Goal: Information Seeking & Learning: Learn about a topic

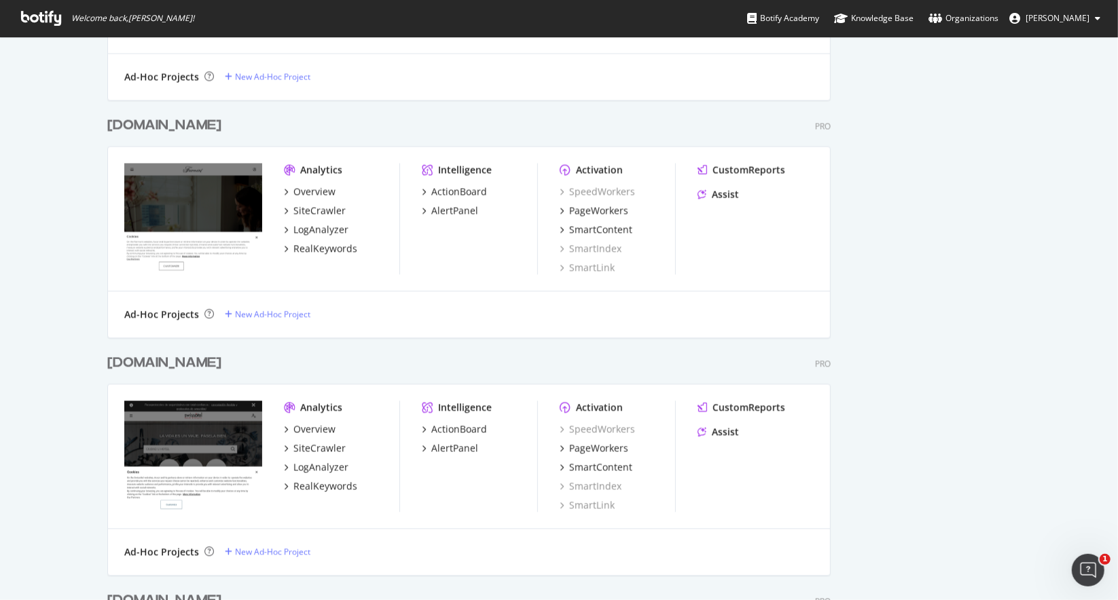
scroll to position [1698, 0]
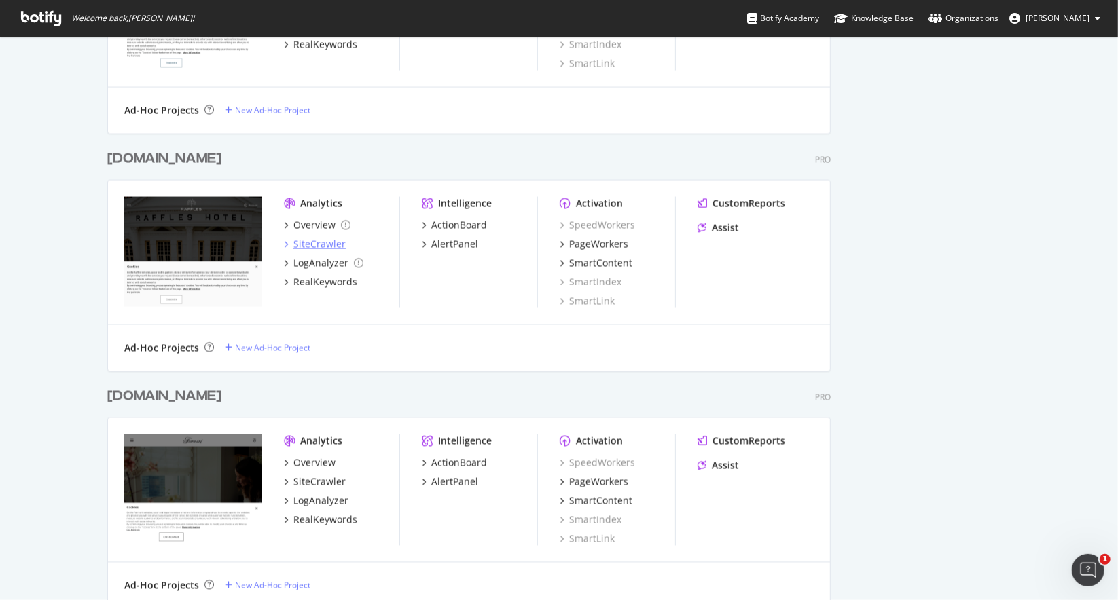
click at [306, 249] on div "SiteCrawler" at bounding box center [319, 245] width 52 height 14
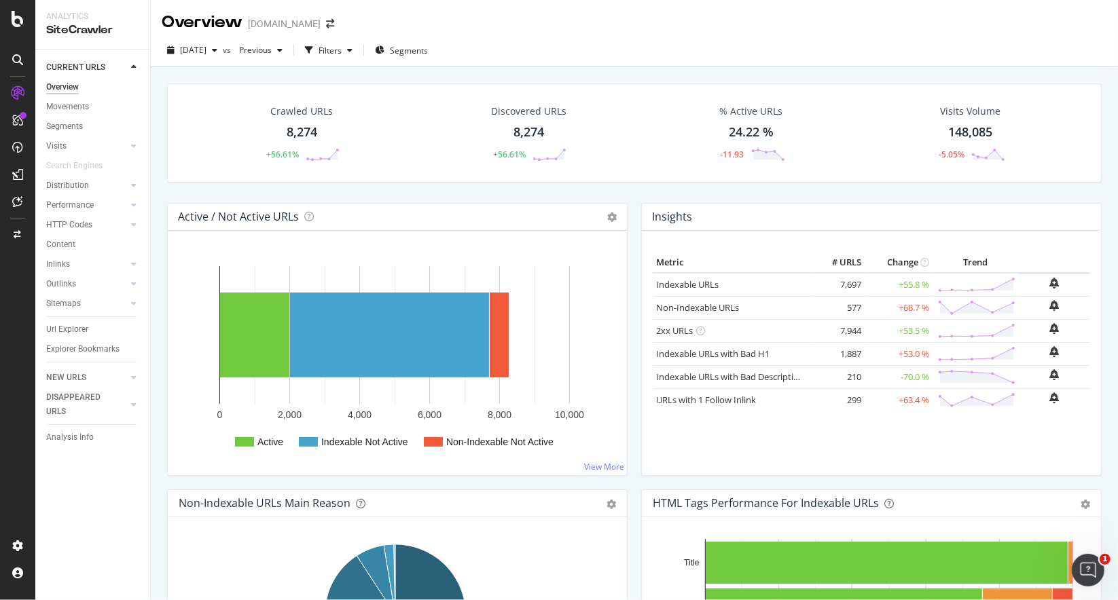
drag, startPoint x: 256, startPoint y: 120, endPoint x: 273, endPoint y: 134, distance: 22.2
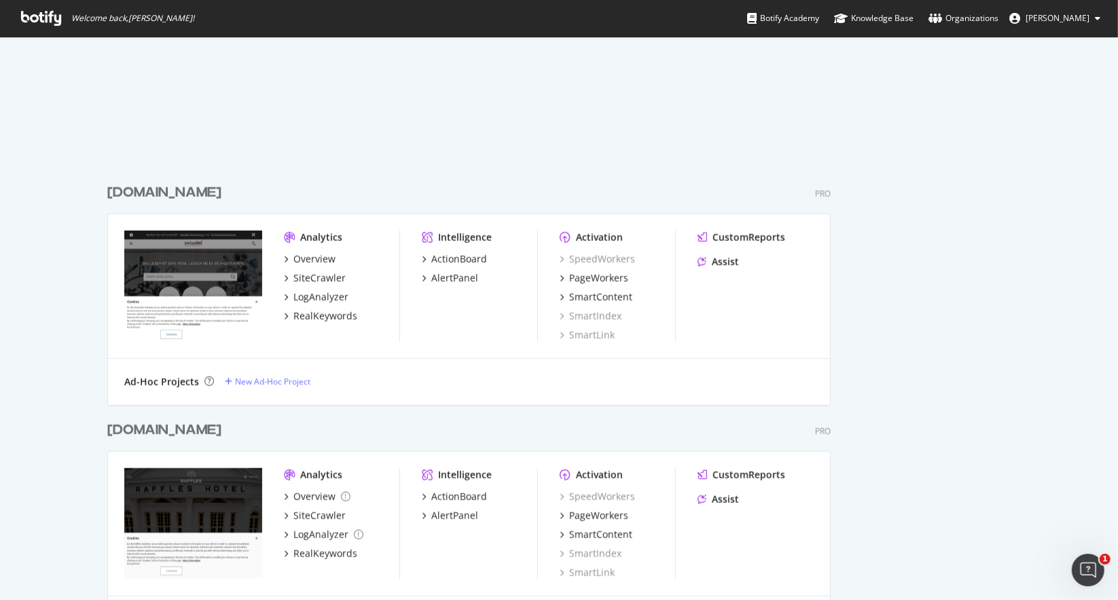
scroll to position [1902, 0]
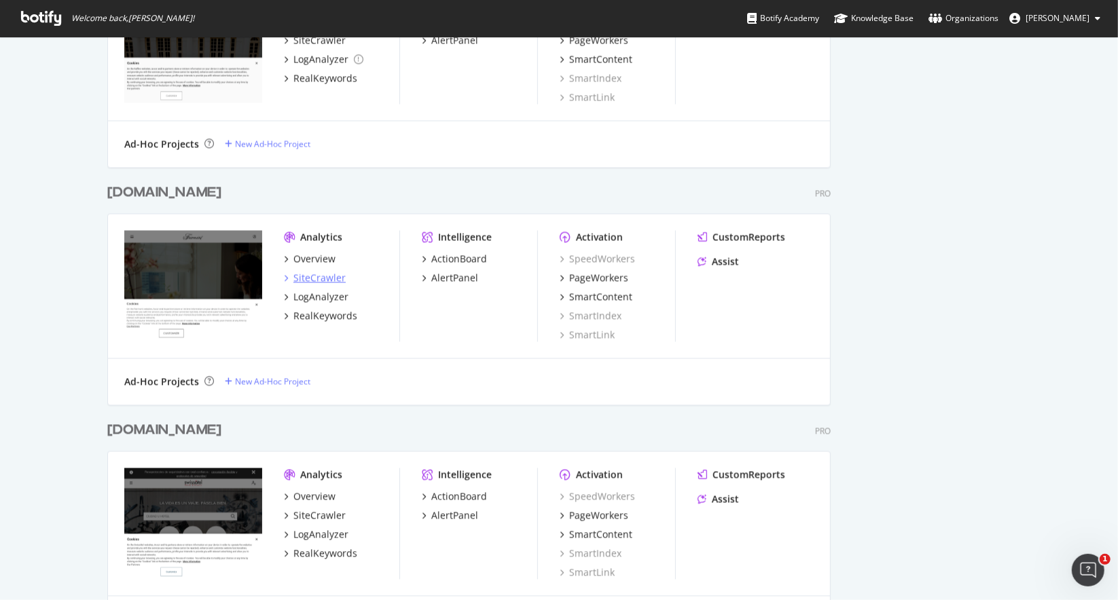
click at [323, 277] on div "SiteCrawler" at bounding box center [319, 279] width 52 height 14
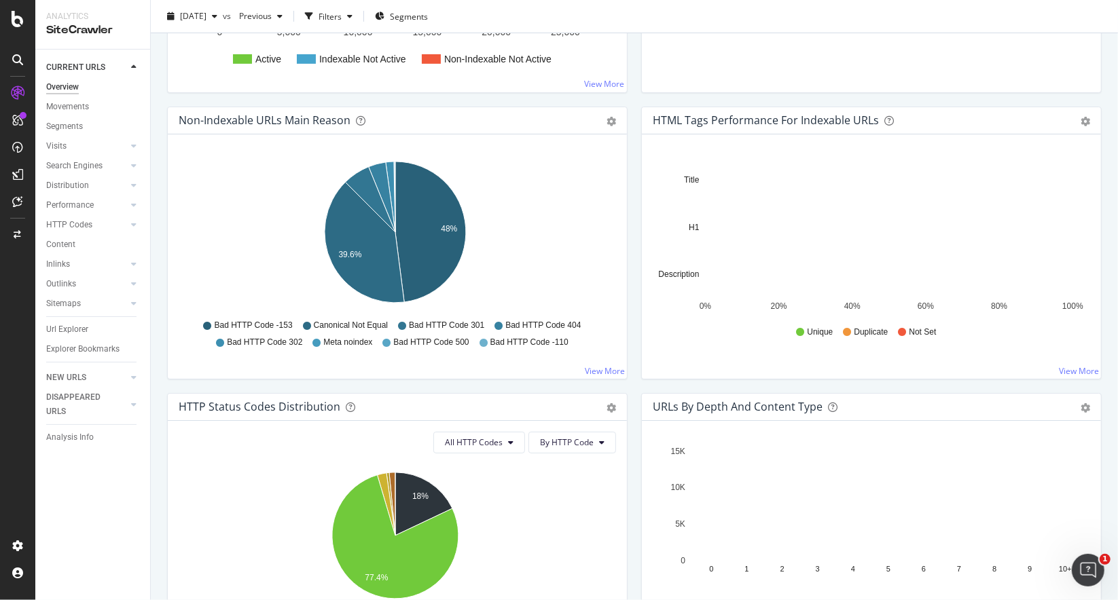
scroll to position [407, 0]
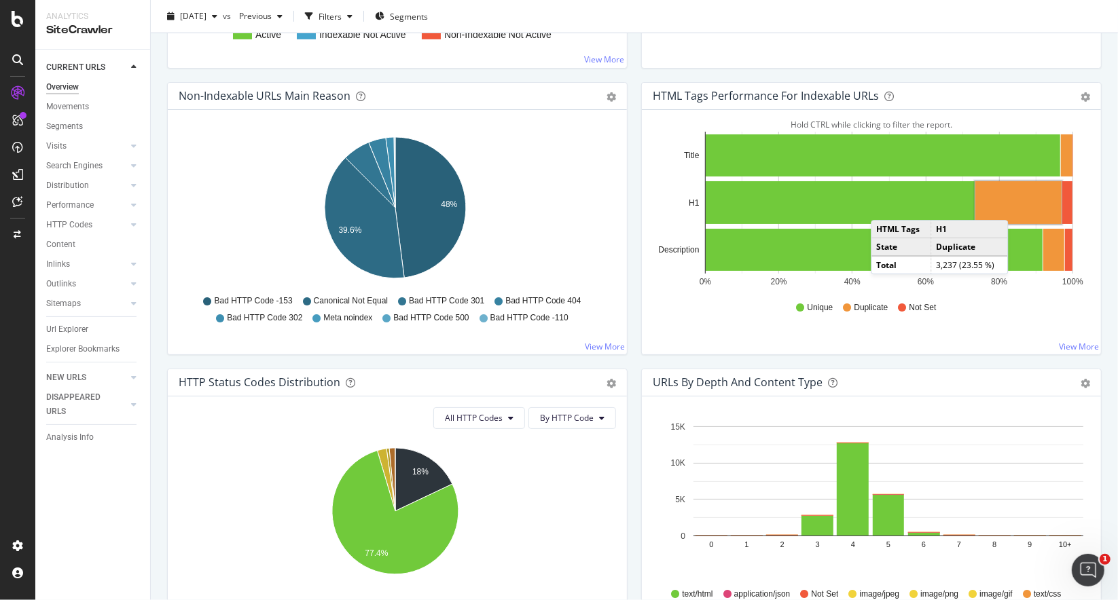
click at [1013, 205] on rect "A chart." at bounding box center [1018, 202] width 86 height 43
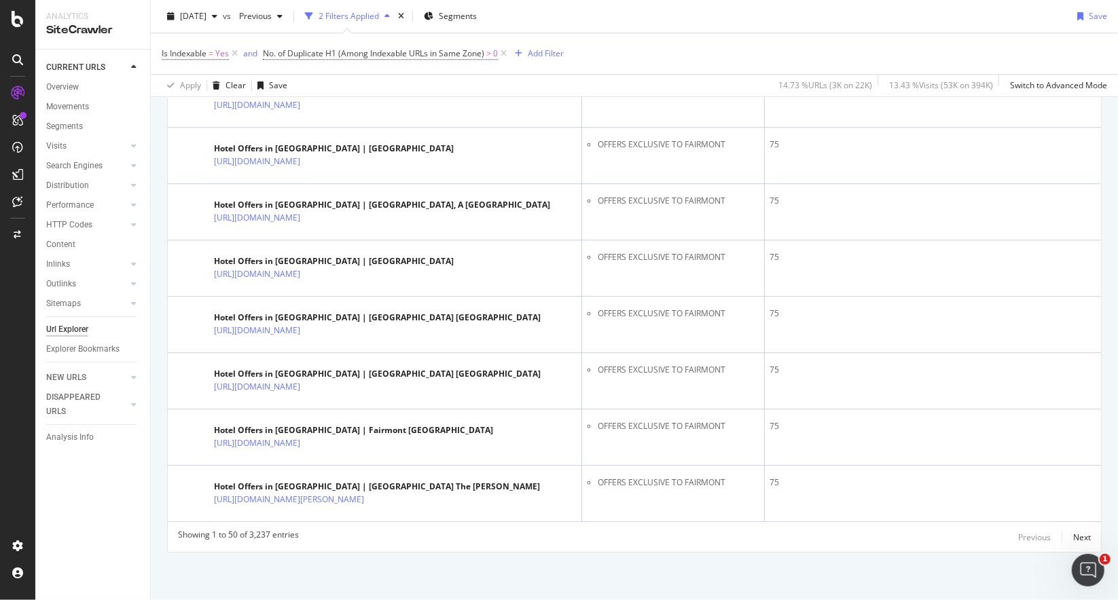
scroll to position [2909, 0]
drag, startPoint x: 1115, startPoint y: 255, endPoint x: 22, endPoint y: 7, distance: 1120.5
click at [1062, 539] on div "Previous Next" at bounding box center [1054, 537] width 73 height 16
click at [1073, 539] on div "Next" at bounding box center [1082, 538] width 18 height 12
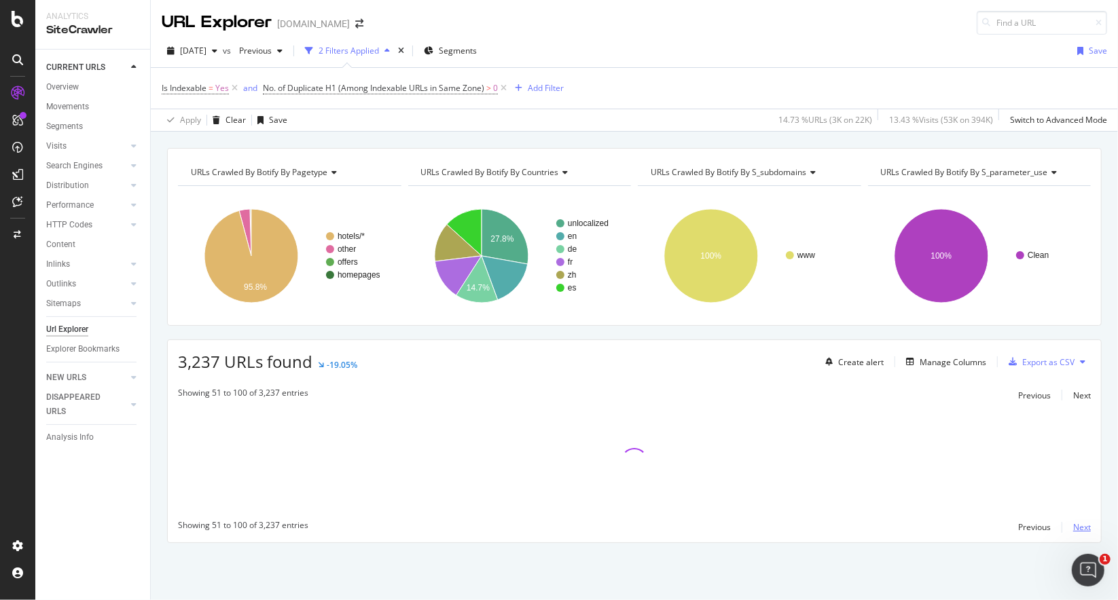
scroll to position [0, 0]
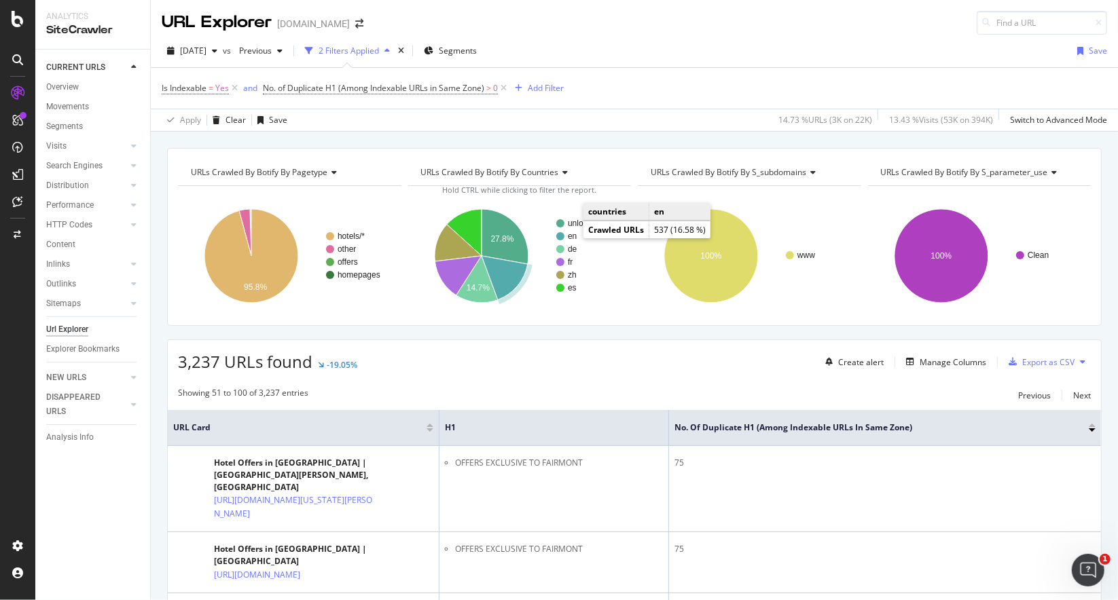
click at [569, 236] on text "en" at bounding box center [572, 237] width 9 height 10
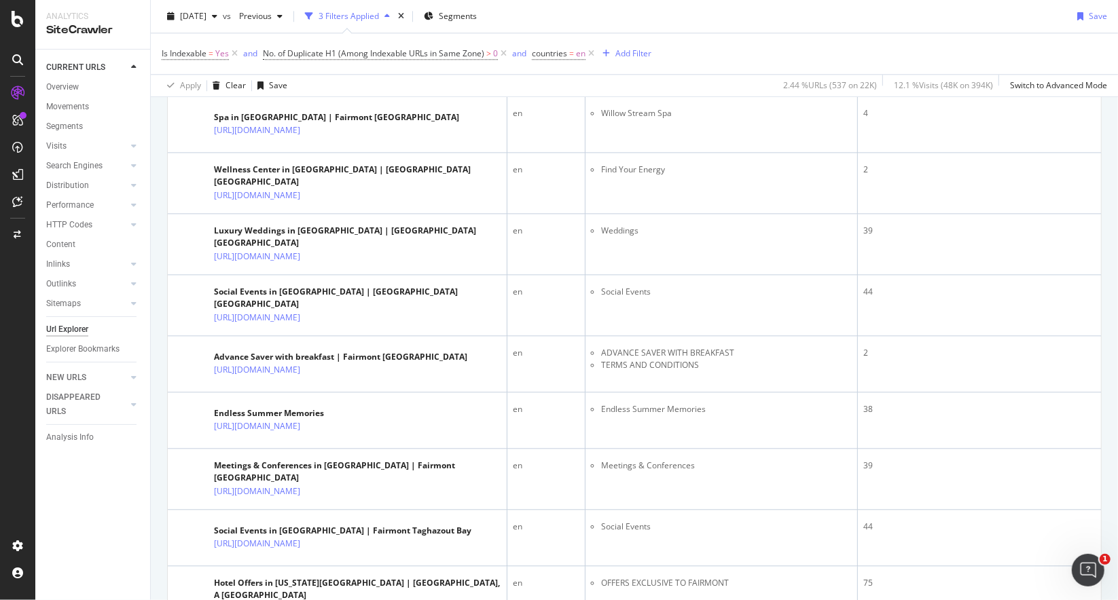
scroll to position [3009, 0]
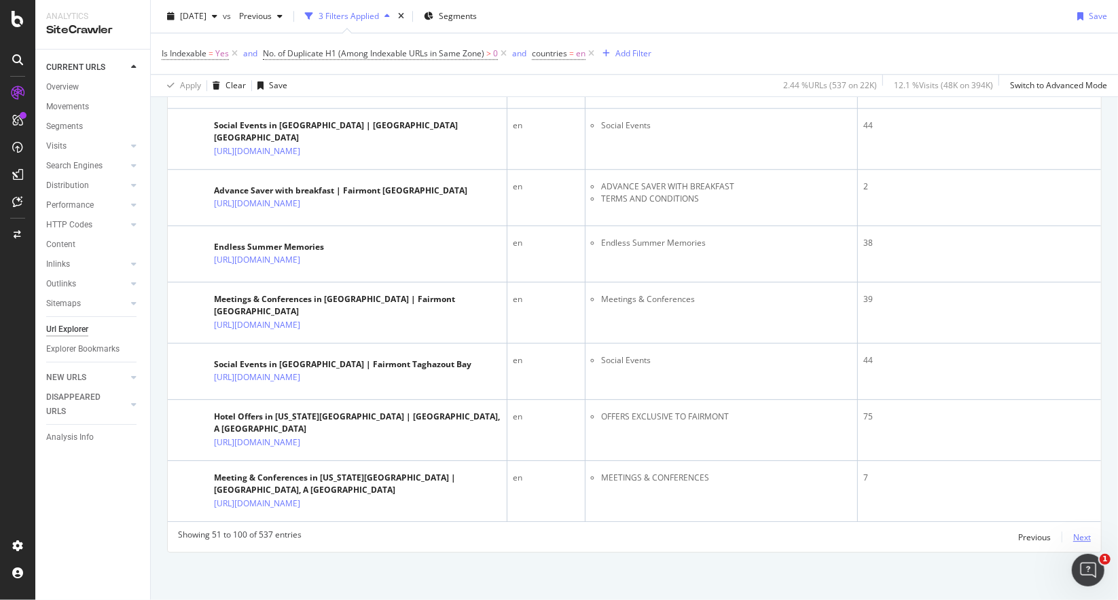
click at [1073, 535] on div "Next" at bounding box center [1082, 538] width 18 height 12
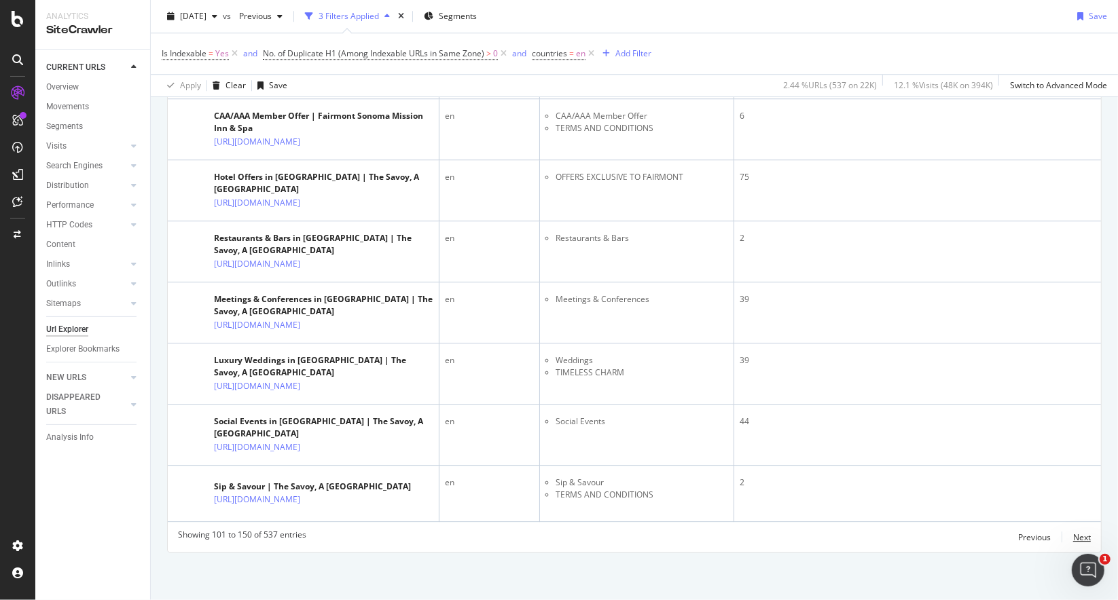
scroll to position [3718, 0]
click at [1073, 539] on div "Next" at bounding box center [1082, 538] width 18 height 12
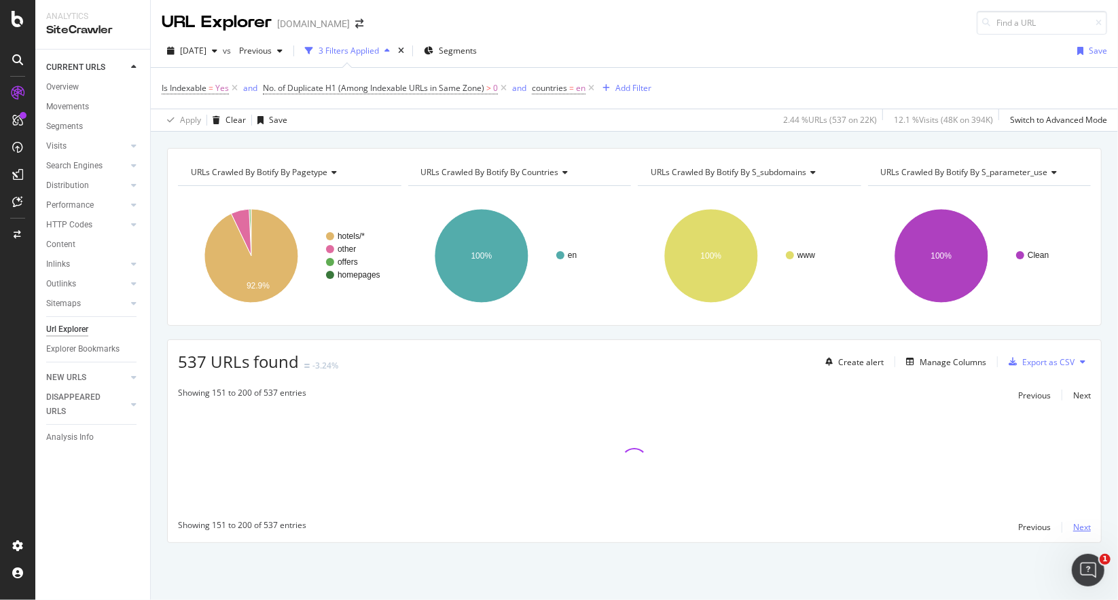
scroll to position [0, 0]
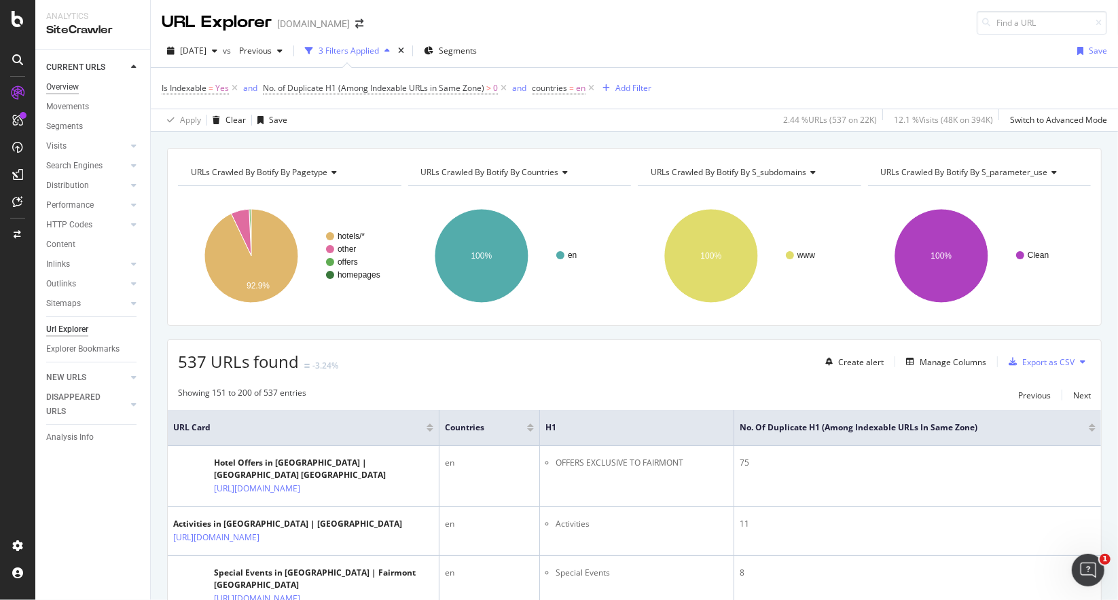
click at [75, 91] on div "Overview" at bounding box center [62, 87] width 33 height 14
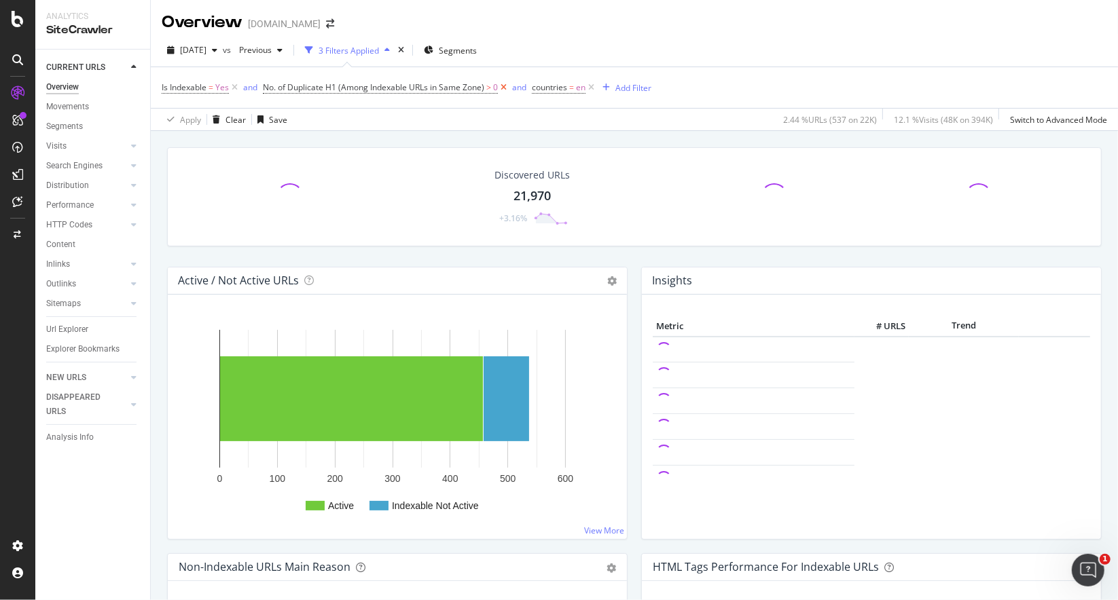
click at [505, 88] on icon at bounding box center [504, 88] width 12 height 14
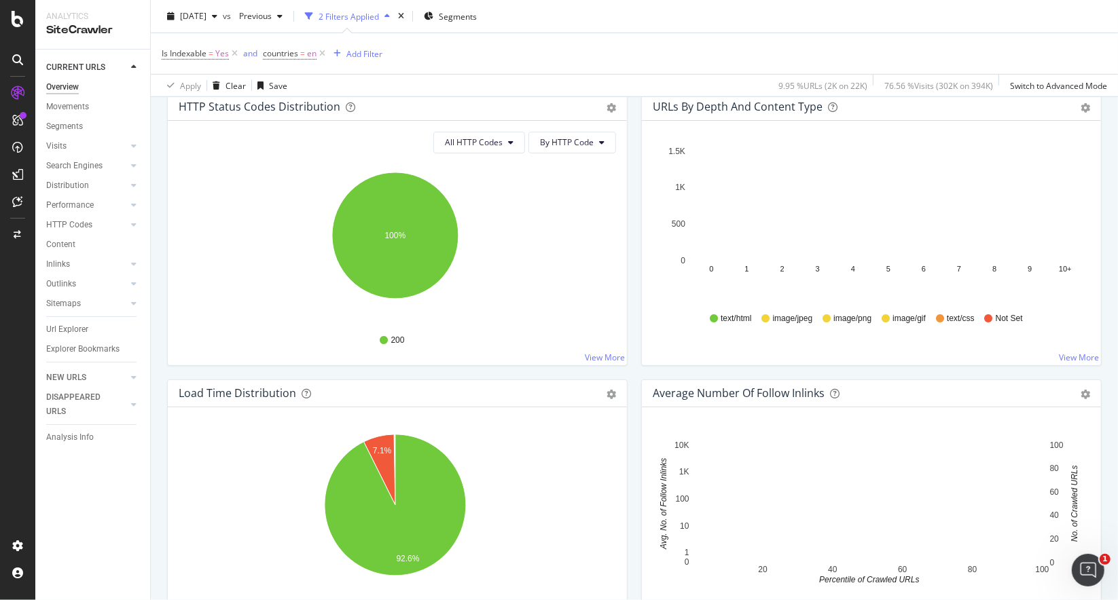
scroll to position [679, 0]
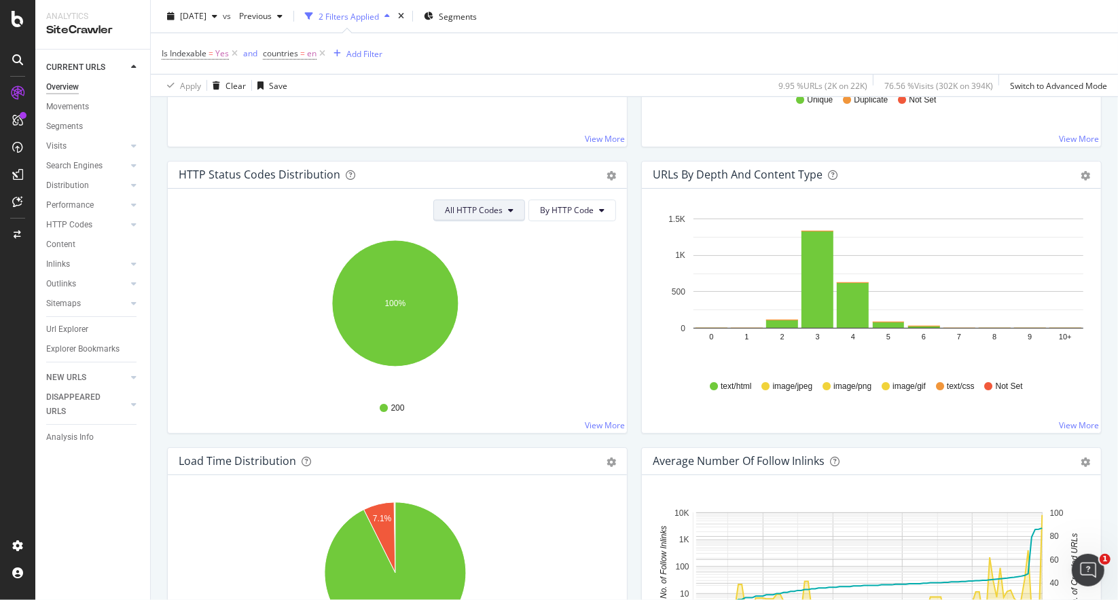
click at [493, 212] on span "All HTTP Codes" at bounding box center [474, 210] width 58 height 12
click at [504, 204] on button "All HTTP Codes" at bounding box center [479, 211] width 92 height 22
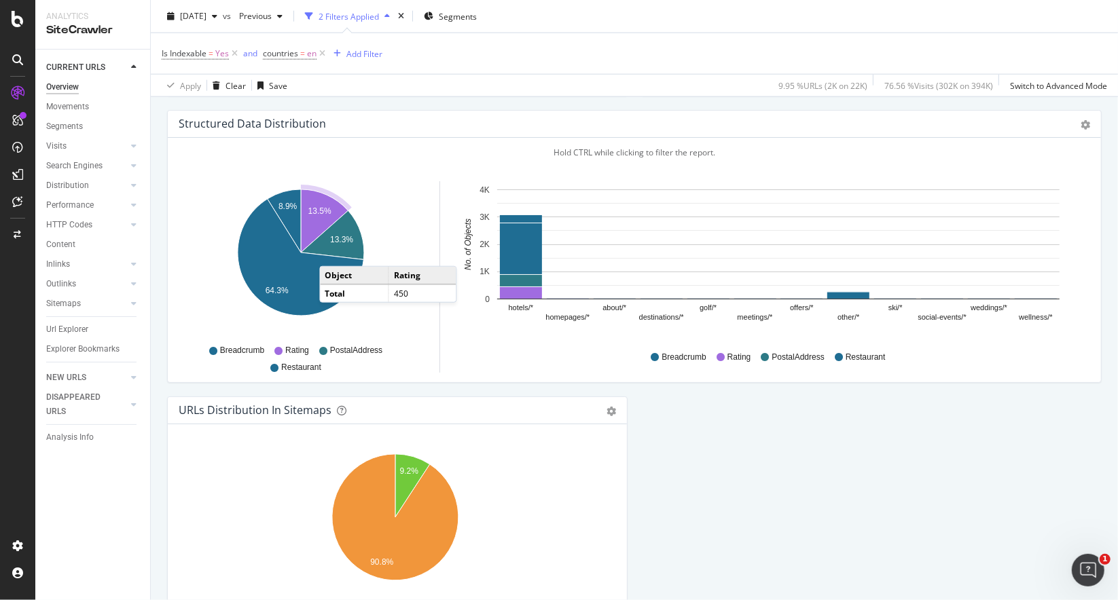
scroll to position [1293, 0]
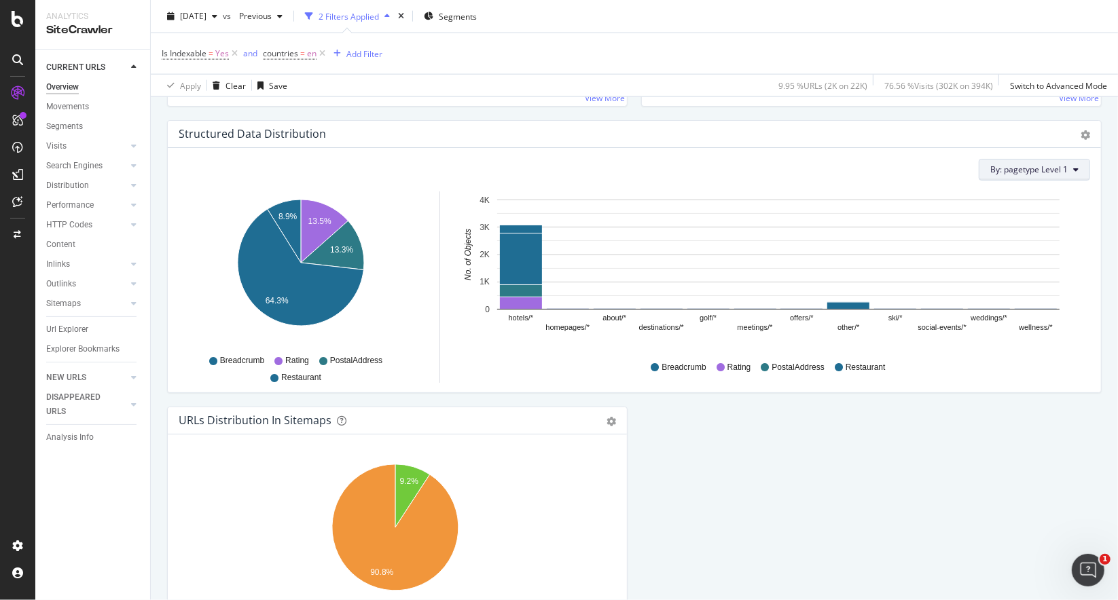
click at [1030, 171] on span "By: pagetype Level 1" at bounding box center [1028, 170] width 77 height 12
click at [1043, 213] on div "Select a Structured Data" at bounding box center [995, 214] width 168 height 22
click at [953, 197] on div "Select a Structured Data" at bounding box center [1002, 188] width 144 height 23
click at [947, 238] on div "Select a Segment" at bounding box center [956, 237] width 69 height 12
click at [941, 192] on div "Select a Segment" at bounding box center [974, 189] width 69 height 12
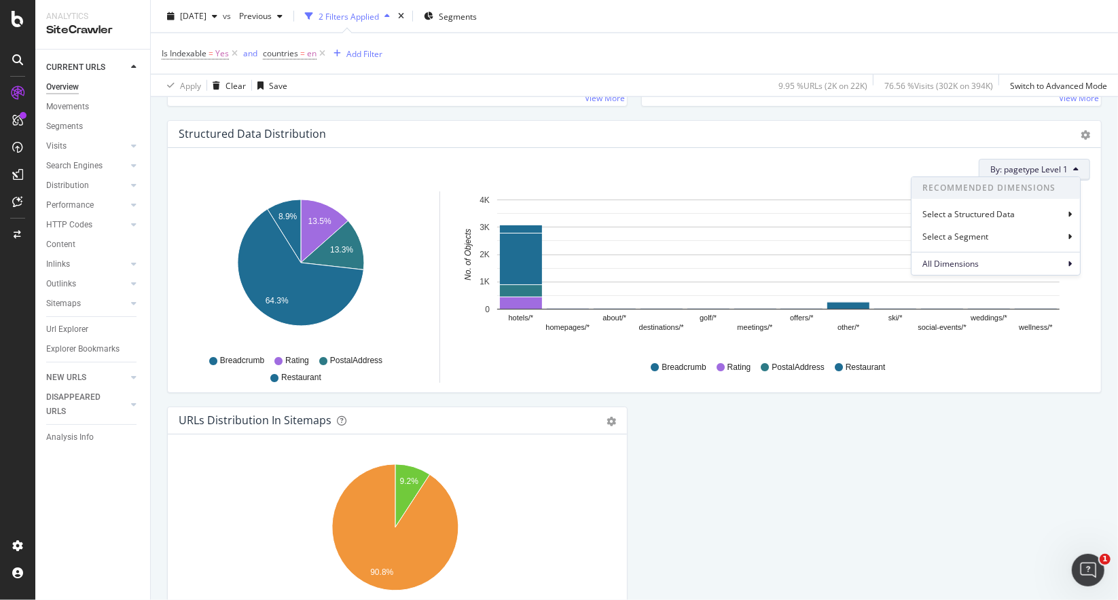
click at [765, 177] on div "By: pagetype Level 1 Recommended Dimensions Select a Structured Data Select a S…" at bounding box center [634, 270] width 933 height 244
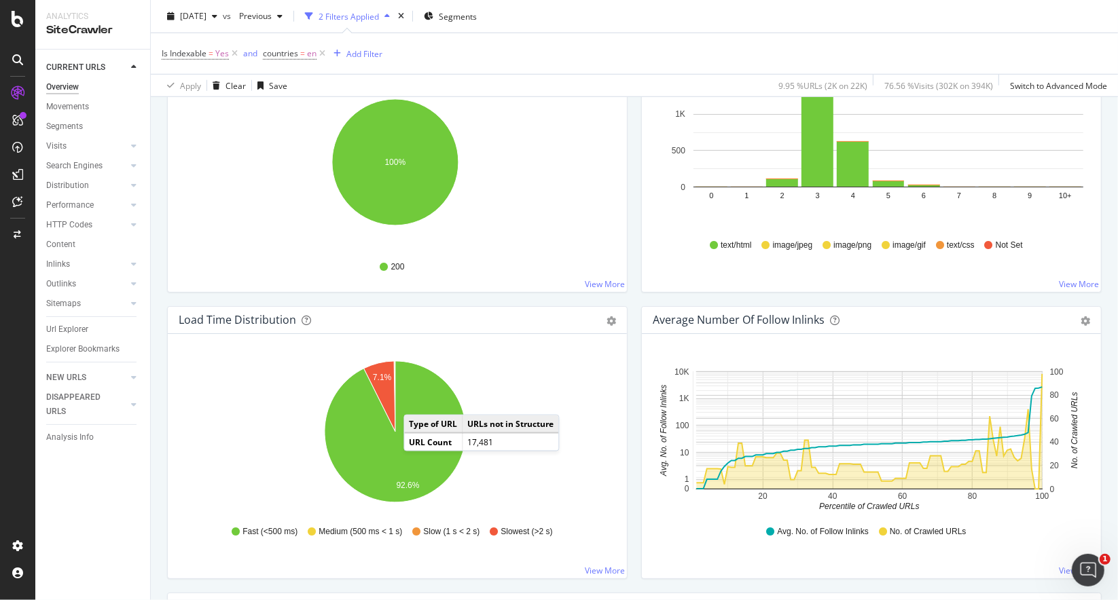
scroll to position [818, 0]
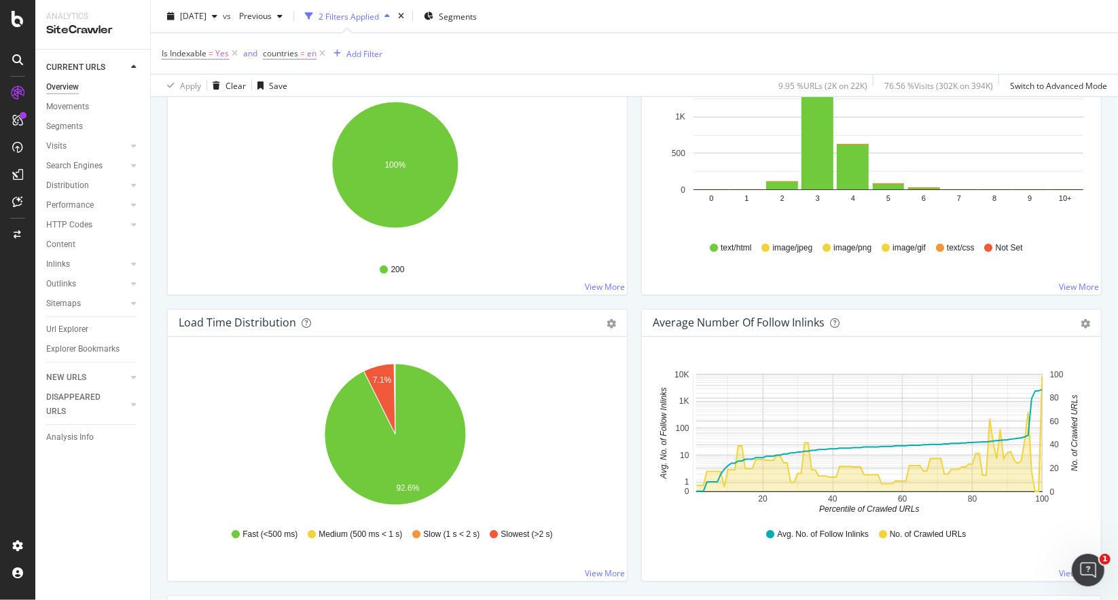
click at [74, 173] on div "Search Engines" at bounding box center [98, 166] width 104 height 20
click at [130, 149] on div at bounding box center [134, 146] width 14 height 14
click at [132, 146] on icon at bounding box center [133, 146] width 5 height 8
click at [90, 187] on div "Orphan URLs" at bounding box center [76, 186] width 48 height 14
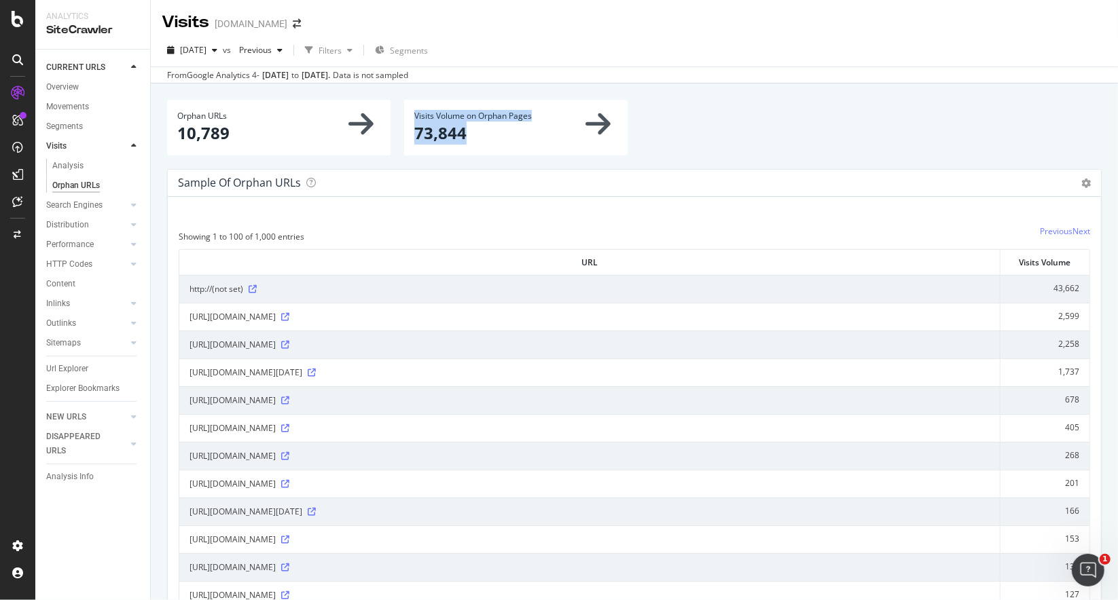
drag, startPoint x: 518, startPoint y: 134, endPoint x: 327, endPoint y: 149, distance: 190.7
click at [471, 139] on p "73,844" at bounding box center [515, 133] width 203 height 23
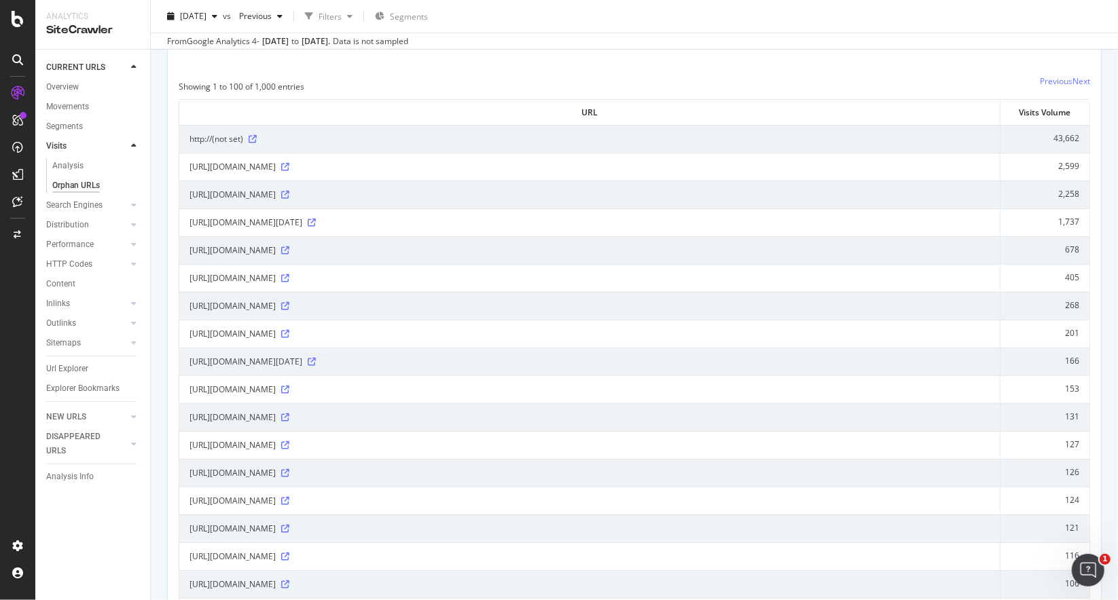
scroll to position [204, 0]
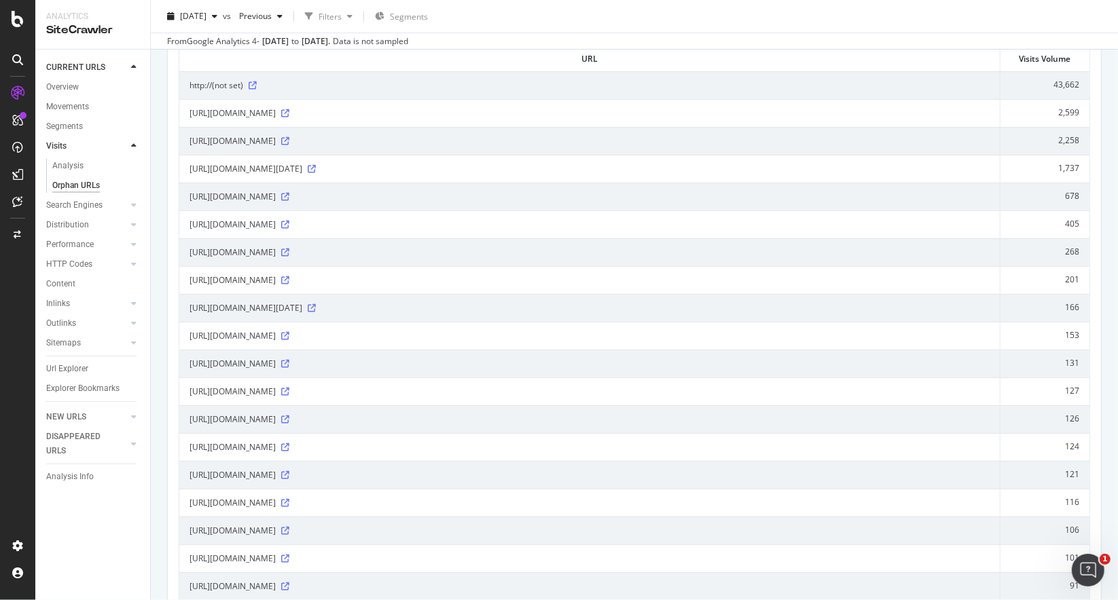
drag, startPoint x: 507, startPoint y: 252, endPoint x: 693, endPoint y: 259, distance: 186.2
click at [693, 241] on td "[URL][DOMAIN_NAME]" at bounding box center [589, 252] width 821 height 28
click at [697, 274] on div "[URL][DOMAIN_NAME]" at bounding box center [589, 281] width 800 height 14
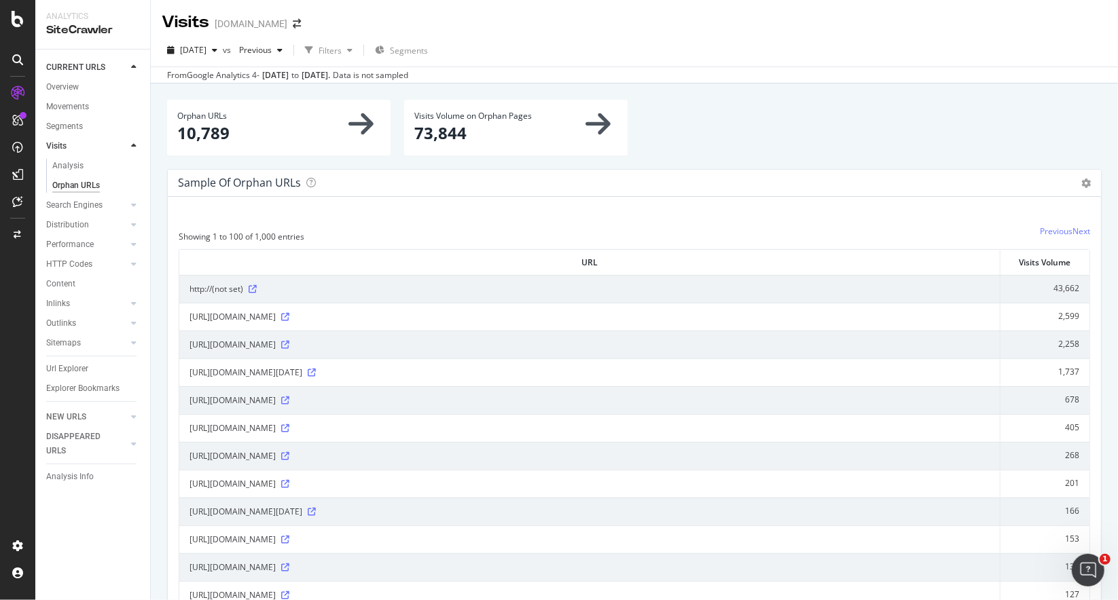
scroll to position [0, 0]
click at [255, 288] on icon at bounding box center [253, 289] width 8 height 8
drag, startPoint x: 1074, startPoint y: 287, endPoint x: 1013, endPoint y: 291, distance: 61.9
click at [1013, 291] on td "43,662" at bounding box center [1044, 289] width 89 height 28
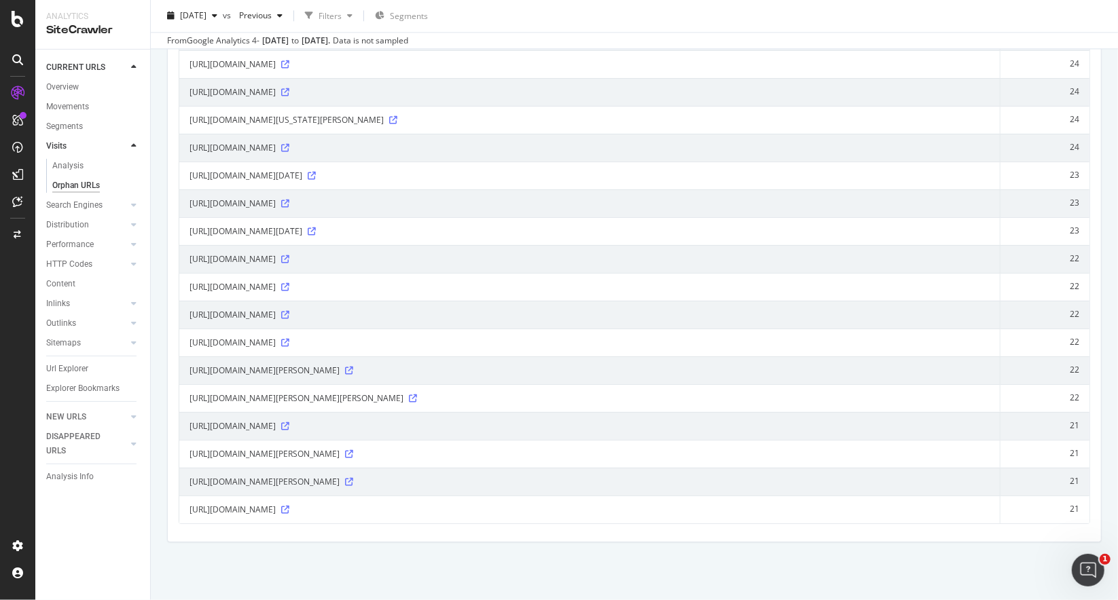
scroll to position [2549, 0]
click at [76, 340] on div "Sitemaps" at bounding box center [63, 343] width 35 height 14
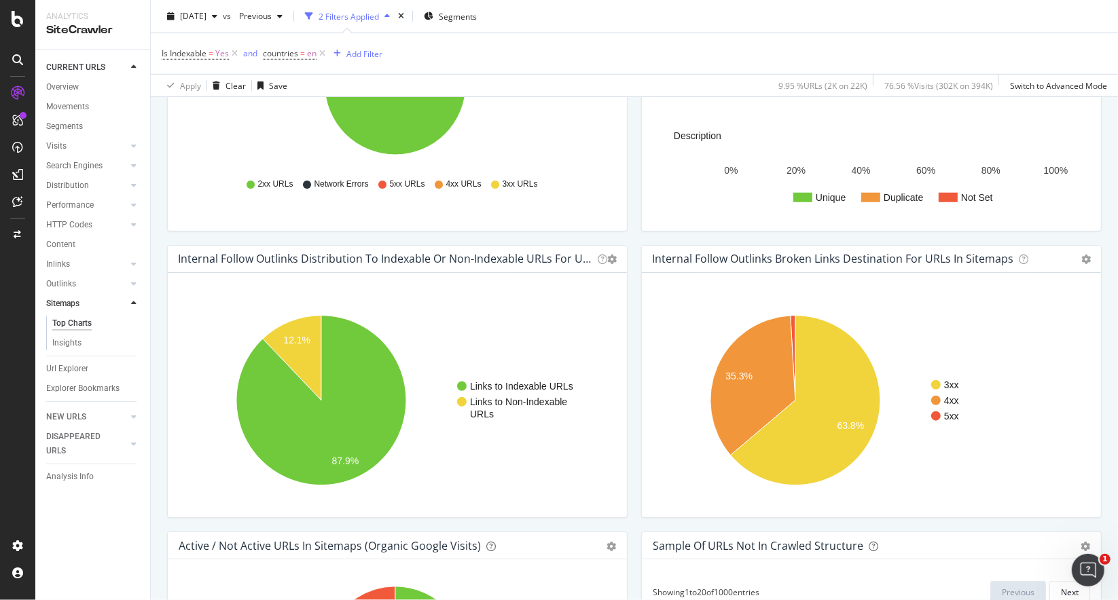
scroll to position [920, 0]
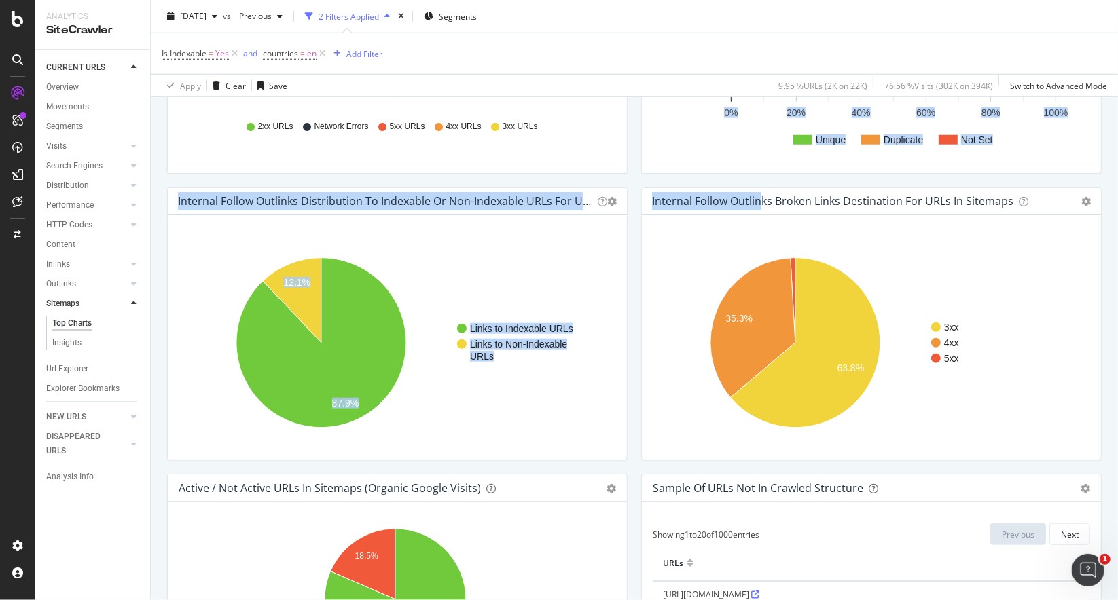
drag, startPoint x: 708, startPoint y: 195, endPoint x: 964, endPoint y: 177, distance: 256.6
click at [964, 177] on div "URLs Distribution in Sitemaps Pie Table Export as CSV Add to Custom Report Hold…" at bounding box center [634, 44] width 948 height 1433
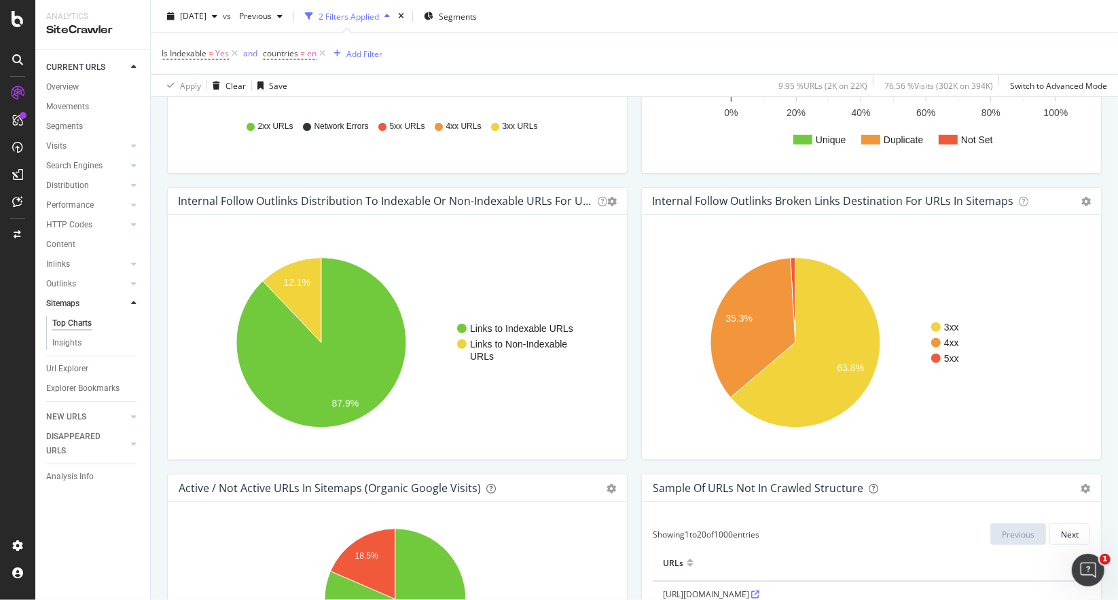
click at [925, 232] on div "3xx 4xx 5xx 35.3% 63.8% Broken link HTTP code Sum of Outlinks 3xx 141 4xx 78 5x…" at bounding box center [871, 337] width 459 height 244
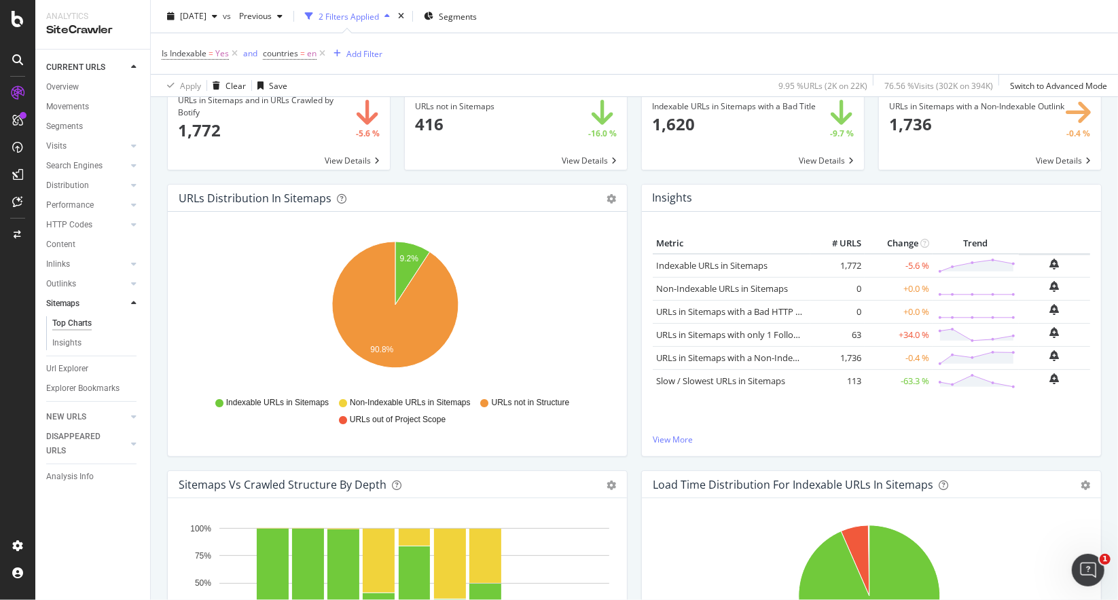
scroll to position [0, 0]
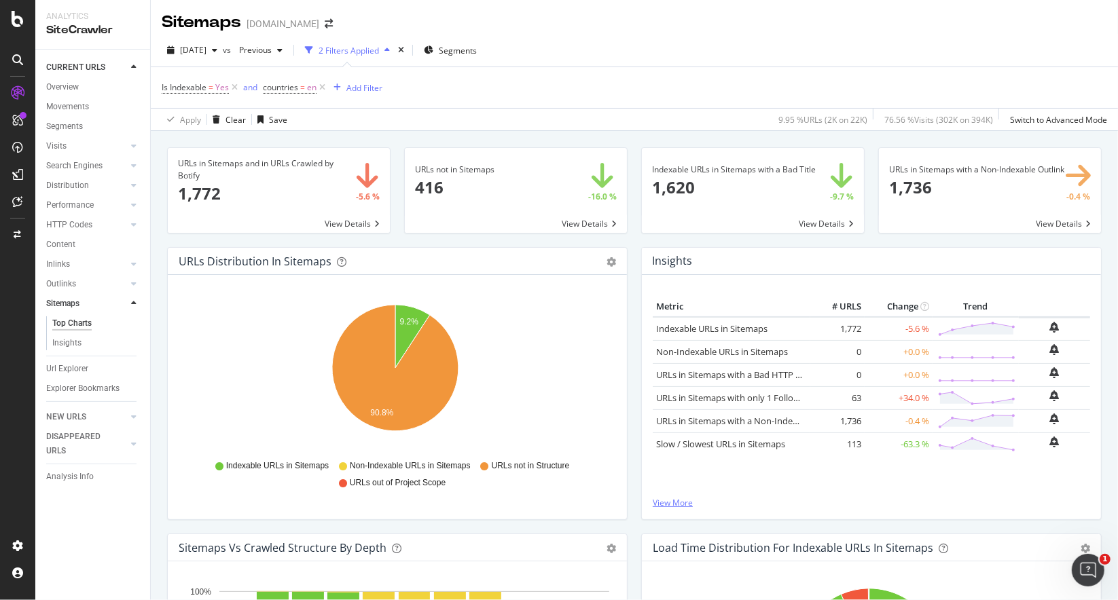
click at [672, 504] on link "View More" at bounding box center [871, 503] width 437 height 12
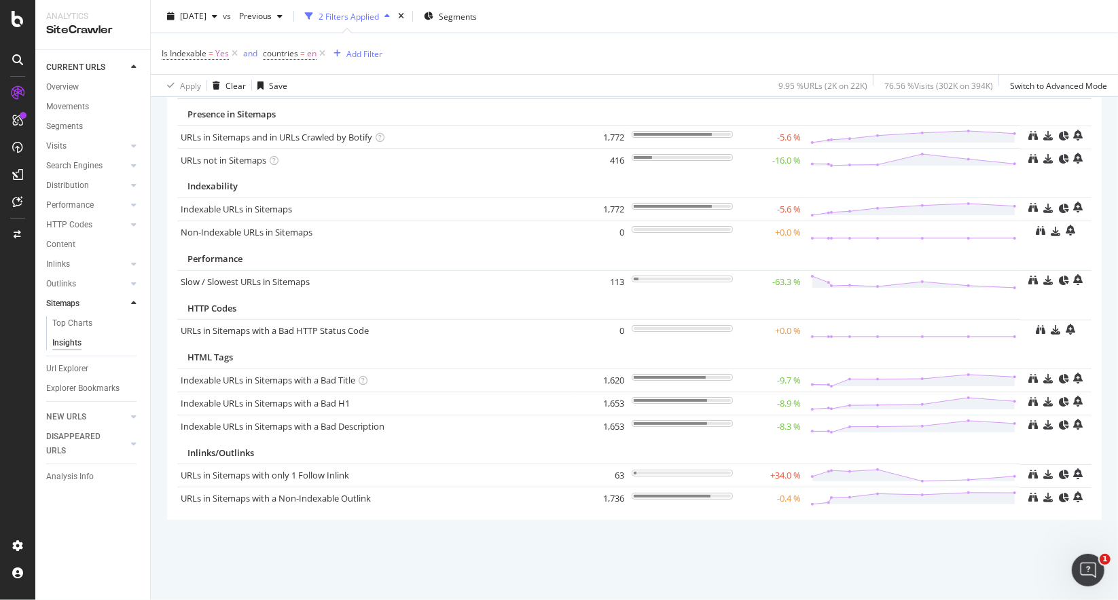
scroll to position [90, 0]
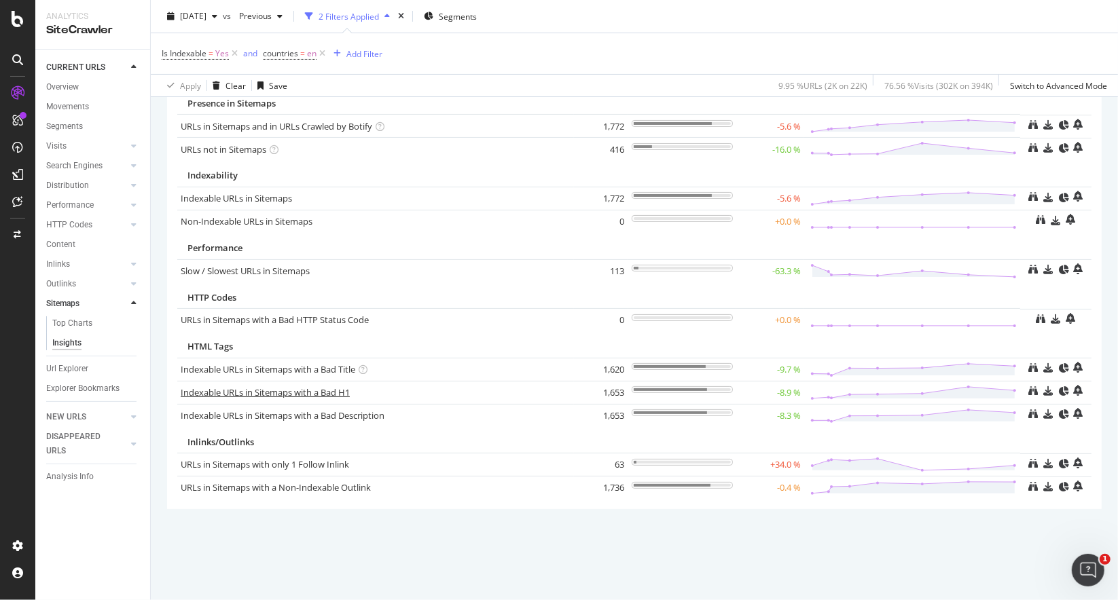
click at [318, 390] on link "Indexable URLs in Sitemaps with a Bad H1" at bounding box center [265, 392] width 169 height 12
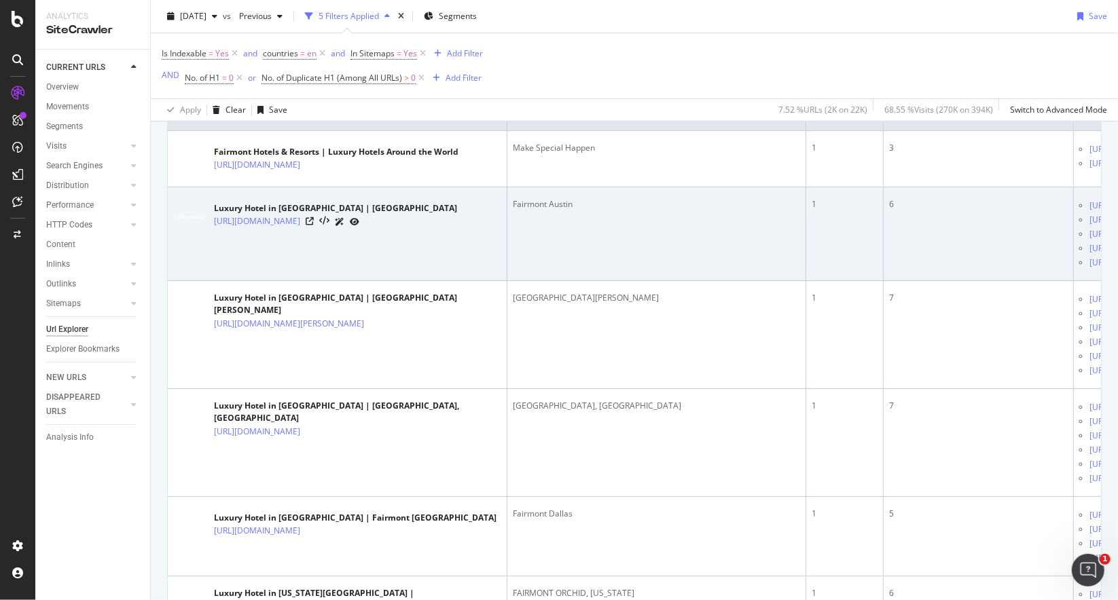
scroll to position [272, 0]
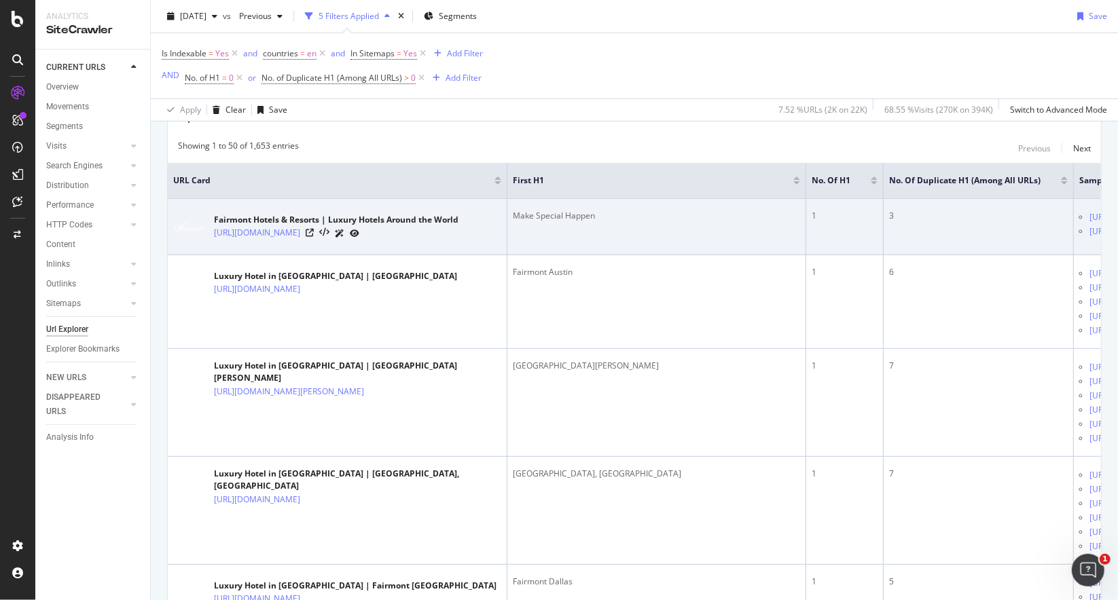
drag, startPoint x: 612, startPoint y: 217, endPoint x: 522, endPoint y: 215, distance: 89.7
click at [522, 215] on div "Make Special Happen" at bounding box center [656, 216] width 287 height 12
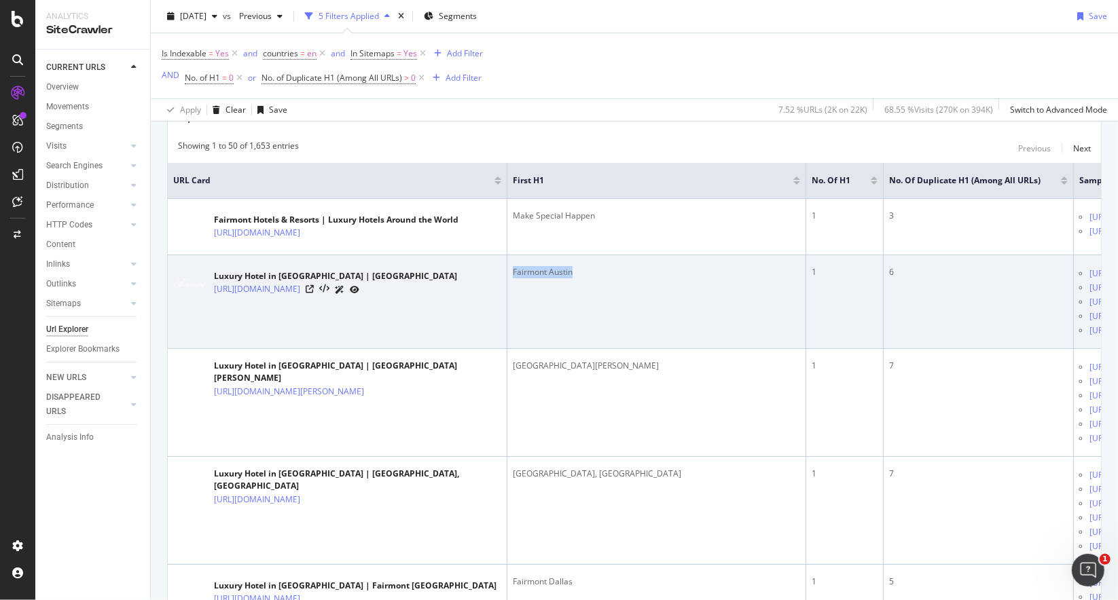
drag, startPoint x: 598, startPoint y: 297, endPoint x: 598, endPoint y: 310, distance: 12.9
click at [516, 270] on td "Fairmont Austin" at bounding box center [656, 302] width 299 height 94
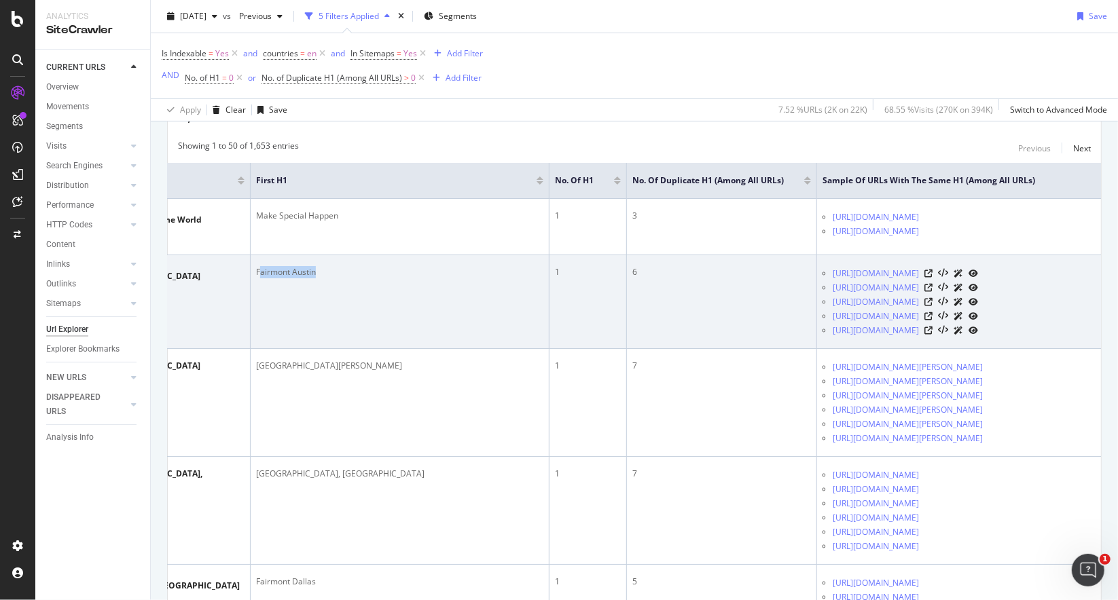
scroll to position [0, 294]
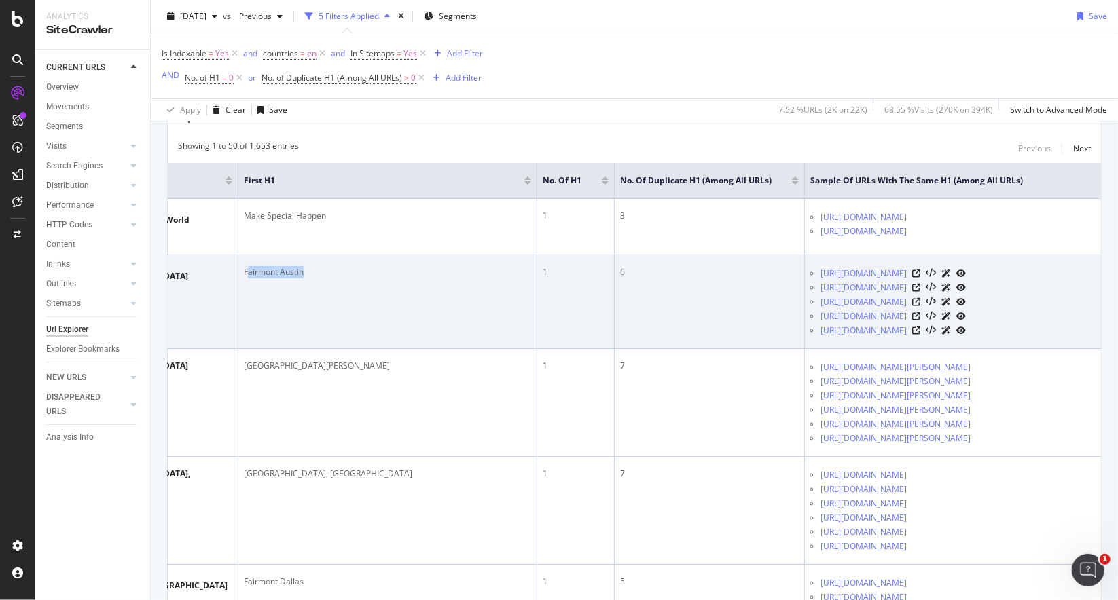
drag, startPoint x: 651, startPoint y: 297, endPoint x: 714, endPoint y: 308, distance: 64.1
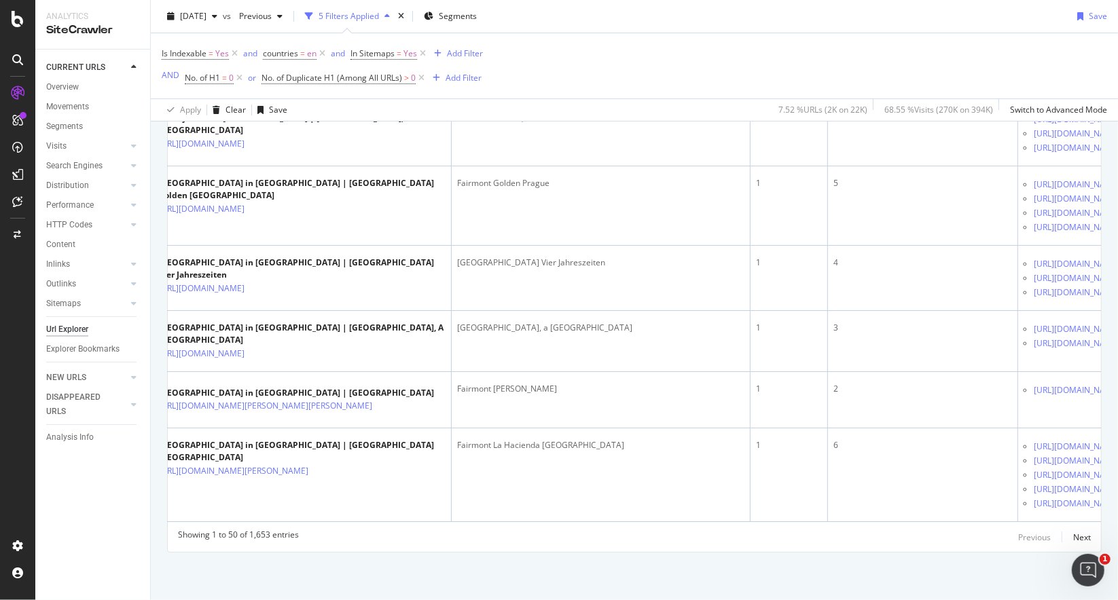
scroll to position [0, 0]
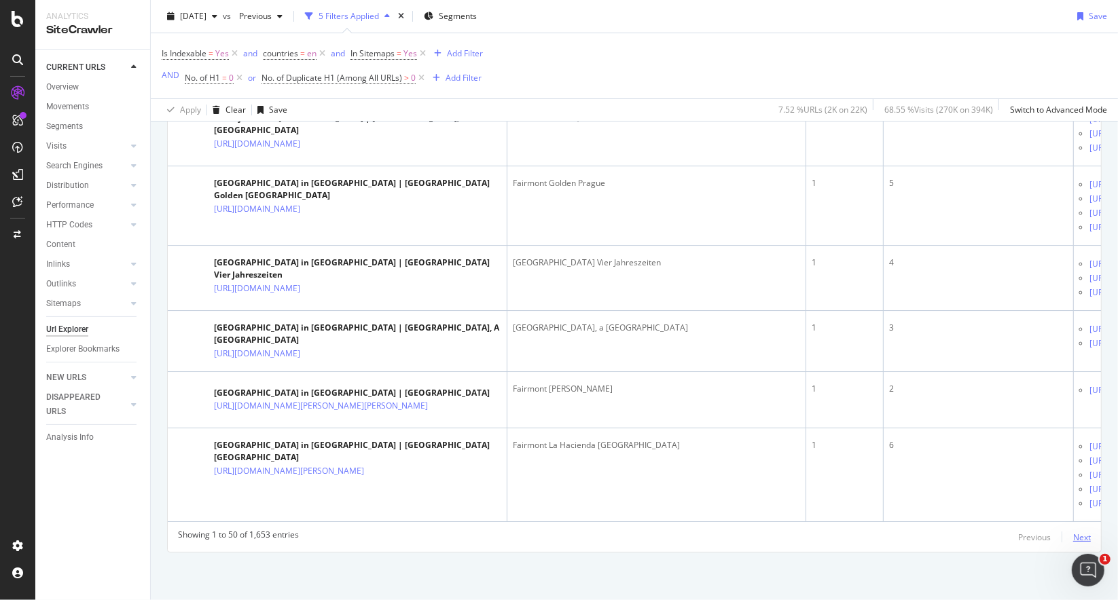
click at [1073, 541] on div "Next" at bounding box center [1082, 538] width 18 height 12
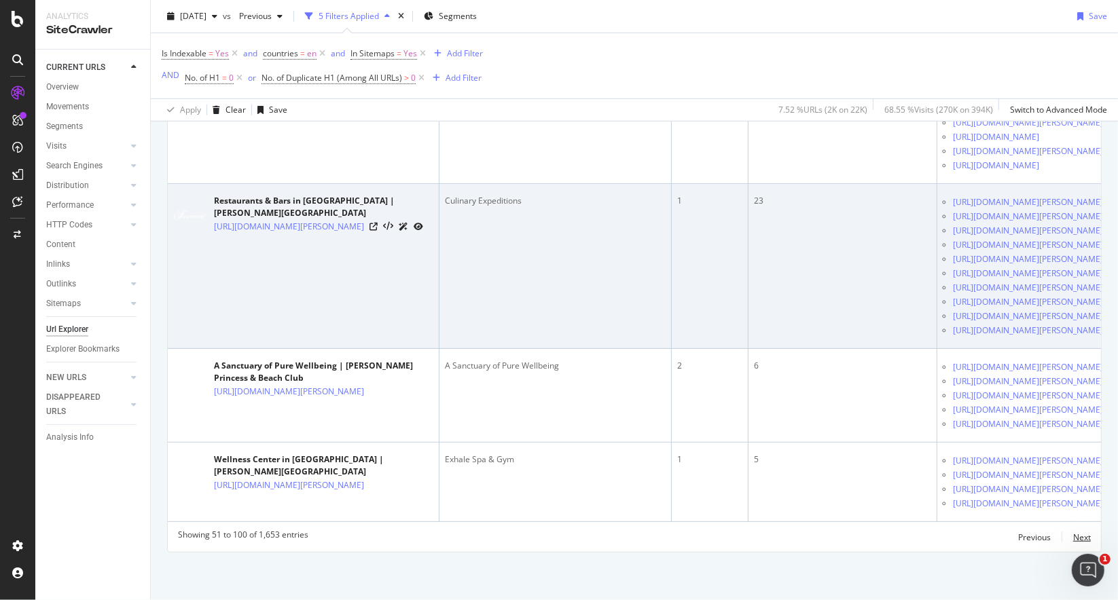
scroll to position [6482, 0]
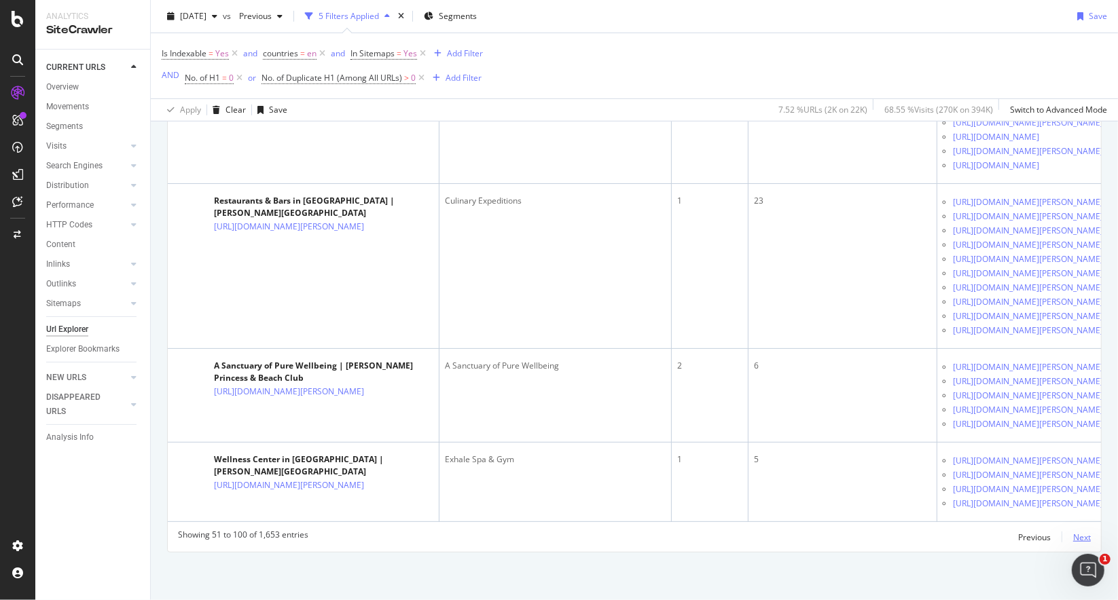
click at [1073, 538] on div "Next" at bounding box center [1082, 538] width 18 height 12
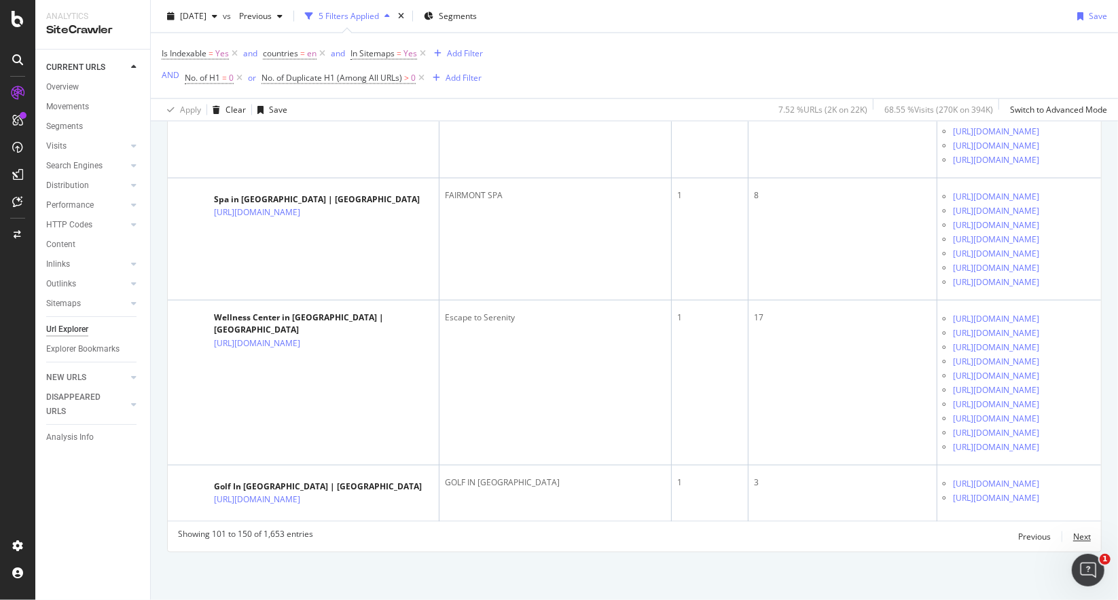
scroll to position [6821, 0]
click at [67, 87] on div "Overview" at bounding box center [62, 87] width 33 height 14
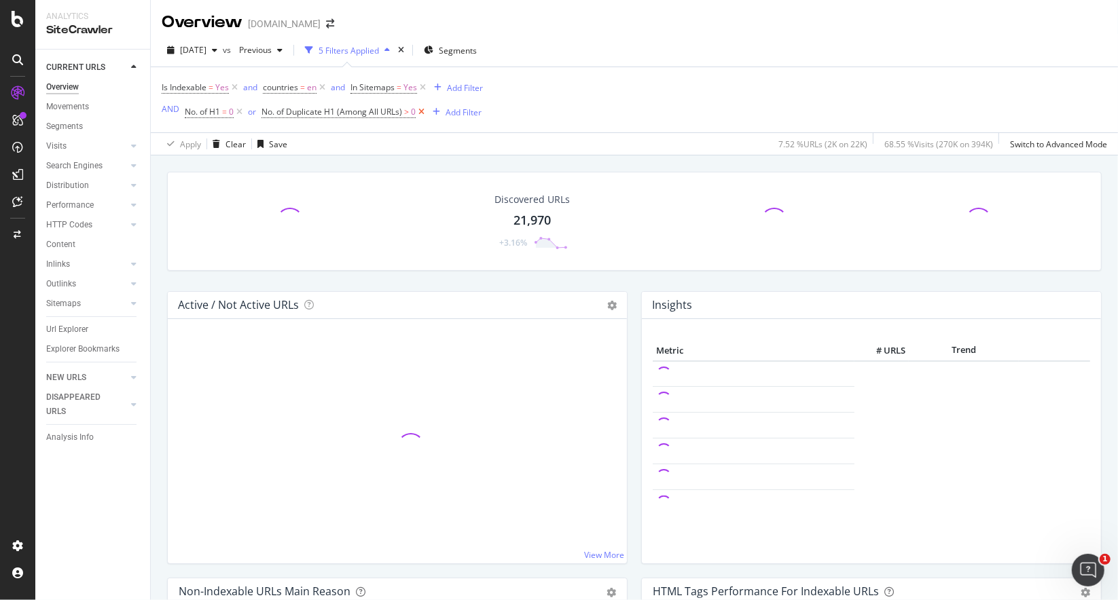
click at [421, 112] on icon at bounding box center [422, 112] width 12 height 14
click at [242, 111] on icon at bounding box center [240, 112] width 12 height 14
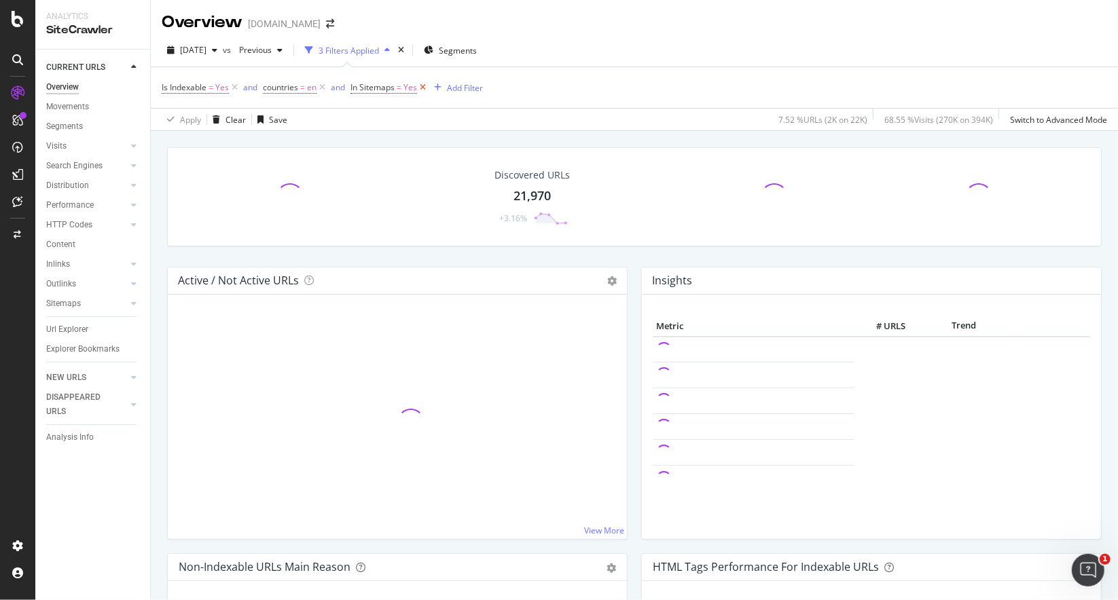
click at [422, 88] on icon at bounding box center [423, 88] width 12 height 14
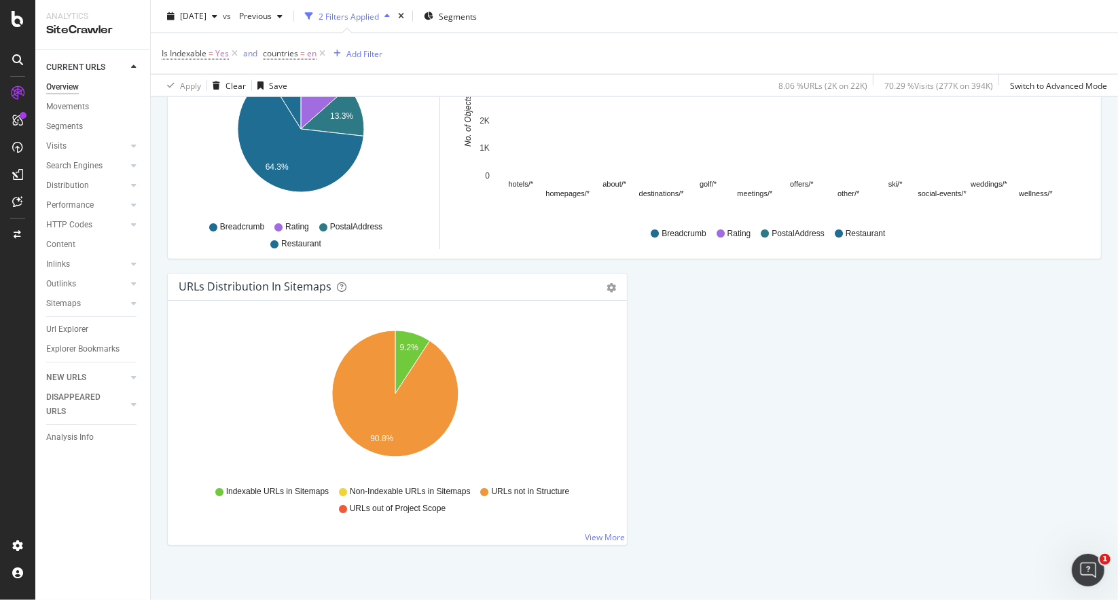
scroll to position [1429, 0]
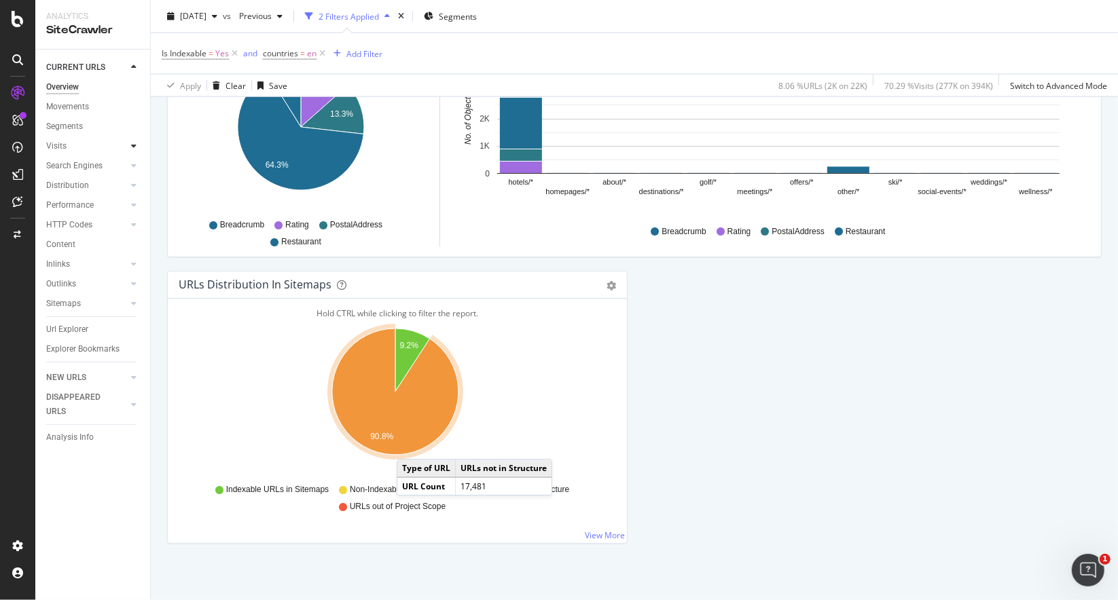
click at [135, 149] on icon at bounding box center [133, 146] width 5 height 8
click at [129, 170] on div at bounding box center [134, 166] width 14 height 14
click at [134, 183] on icon at bounding box center [133, 185] width 5 height 8
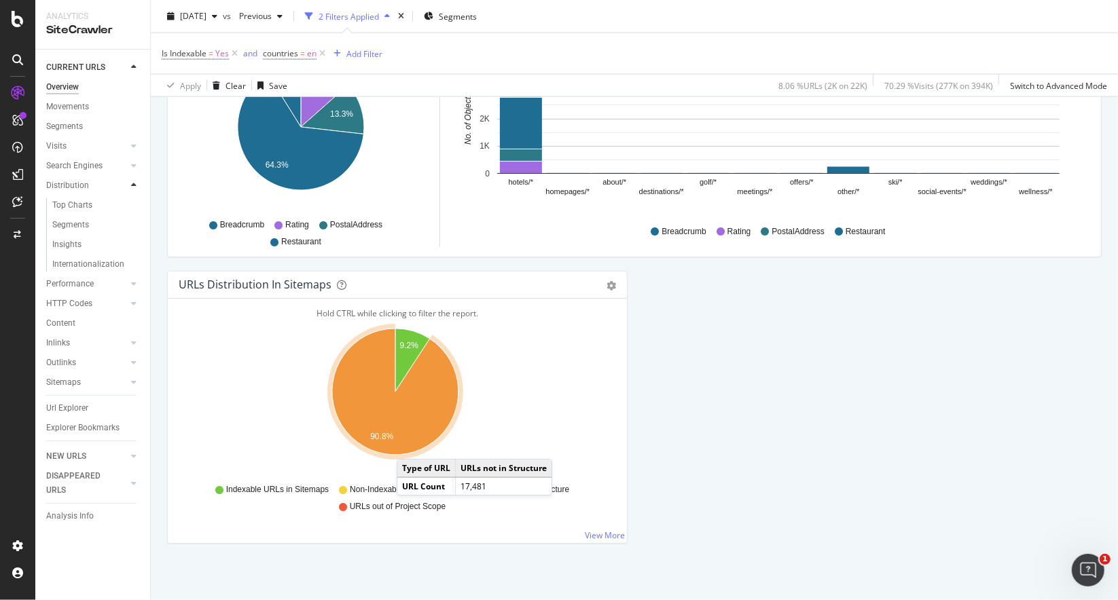
click at [134, 183] on icon at bounding box center [133, 185] width 5 height 8
click at [134, 201] on icon at bounding box center [133, 205] width 5 height 8
click at [141, 227] on div "HTTP Codes" at bounding box center [98, 225] width 104 height 20
click at [134, 223] on icon at bounding box center [133, 225] width 5 height 8
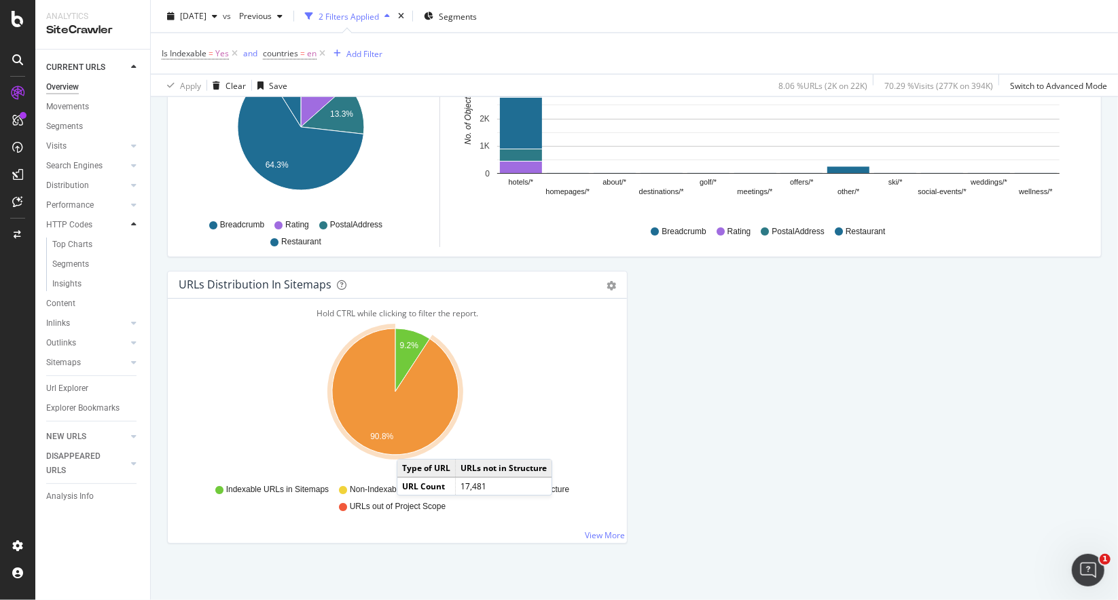
click at [134, 223] on icon at bounding box center [133, 225] width 5 height 8
click at [137, 204] on div at bounding box center [134, 205] width 14 height 14
click at [74, 263] on div "Insights" at bounding box center [66, 264] width 29 height 14
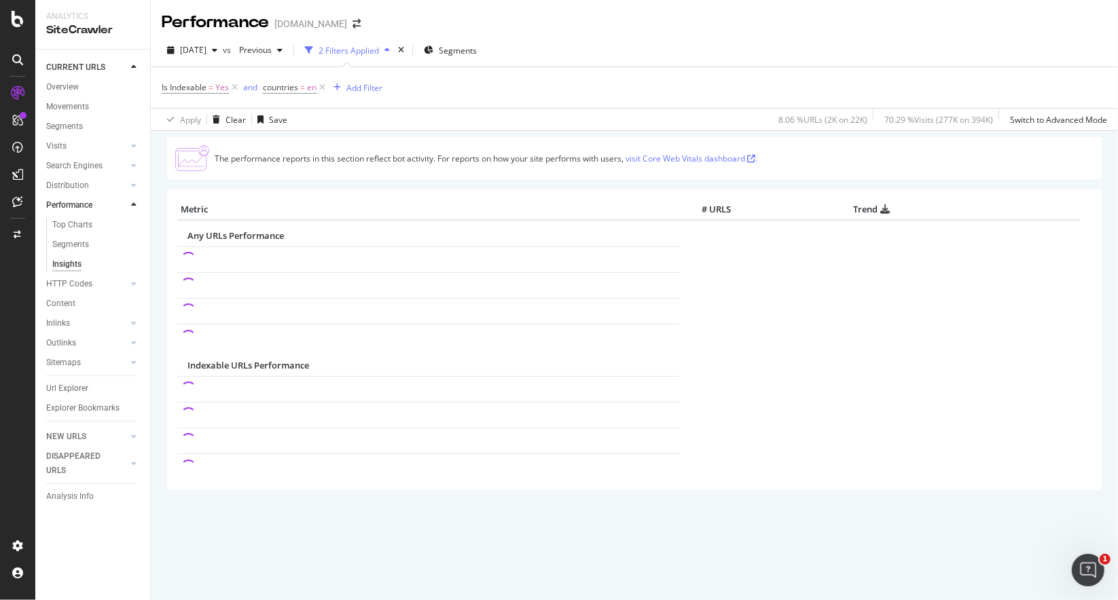
click at [134, 204] on icon at bounding box center [133, 205] width 5 height 8
click at [139, 260] on div at bounding box center [134, 264] width 14 height 14
click at [137, 303] on icon at bounding box center [133, 304] width 5 height 8
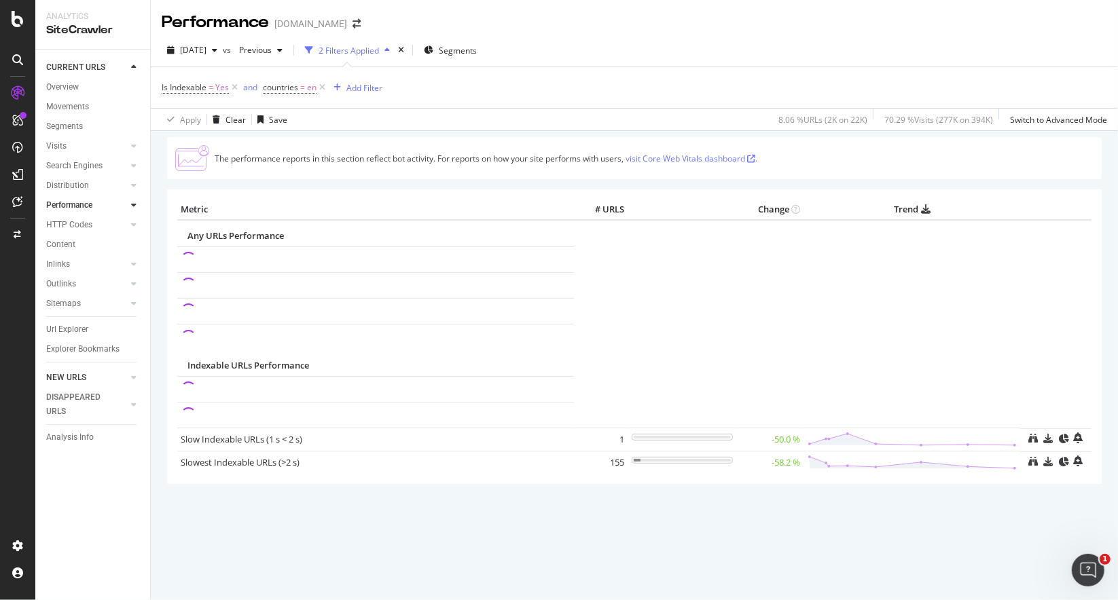
click at [126, 378] on div at bounding box center [120, 378] width 14 height 14
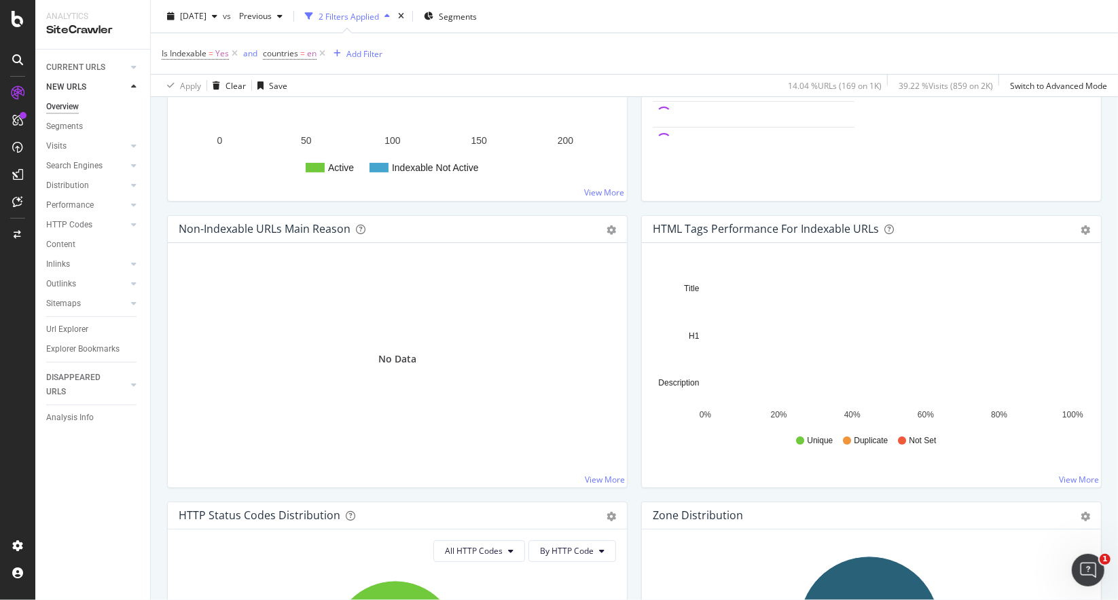
scroll to position [340, 0]
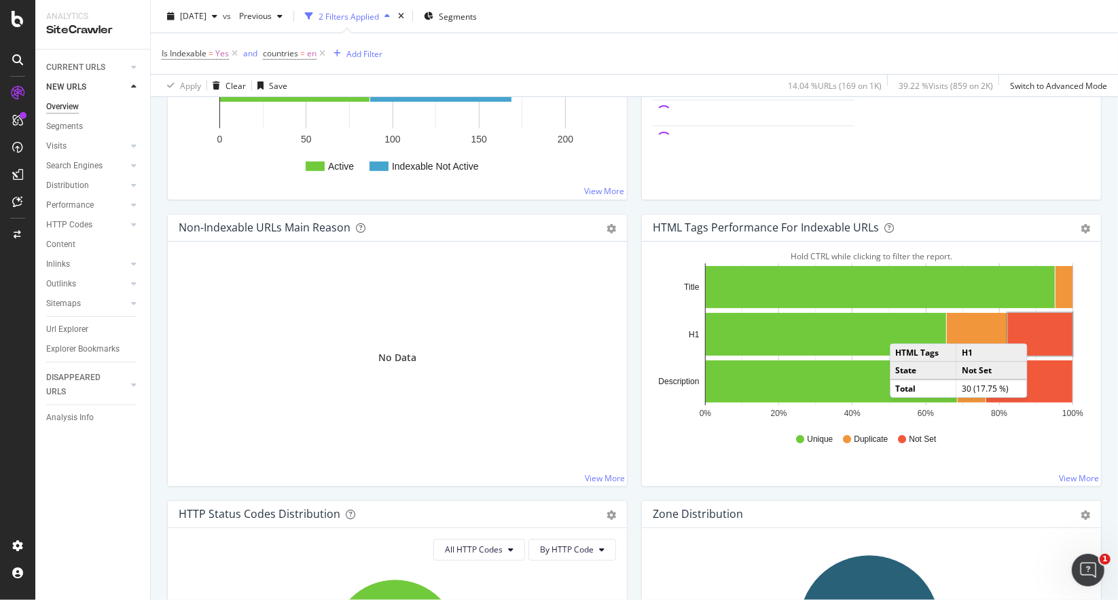
click at [1032, 328] on rect "A chart." at bounding box center [1040, 334] width 65 height 43
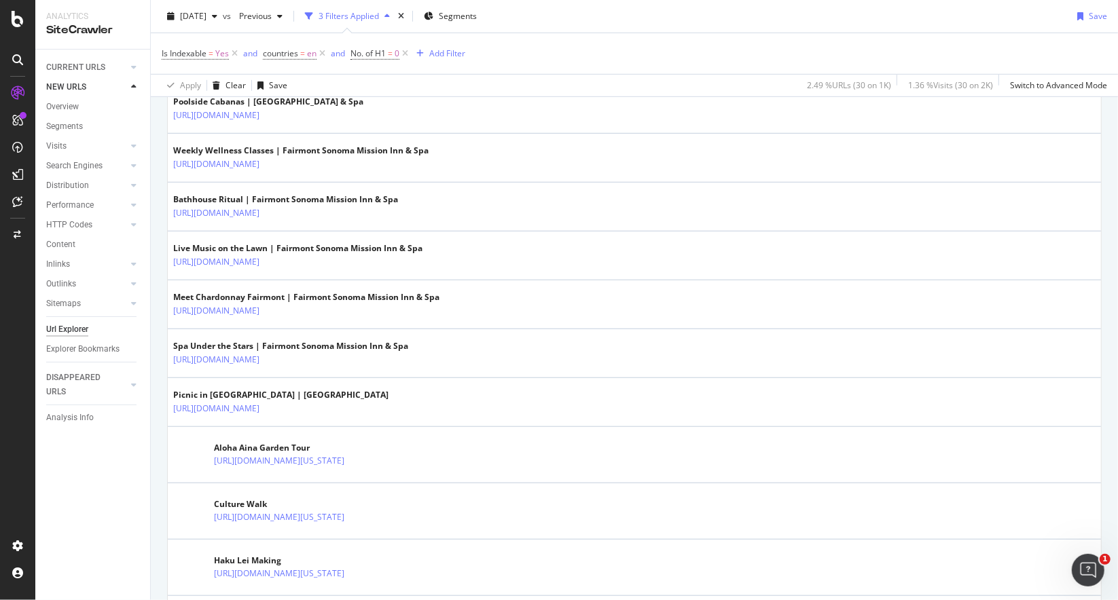
scroll to position [679, 0]
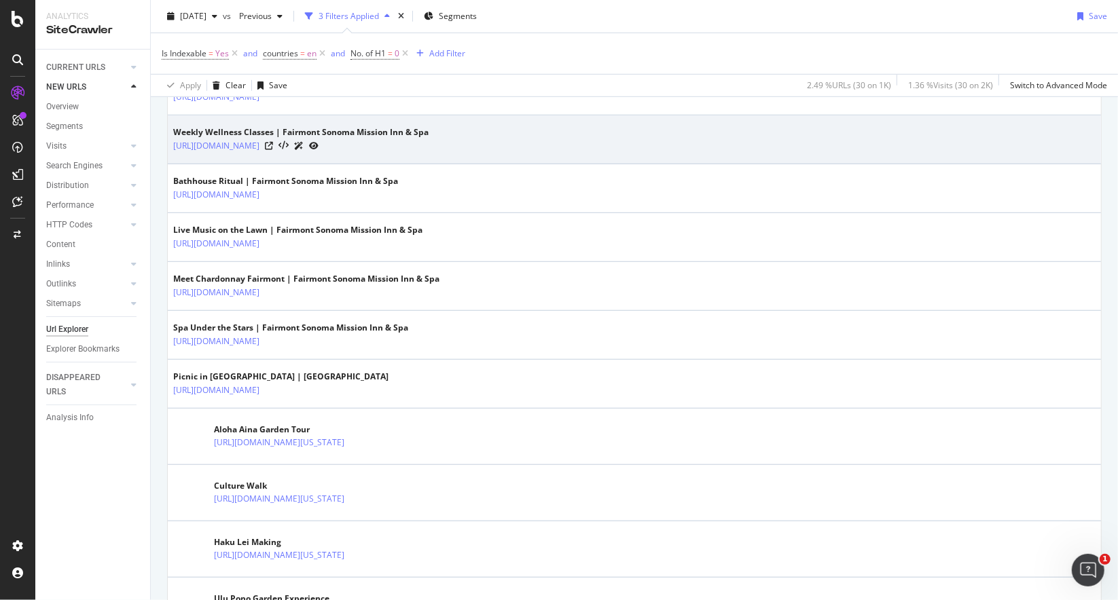
drag, startPoint x: 805, startPoint y: 147, endPoint x: 1030, endPoint y: 147, distance: 224.8
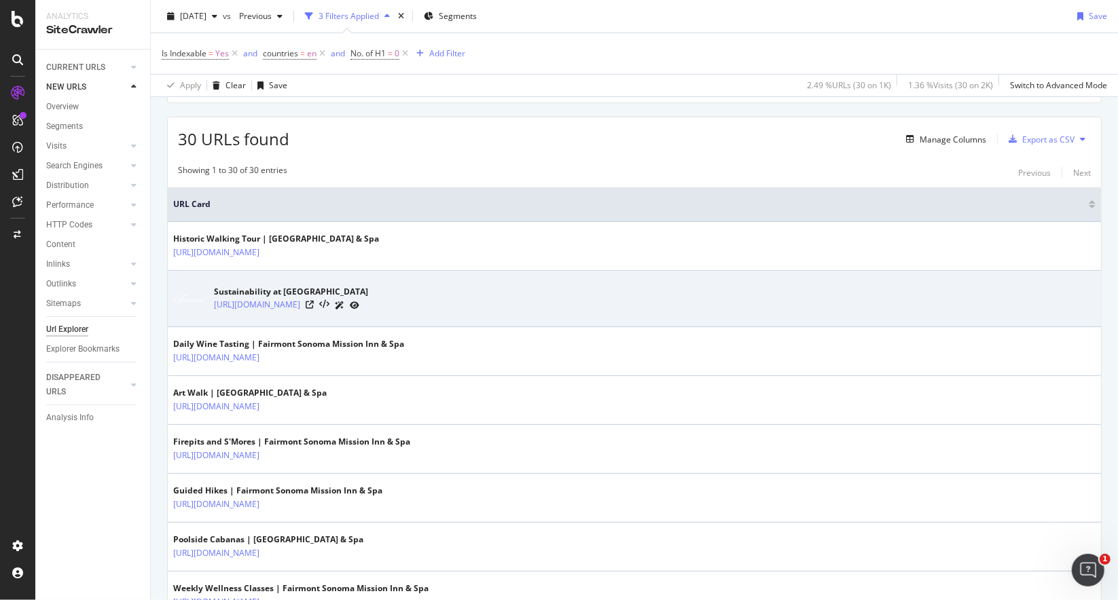
scroll to position [0, 0]
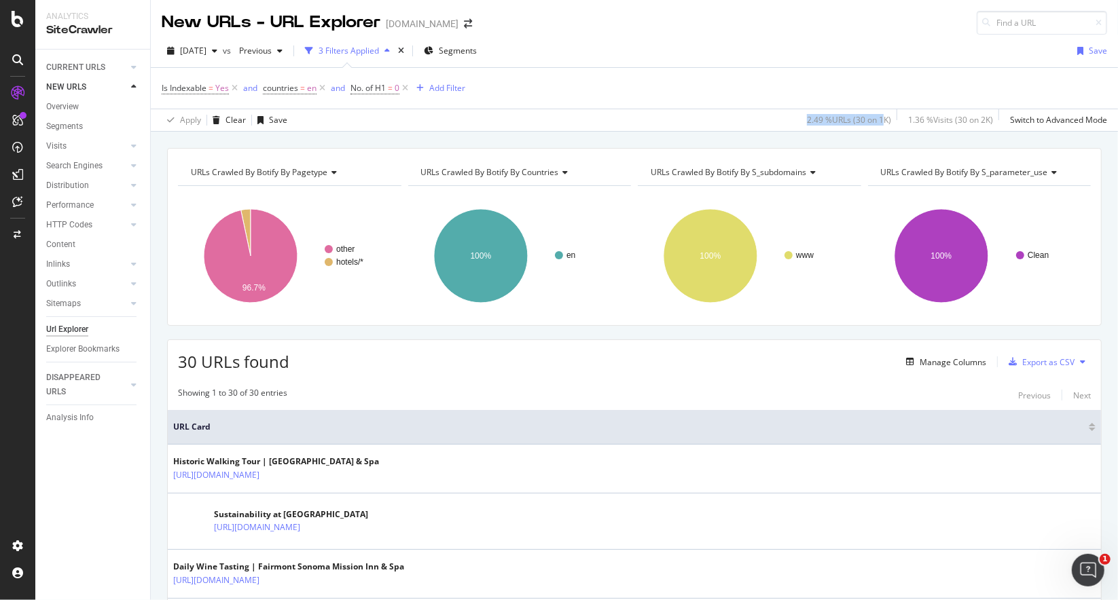
drag, startPoint x: 784, startPoint y: 122, endPoint x: 874, endPoint y: 138, distance: 91.8
click at [873, 122] on div "Apply Clear Save 2.49 % URLs ( 30 on 1K ) 1.36 % Visits ( 30 on 2K ) Switch to …" at bounding box center [634, 120] width 967 height 22
click at [868, 159] on div "URLs Crawled By Botify By s_parameter_use Chart (by Value) Table Expand Export …" at bounding box center [979, 172] width 223 height 27
click at [378, 88] on span "No. of H1" at bounding box center [367, 88] width 35 height 12
click at [592, 109] on div "Apply Clear Save 2.49 % URLs ( 30 on 1K ) 1.36 % Visits ( 30 on 2K ) Switch to …" at bounding box center [634, 120] width 967 height 22
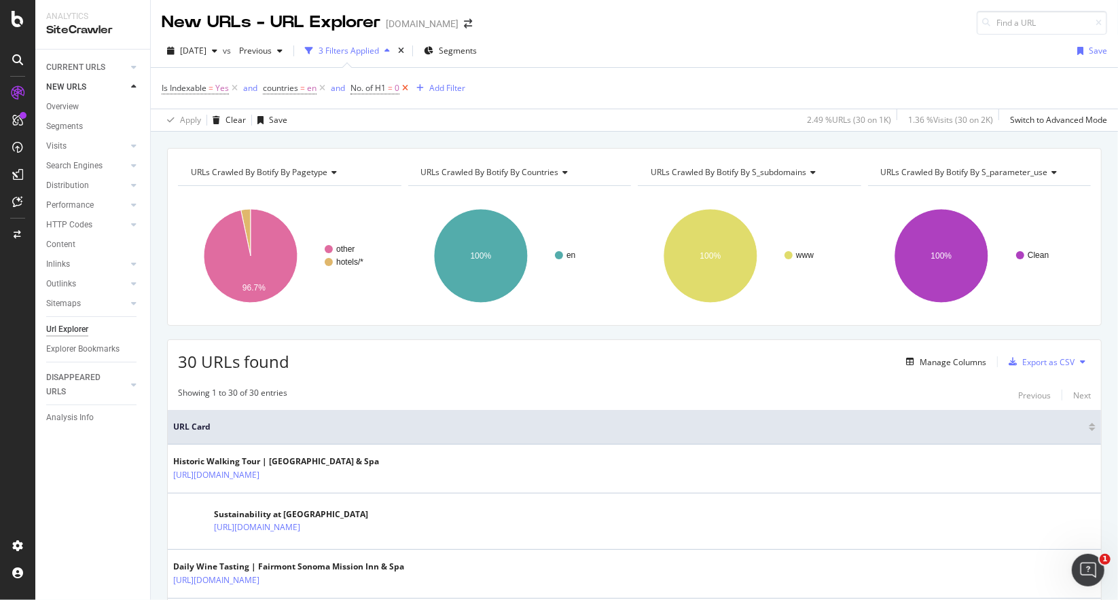
click at [409, 86] on icon at bounding box center [405, 88] width 12 height 14
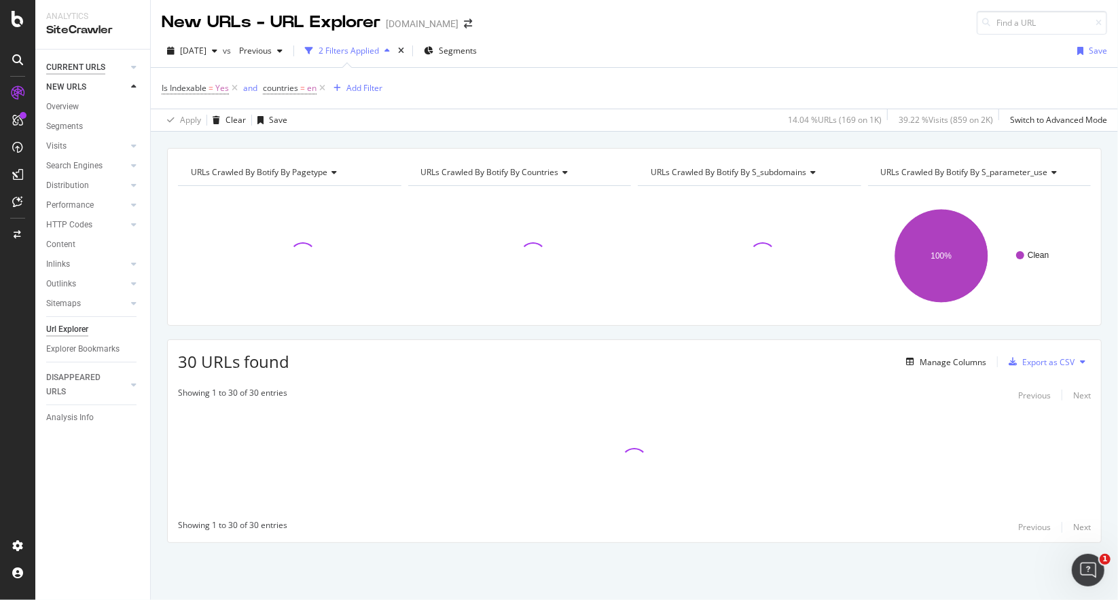
click at [69, 62] on div "CURRENT URLS" at bounding box center [75, 67] width 59 height 14
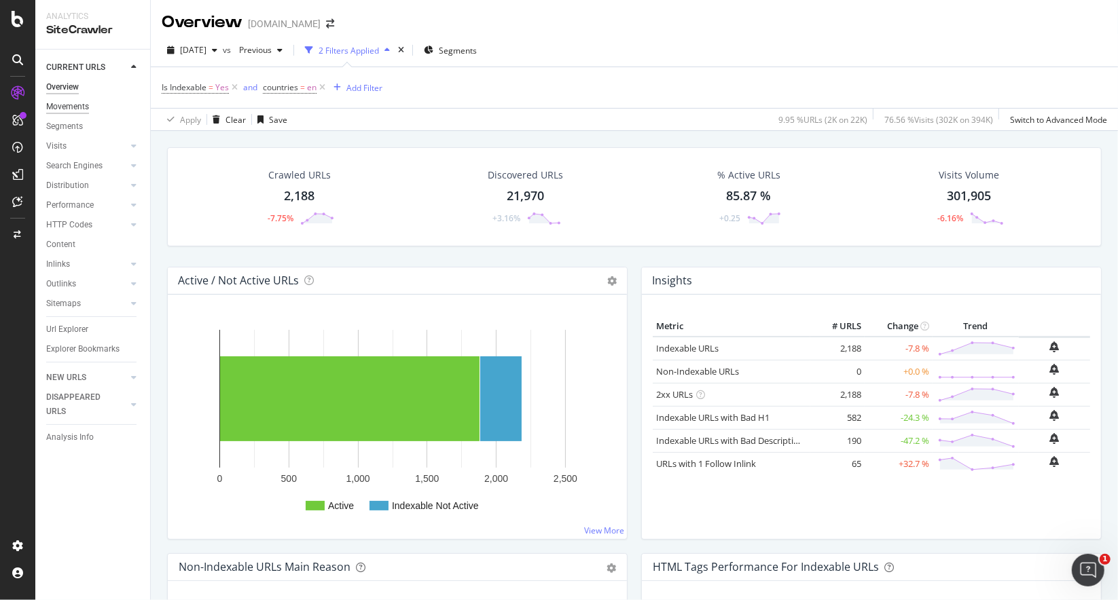
click at [75, 109] on div "Movements" at bounding box center [67, 107] width 43 height 14
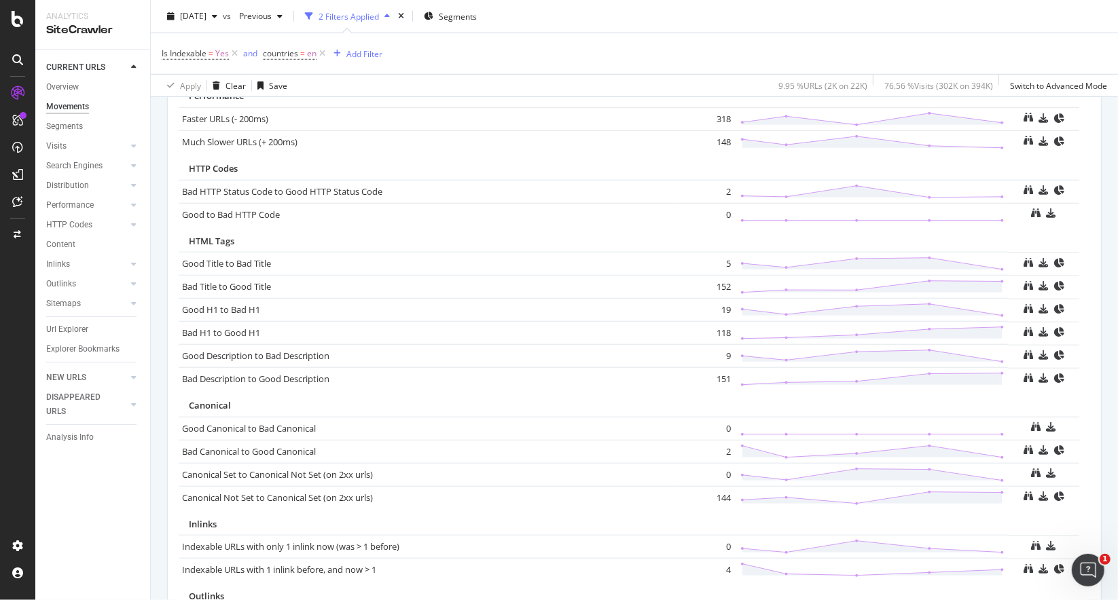
scroll to position [900, 0]
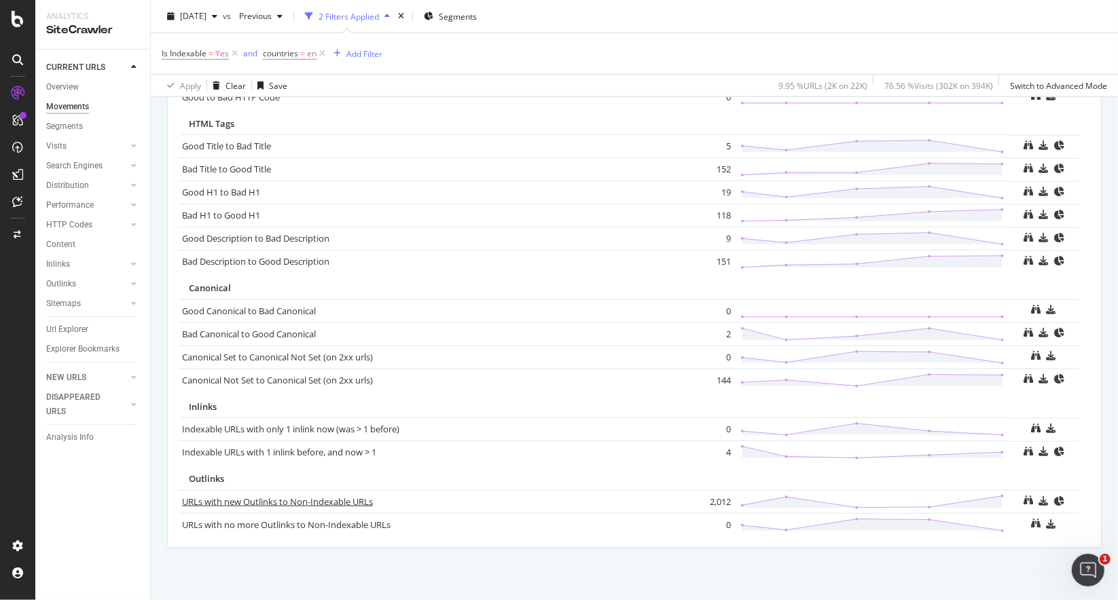
click at [234, 496] on link "URLs with new Outlinks to Non-Indexable URLs" at bounding box center [277, 502] width 191 height 12
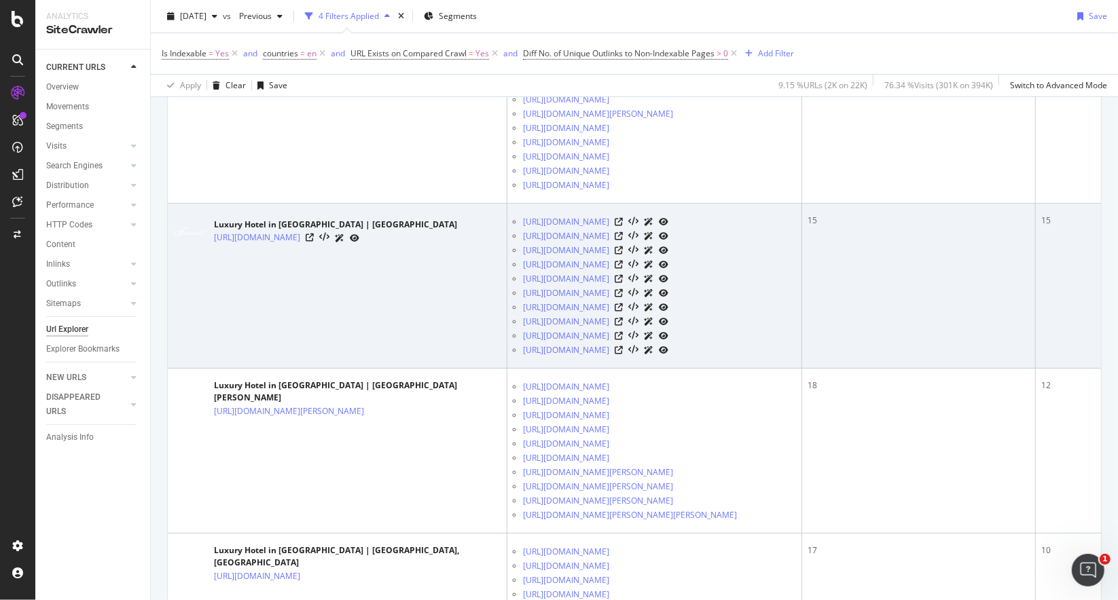
scroll to position [136, 0]
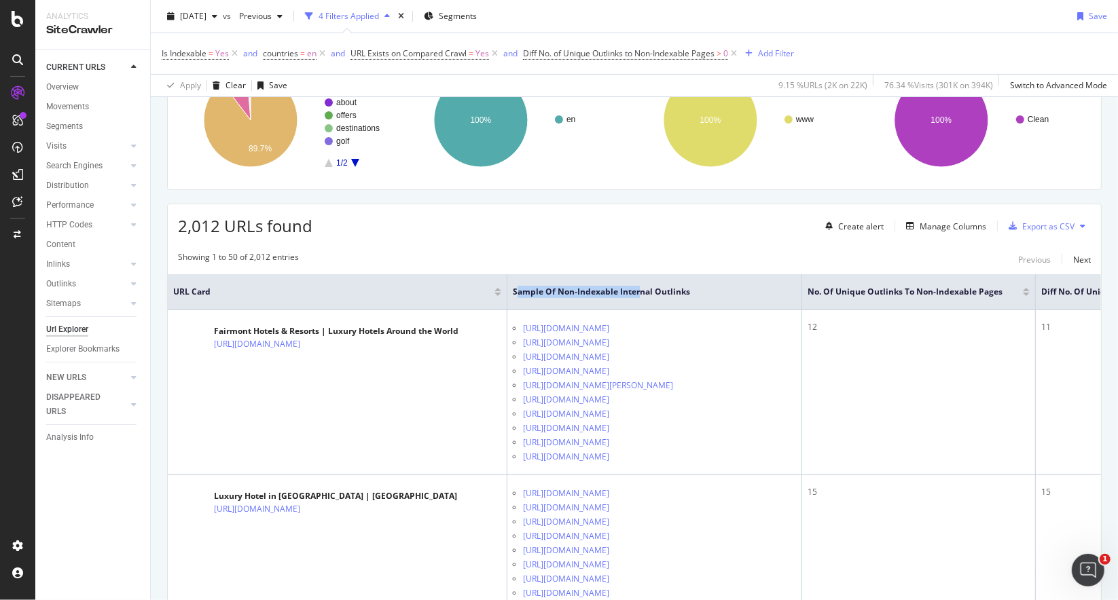
drag, startPoint x: 519, startPoint y: 289, endPoint x: 719, endPoint y: 269, distance: 201.3
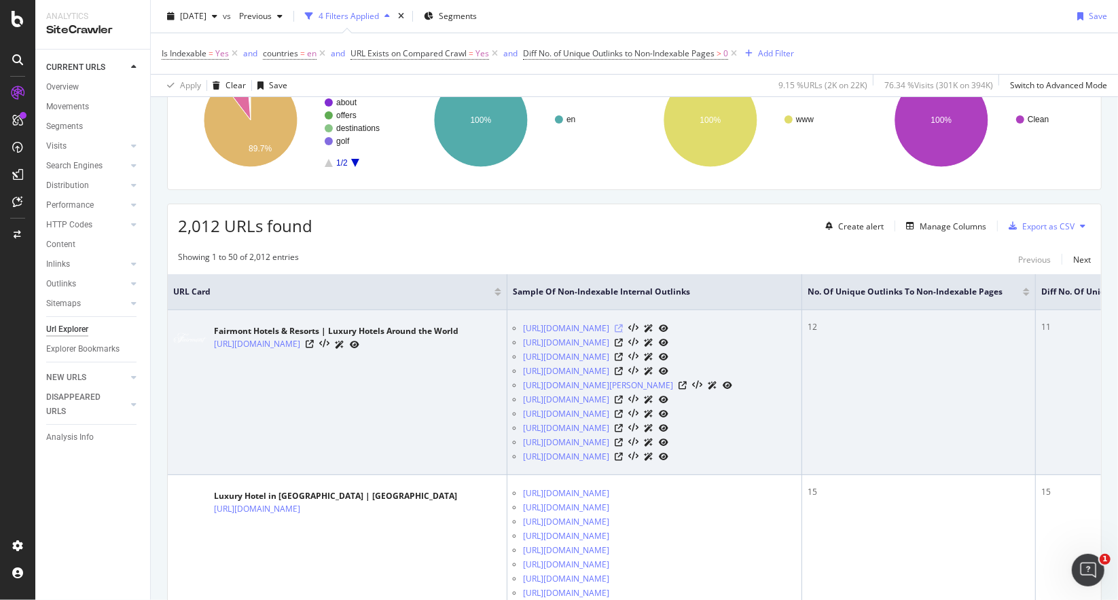
click at [623, 325] on icon at bounding box center [619, 329] width 8 height 8
click at [623, 353] on icon at bounding box center [619, 357] width 8 height 8
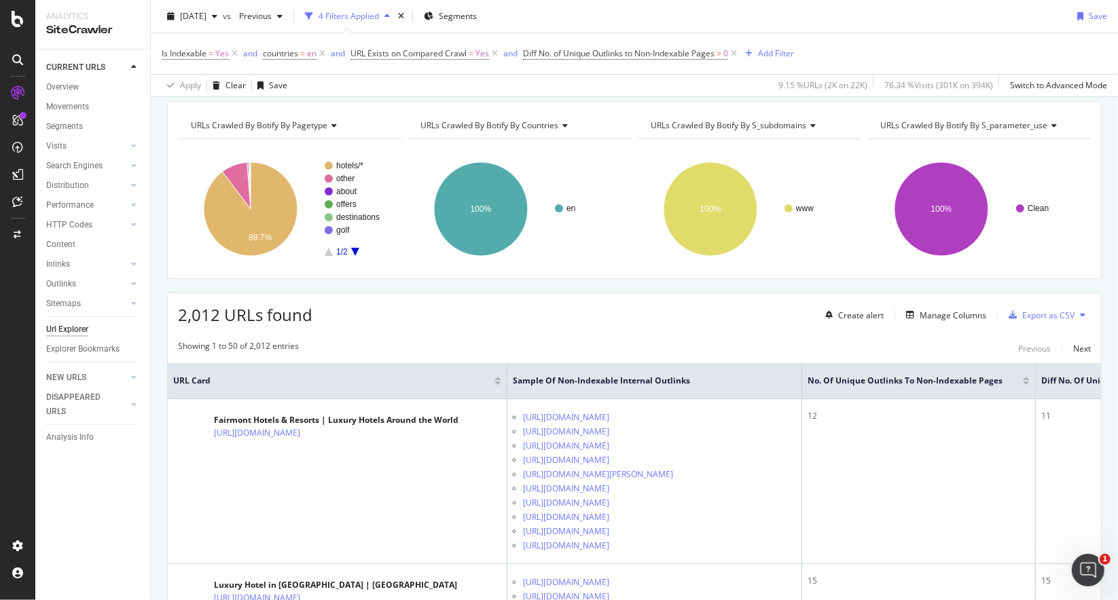
scroll to position [0, 0]
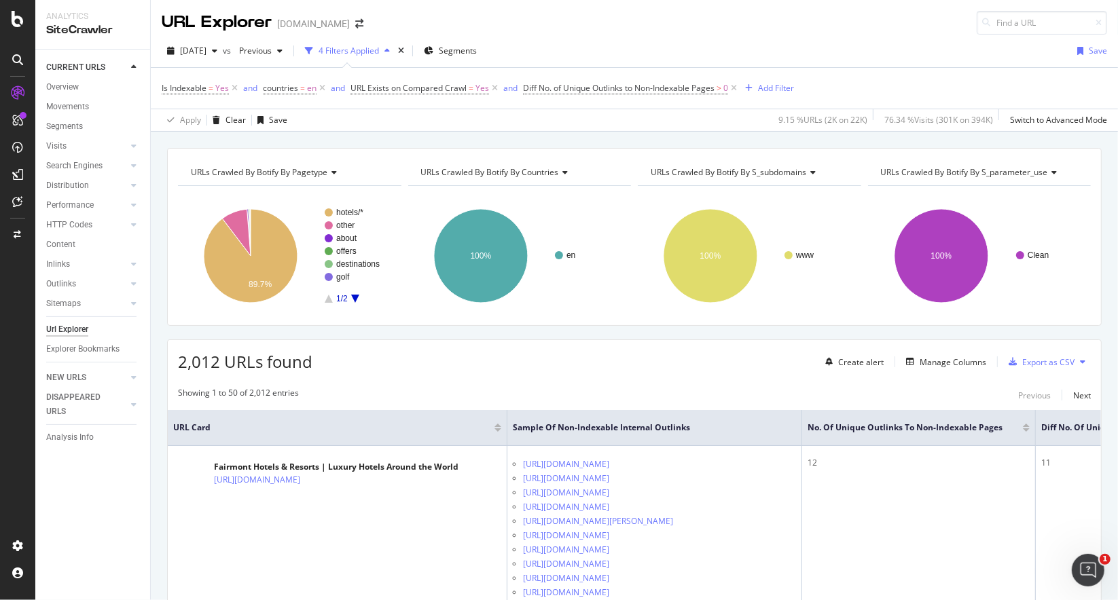
drag, startPoint x: 397, startPoint y: 180, endPoint x: 366, endPoint y: 181, distance: 30.6
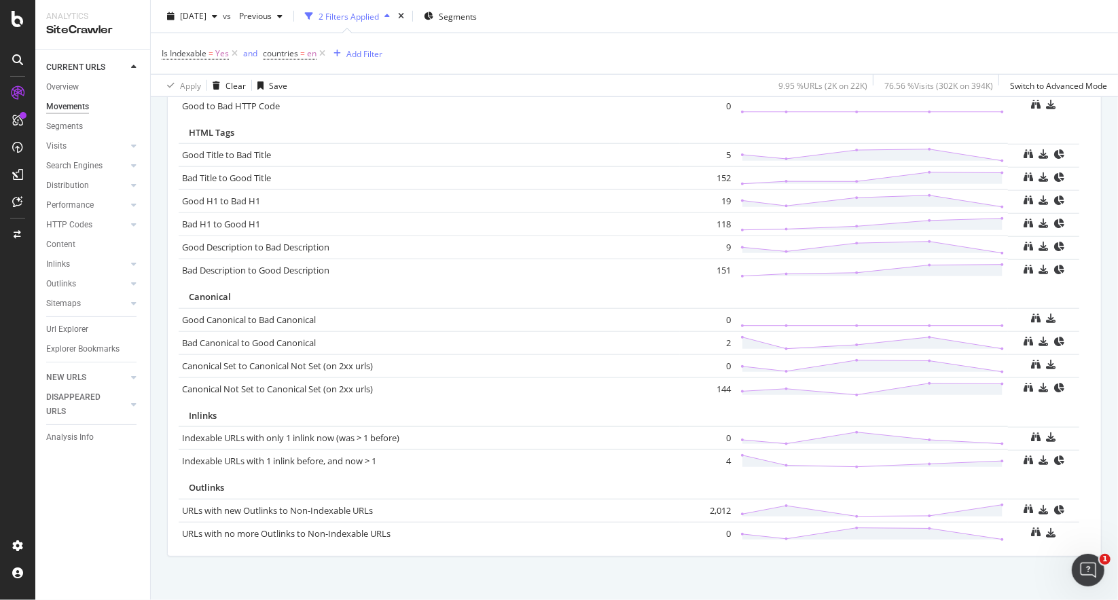
scroll to position [900, 0]
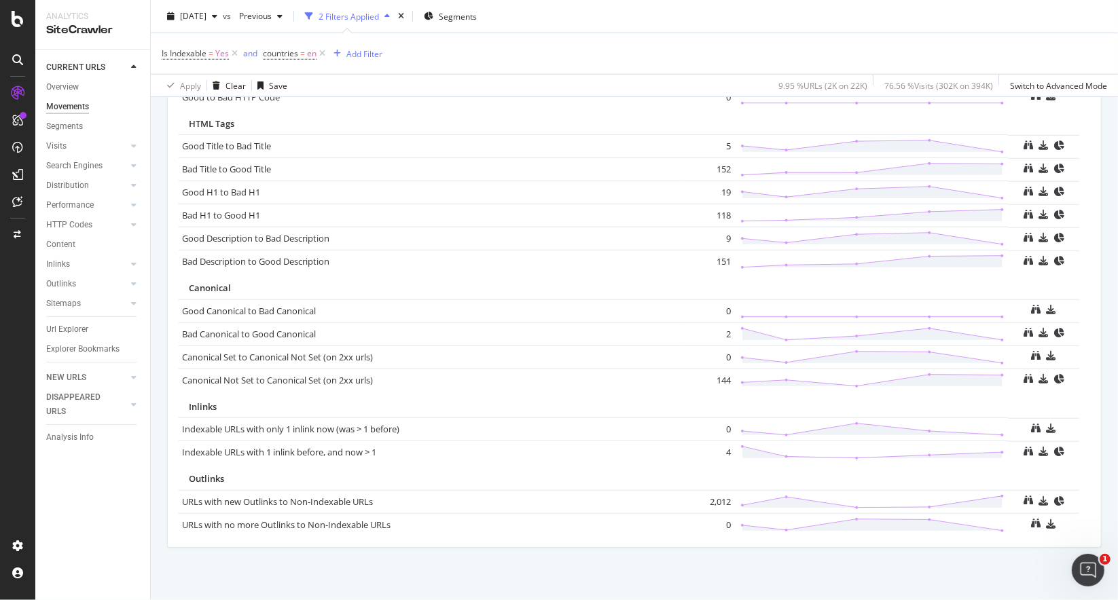
drag, startPoint x: 338, startPoint y: 495, endPoint x: 443, endPoint y: 534, distance: 112.4
click at [450, 536] on div "Metric # URLS Trend Distribution Indexable to Non-Indexable URLs 0 Non-Indexabl…" at bounding box center [634, 198] width 933 height 699
drag, startPoint x: 412, startPoint y: 492, endPoint x: 183, endPoint y: 494, distance: 228.9
click at [183, 496] on div "URLs with new Outlinks to Non-Indexable URLs" at bounding box center [429, 502] width 494 height 13
copy div "URLs with new Outlinks to Non-Indexable URLs"
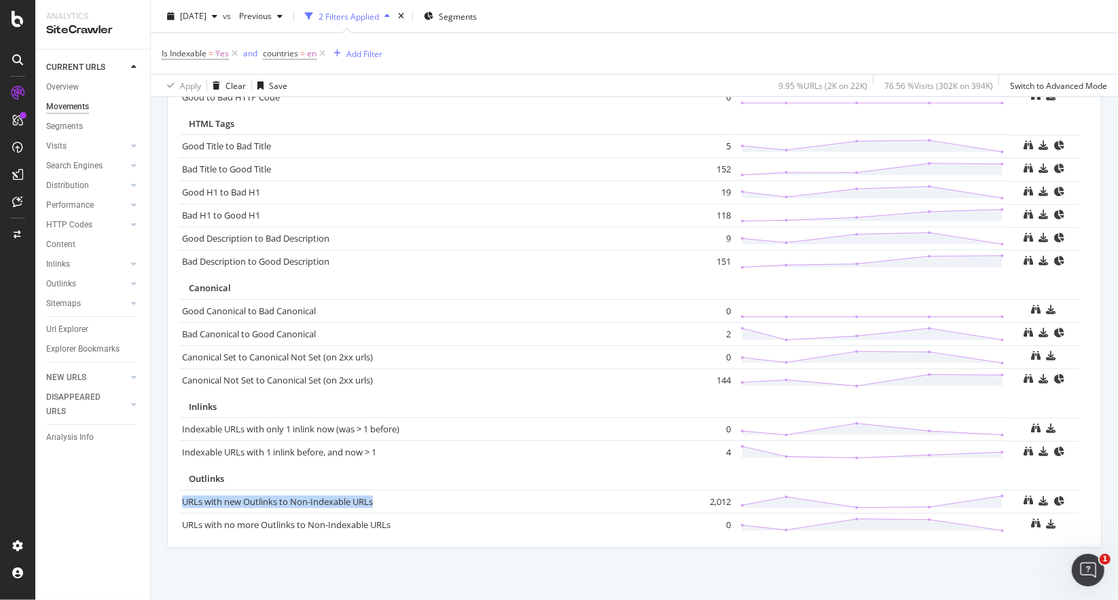
click at [353, 490] on td "URLs with new Outlinks to Non-Indexable URLs" at bounding box center [429, 501] width 501 height 23
click at [350, 496] on link "URLs with new Outlinks to Non-Indexable URLs" at bounding box center [277, 502] width 191 height 12
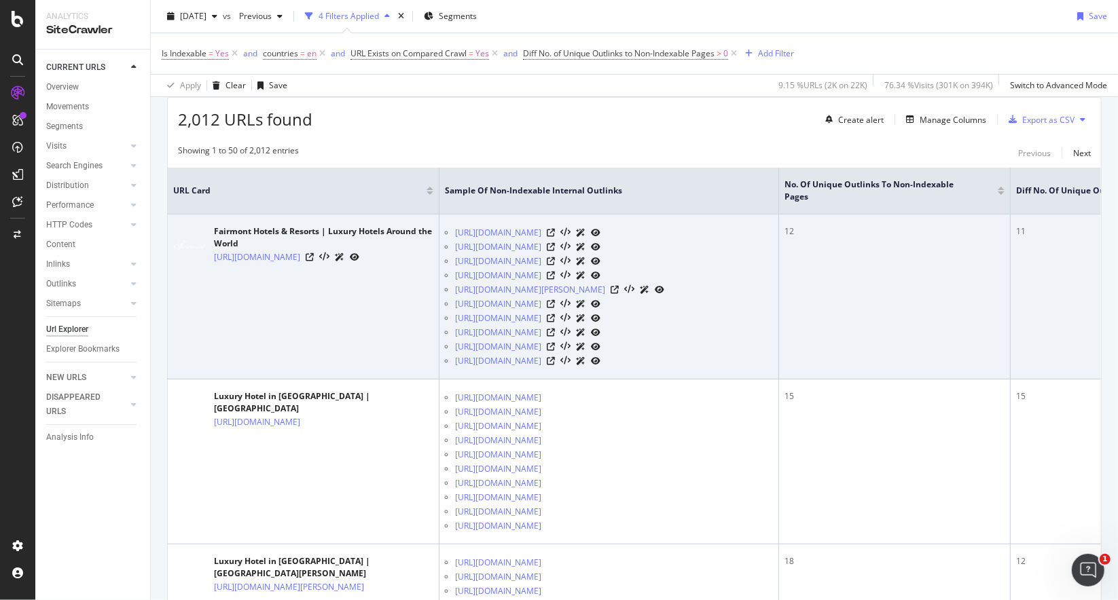
scroll to position [272, 0]
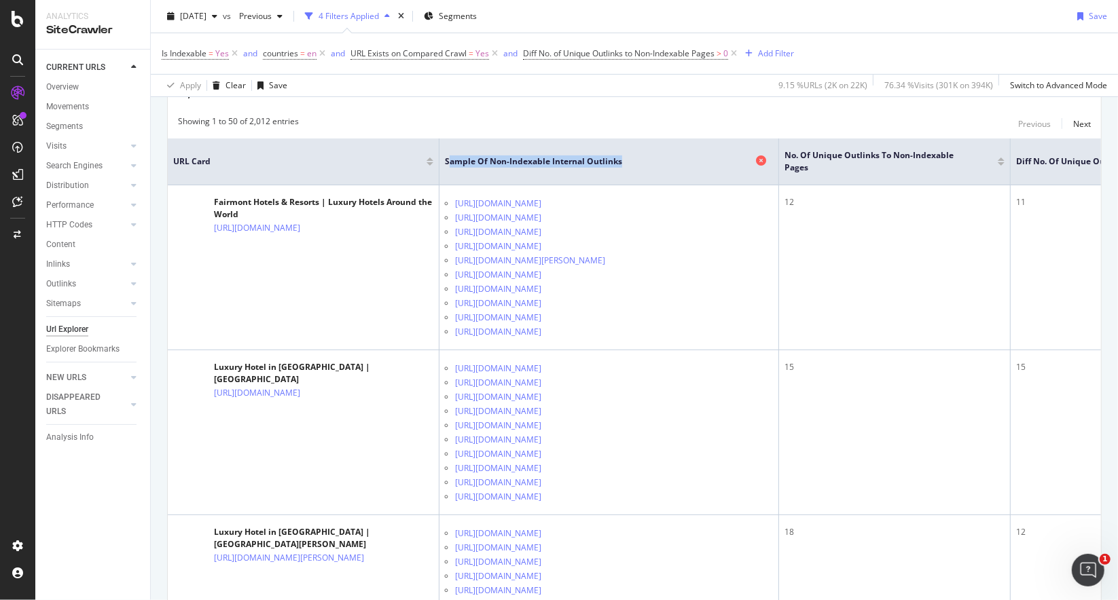
drag, startPoint x: 448, startPoint y: 151, endPoint x: 630, endPoint y: 155, distance: 182.0
click at [630, 156] on span "Sample of Non-Indexable Internal Outlinks" at bounding box center [599, 162] width 308 height 12
click at [639, 156] on span "Sample of Non-Indexable Internal Outlinks" at bounding box center [599, 162] width 308 height 12
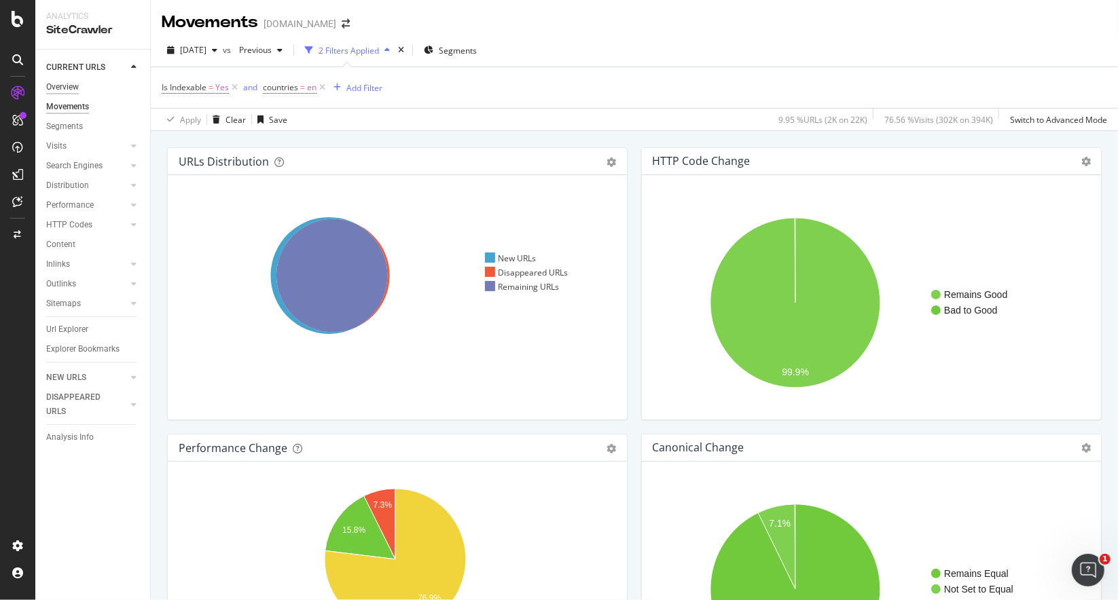
click at [66, 86] on div "Overview" at bounding box center [62, 87] width 33 height 14
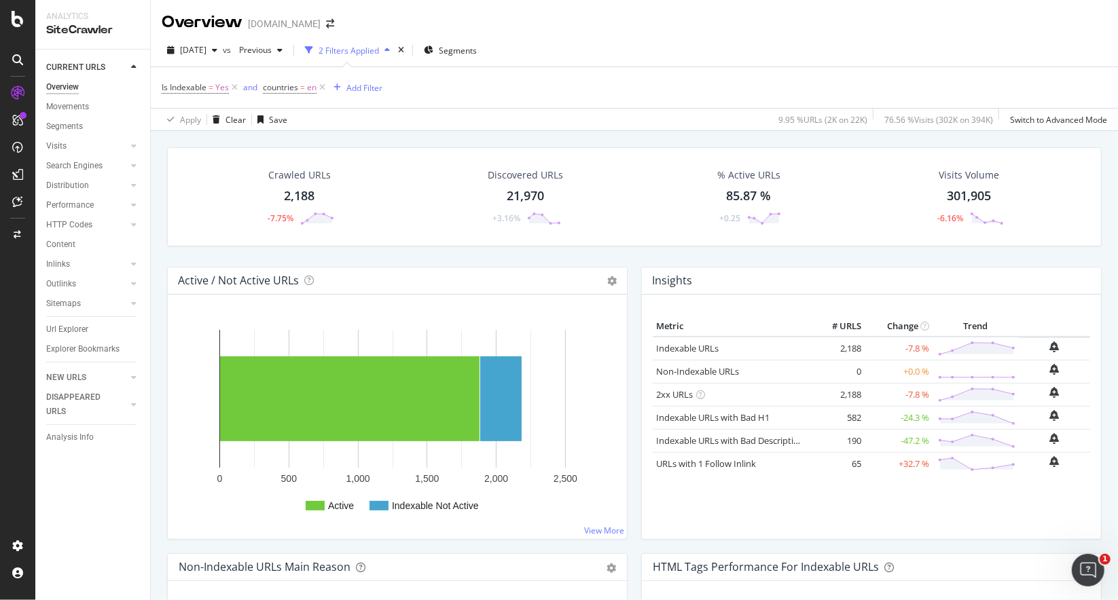
click at [138, 179] on div "Distribution" at bounding box center [98, 186] width 104 height 20
click at [133, 184] on icon at bounding box center [133, 185] width 5 height 8
click at [133, 206] on icon at bounding box center [133, 205] width 5 height 8
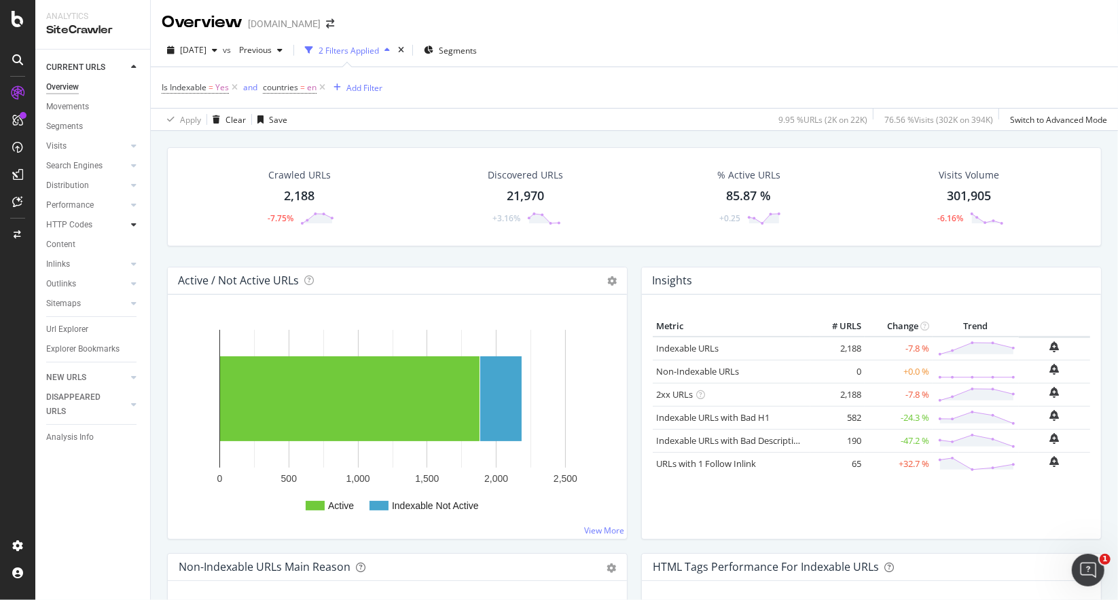
click at [135, 224] on icon at bounding box center [133, 225] width 5 height 8
click at [86, 239] on div "Top Charts" at bounding box center [72, 245] width 40 height 14
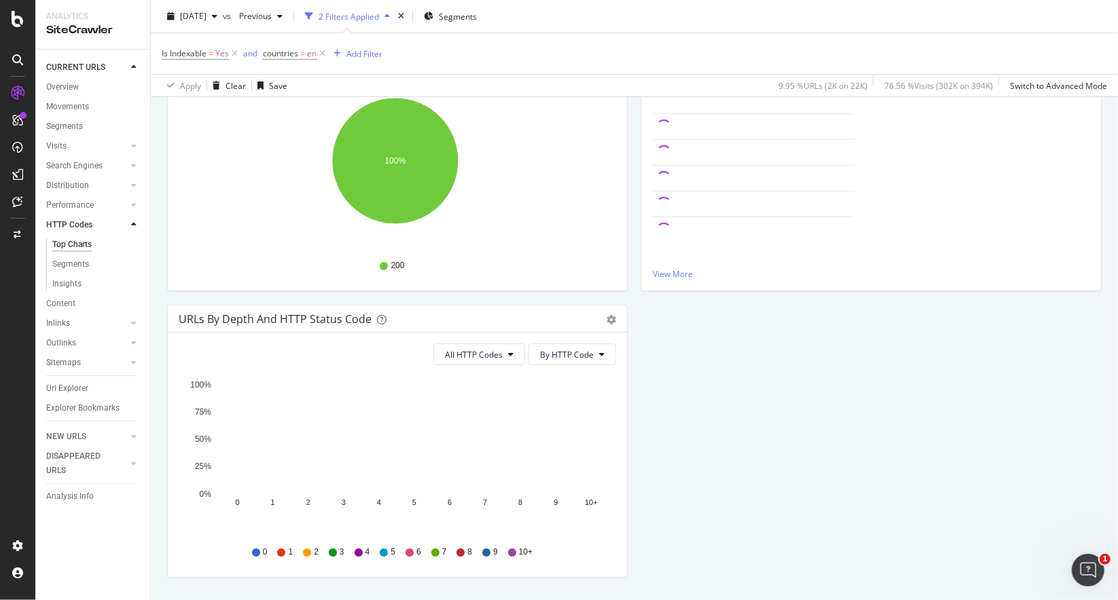
scroll to position [266, 0]
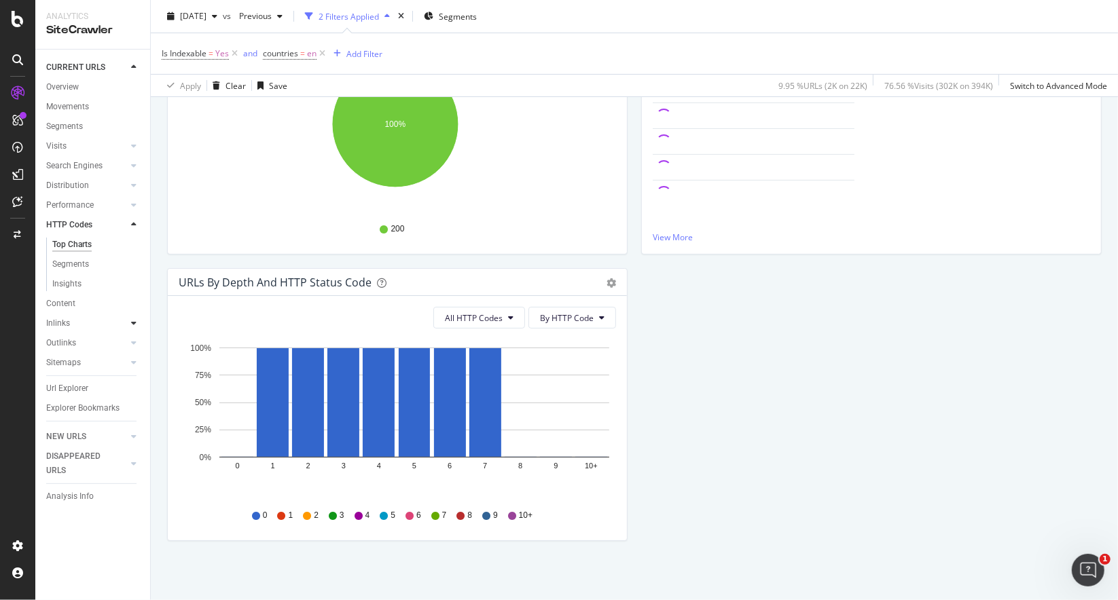
click at [134, 324] on icon at bounding box center [133, 323] width 5 height 8
click at [84, 285] on div "Top Charts" at bounding box center [72, 284] width 40 height 14
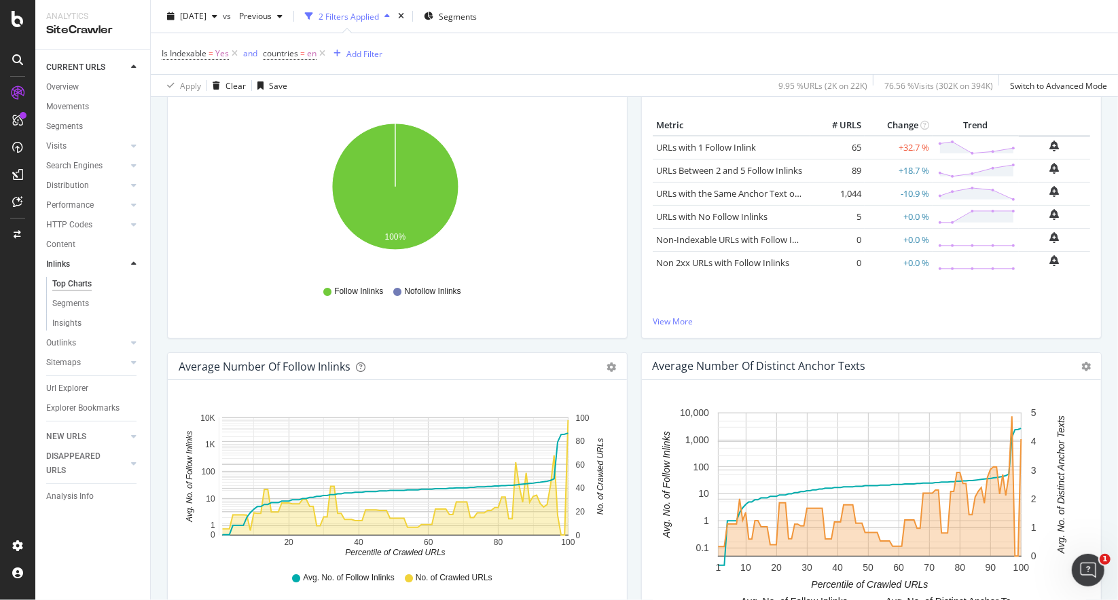
scroll to position [144, 0]
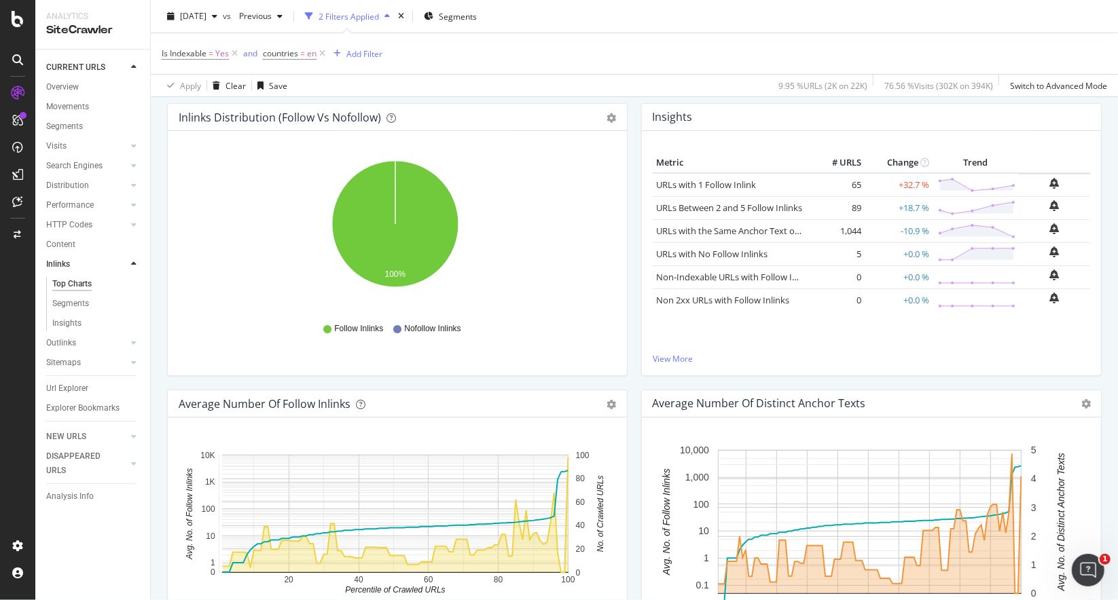
click at [118, 71] on div at bounding box center [120, 67] width 14 height 14
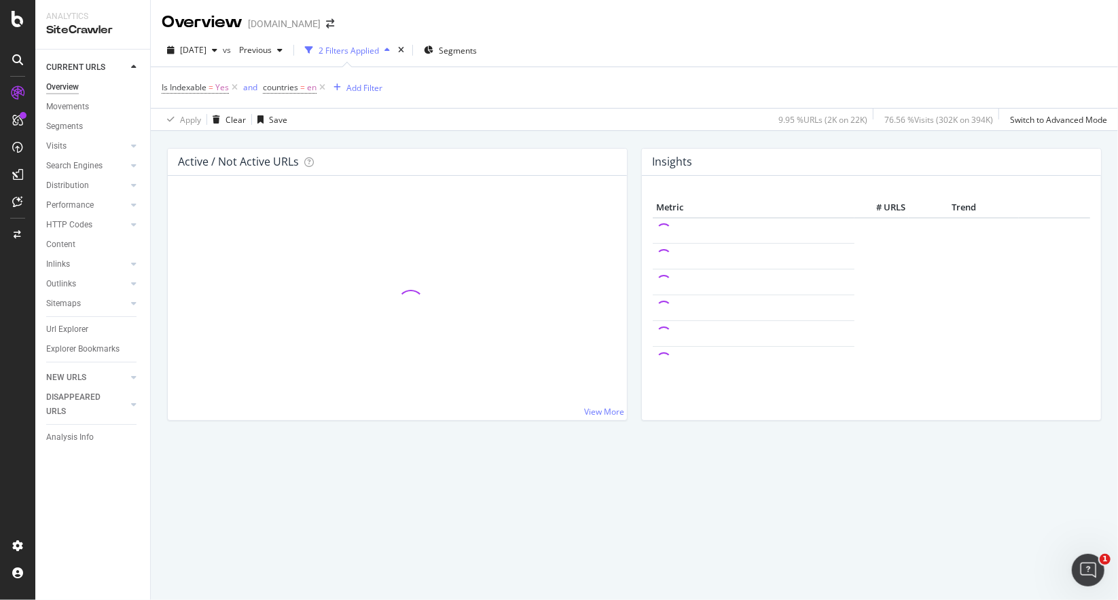
click at [132, 68] on icon at bounding box center [133, 67] width 5 height 8
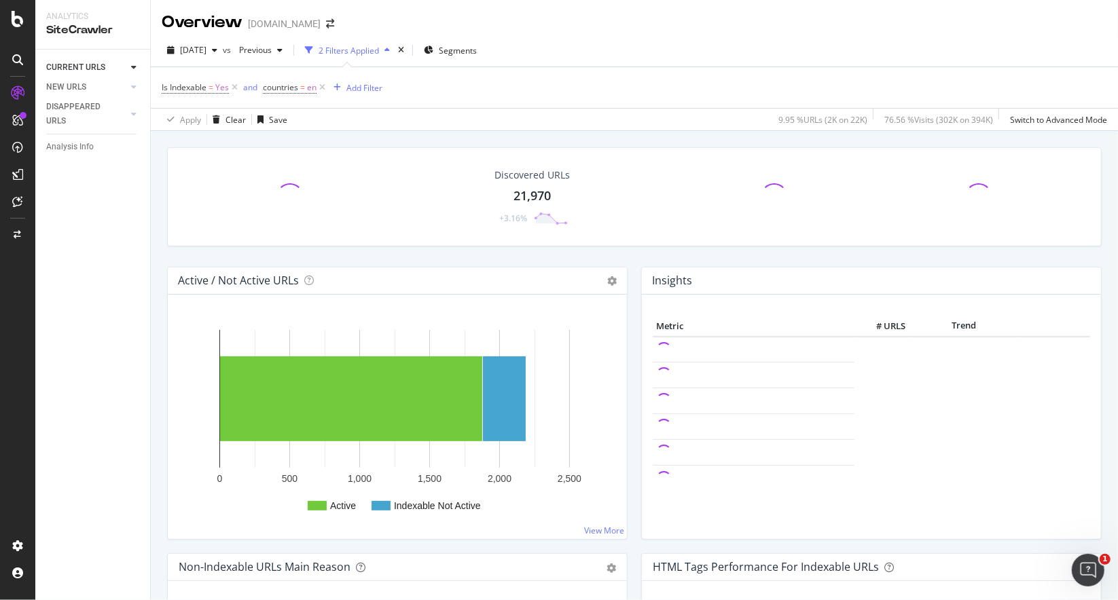
click at [132, 68] on icon at bounding box center [133, 67] width 5 height 8
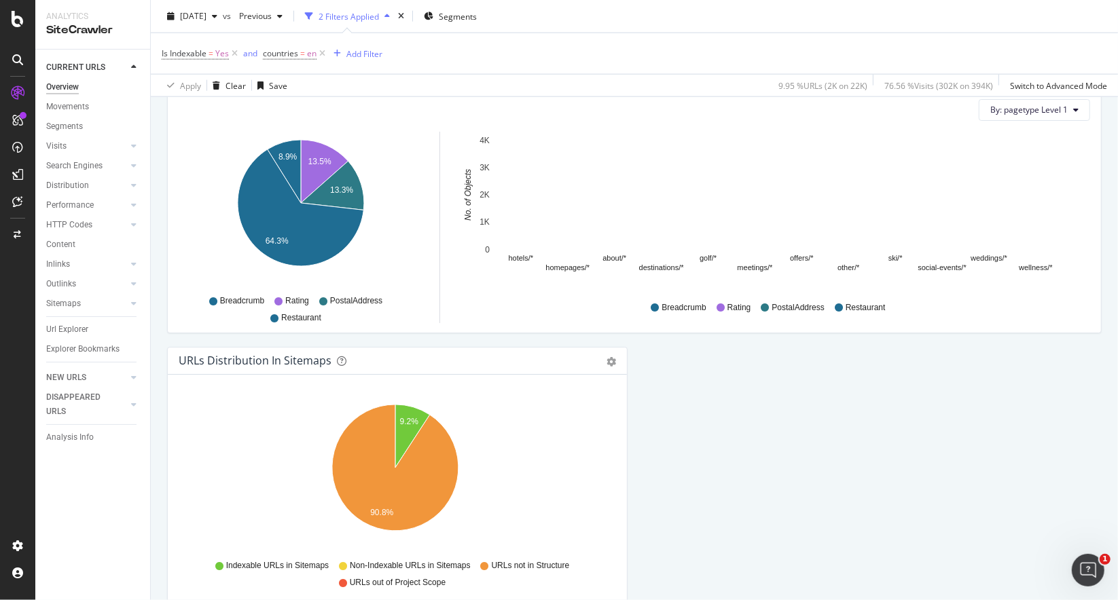
scroll to position [1429, 0]
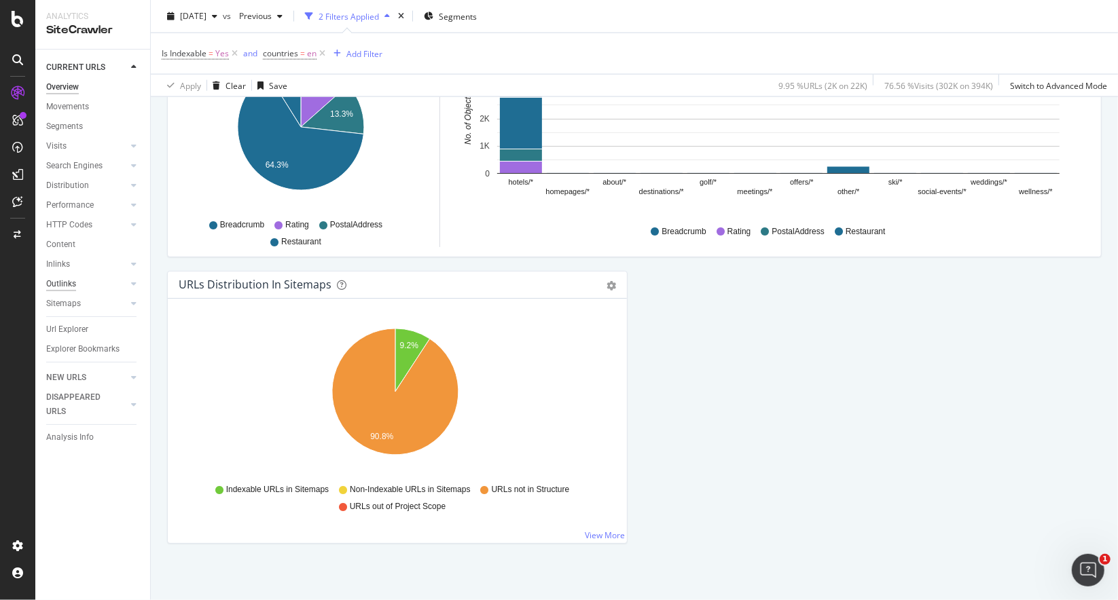
click at [75, 283] on div "Outlinks" at bounding box center [61, 284] width 30 height 14
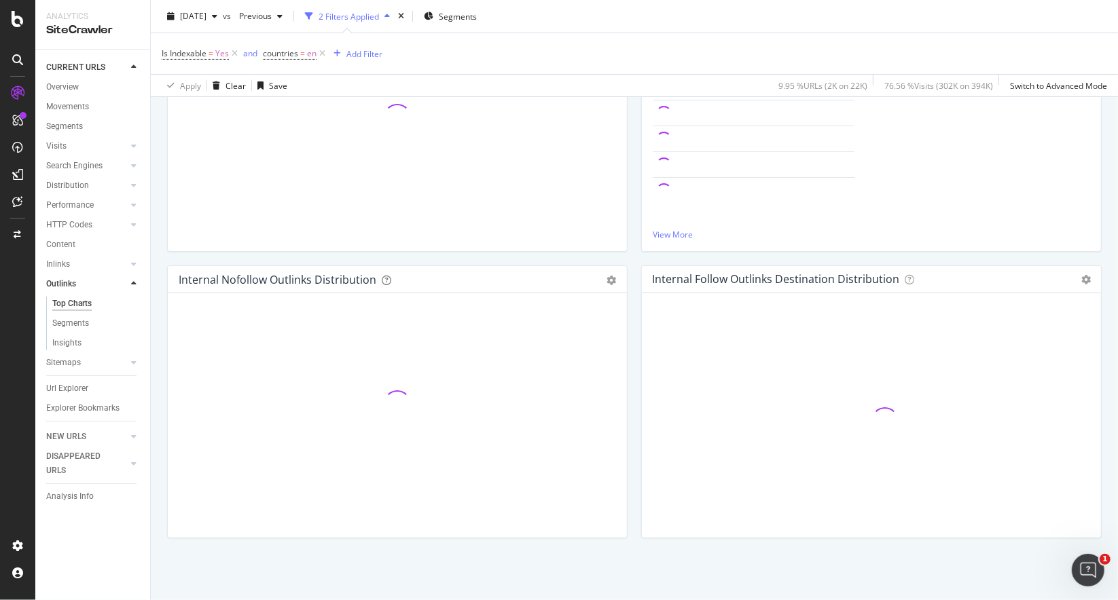
scroll to position [551, 0]
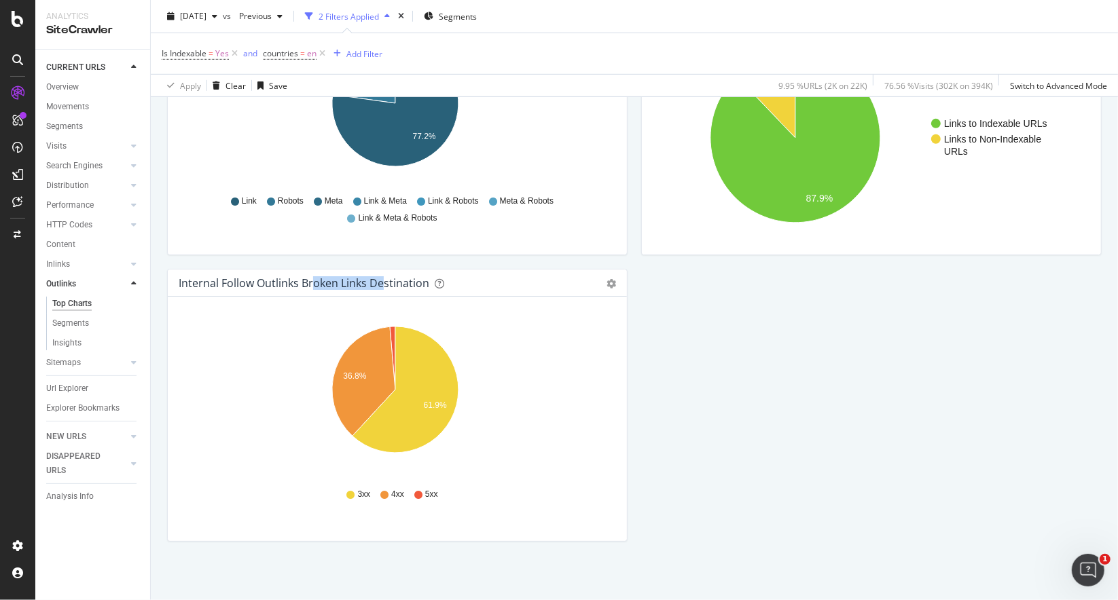
drag, startPoint x: 310, startPoint y: 282, endPoint x: 408, endPoint y: 283, distance: 97.8
click at [394, 282] on div "Internal Follow Outlinks Broken Links Destination" at bounding box center [304, 283] width 251 height 14
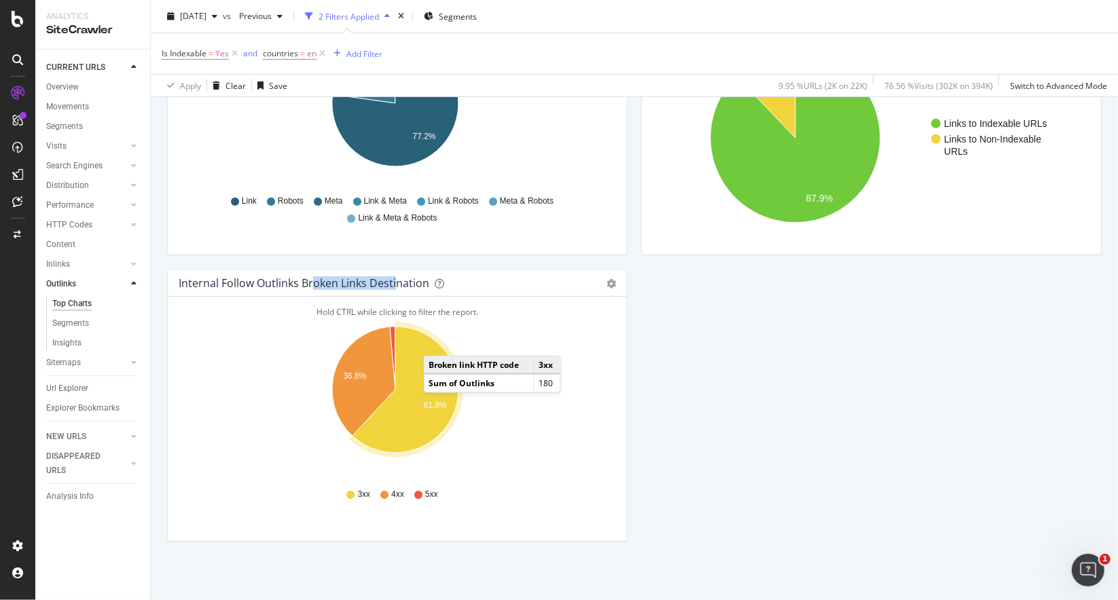
click at [484, 332] on icon "36.8% 61.9%" at bounding box center [395, 398] width 433 height 158
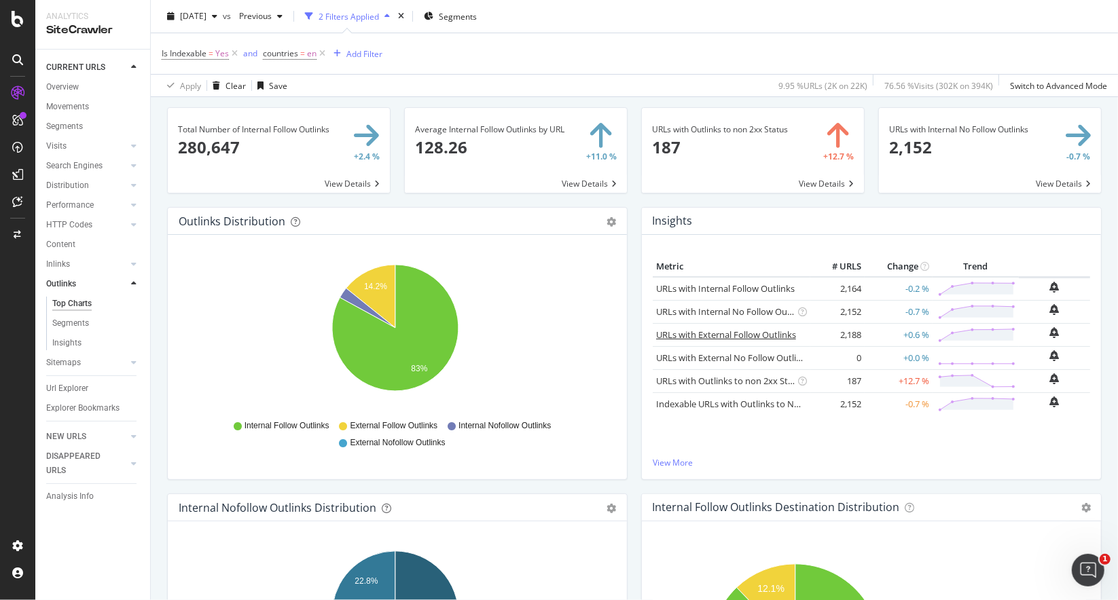
scroll to position [0, 0]
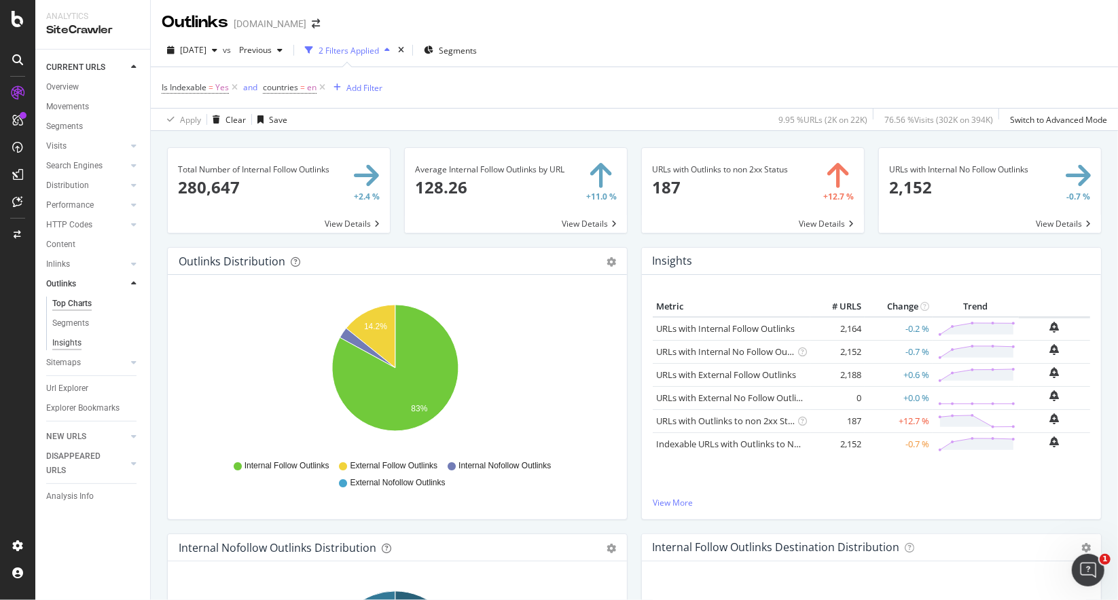
click at [71, 340] on div "Insights" at bounding box center [66, 343] width 29 height 14
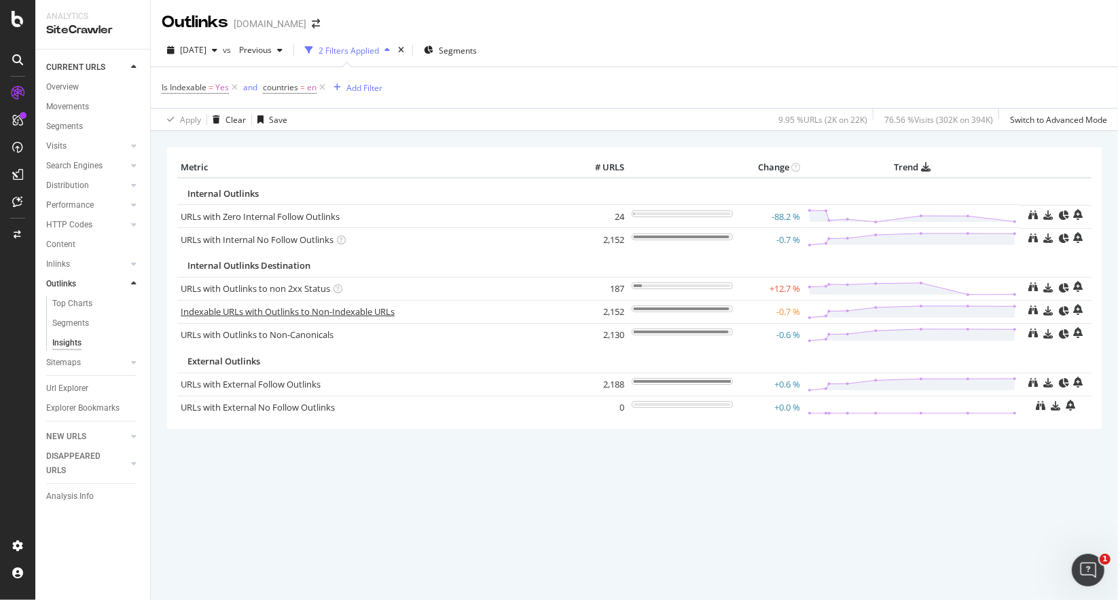
click at [300, 309] on link "Indexable URLs with Outlinks to Non-Indexable URLs" at bounding box center [288, 312] width 214 height 12
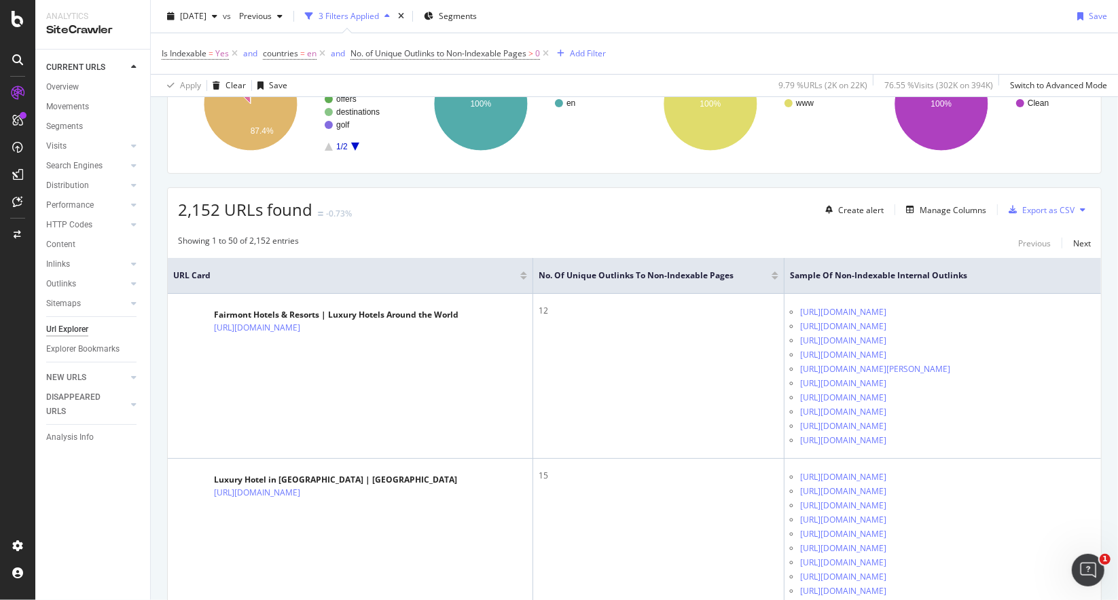
scroll to position [340, 0]
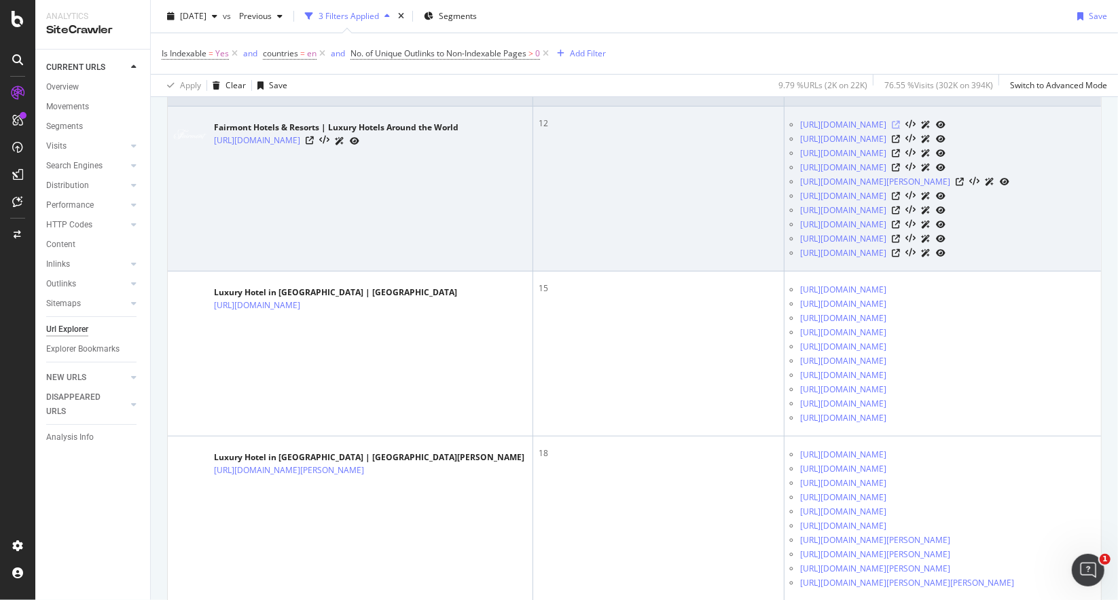
click at [900, 122] on icon at bounding box center [896, 125] width 8 height 8
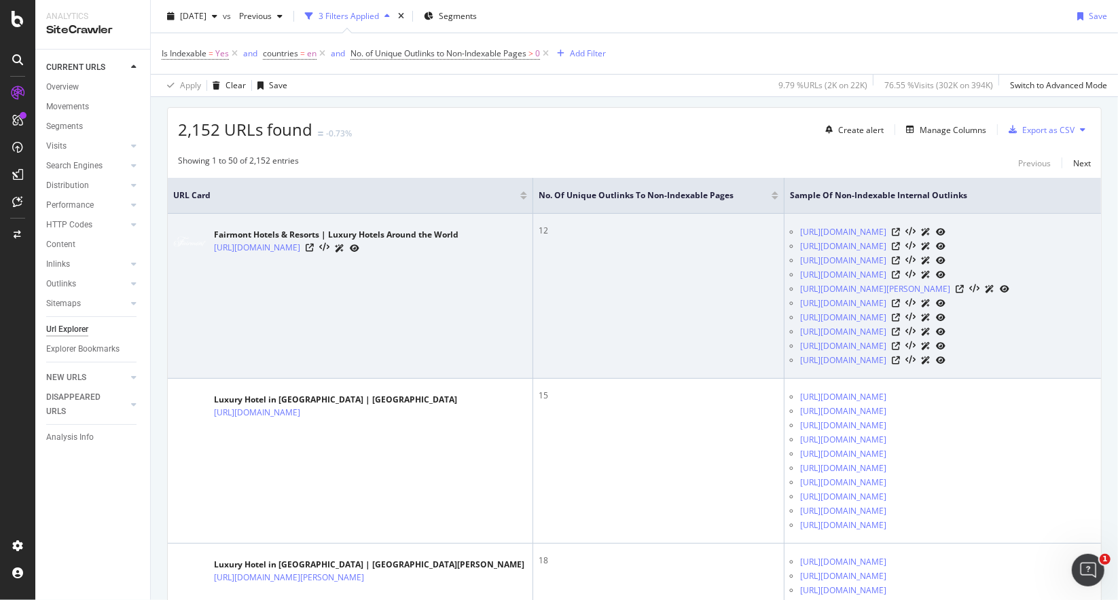
scroll to position [204, 0]
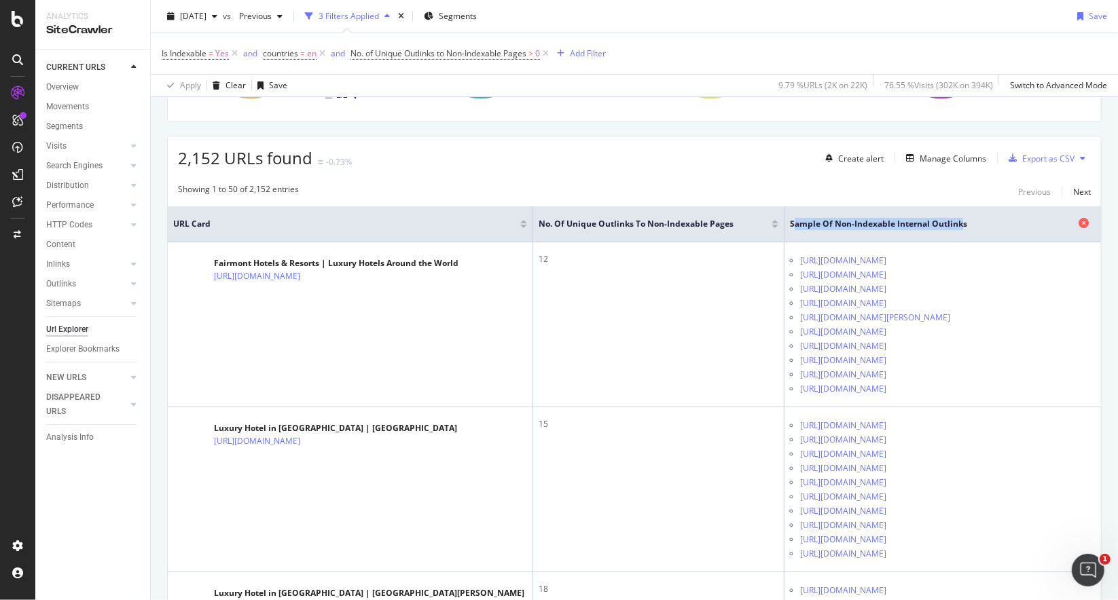
drag, startPoint x: 754, startPoint y: 220, endPoint x: 922, endPoint y: 220, distance: 167.7
click at [922, 220] on span "Sample of Non-Indexable Internal Outlinks" at bounding box center [932, 224] width 285 height 12
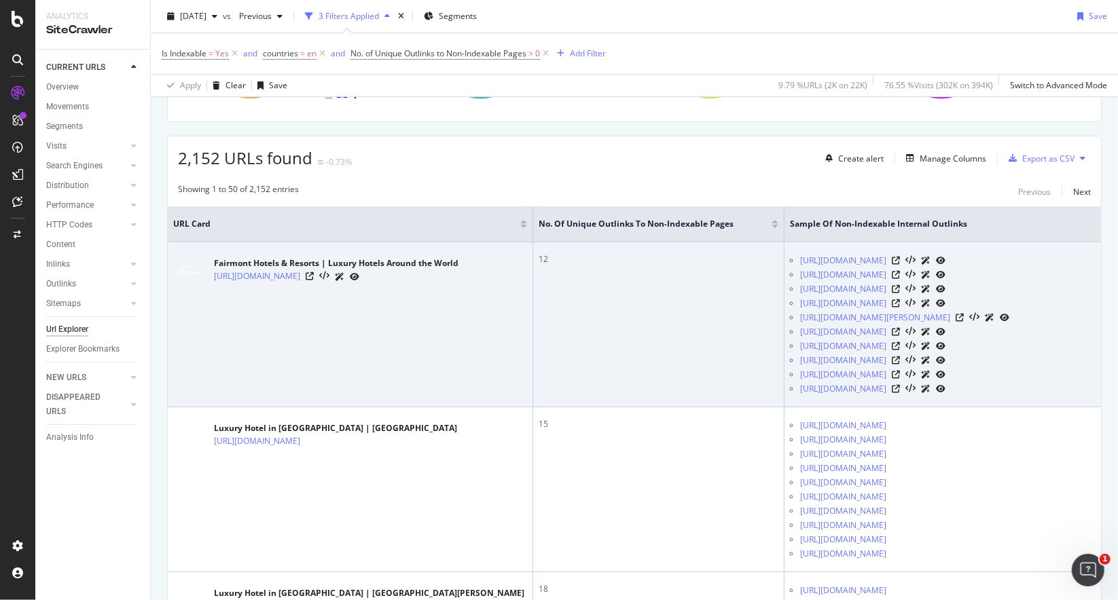
click at [929, 253] on div at bounding box center [919, 260] width 54 height 14
click at [900, 257] on icon at bounding box center [896, 261] width 8 height 8
drag, startPoint x: 620, startPoint y: 428, endPoint x: 870, endPoint y: 429, distance: 249.9
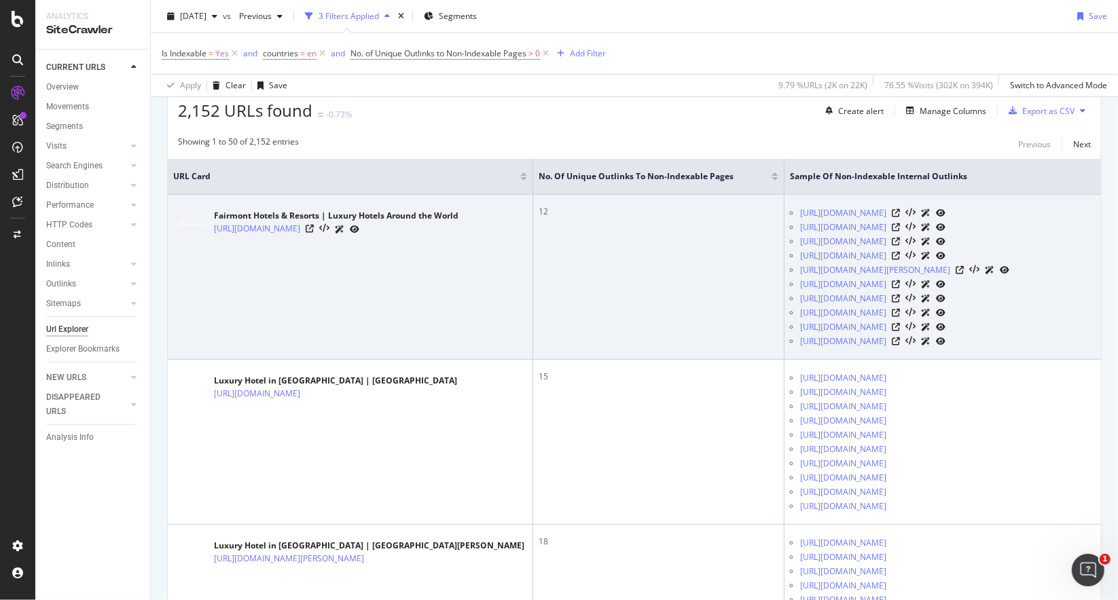
scroll to position [68, 0]
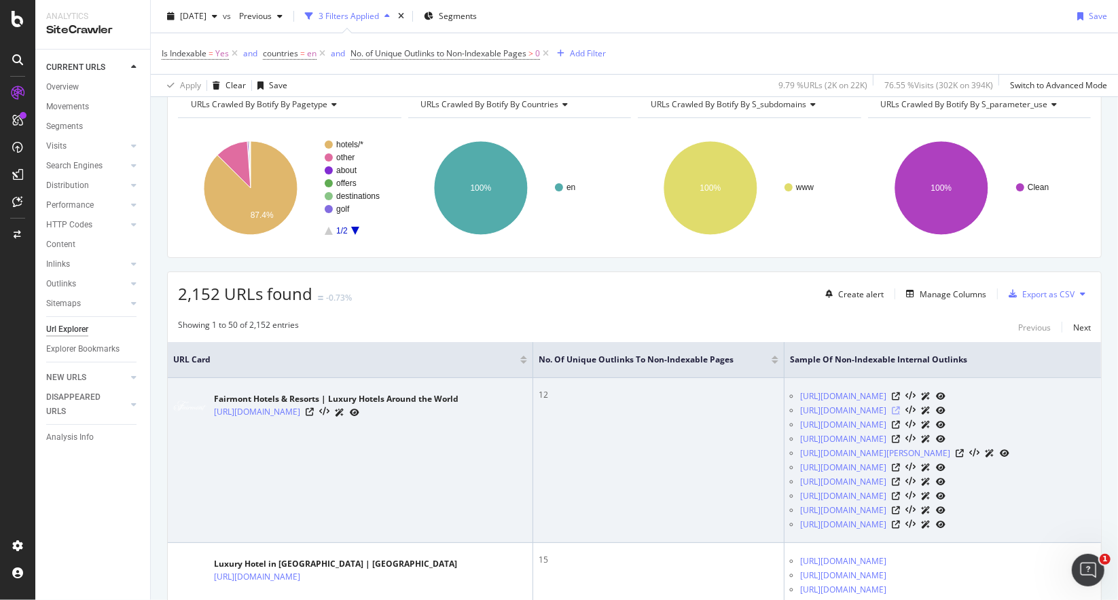
click at [900, 407] on icon at bounding box center [896, 411] width 8 height 8
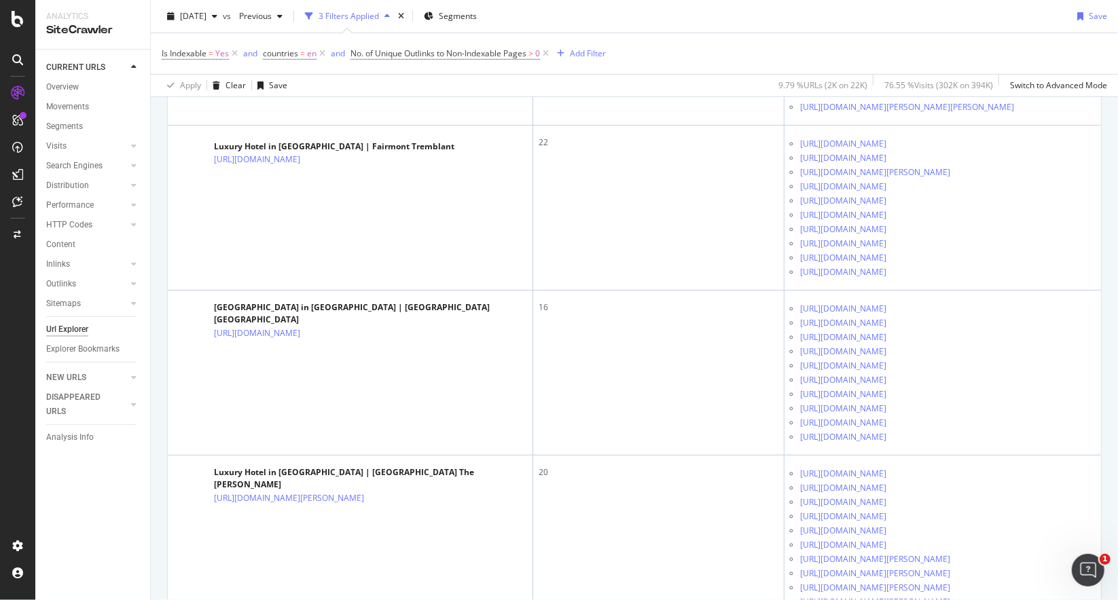
scroll to position [4686, 0]
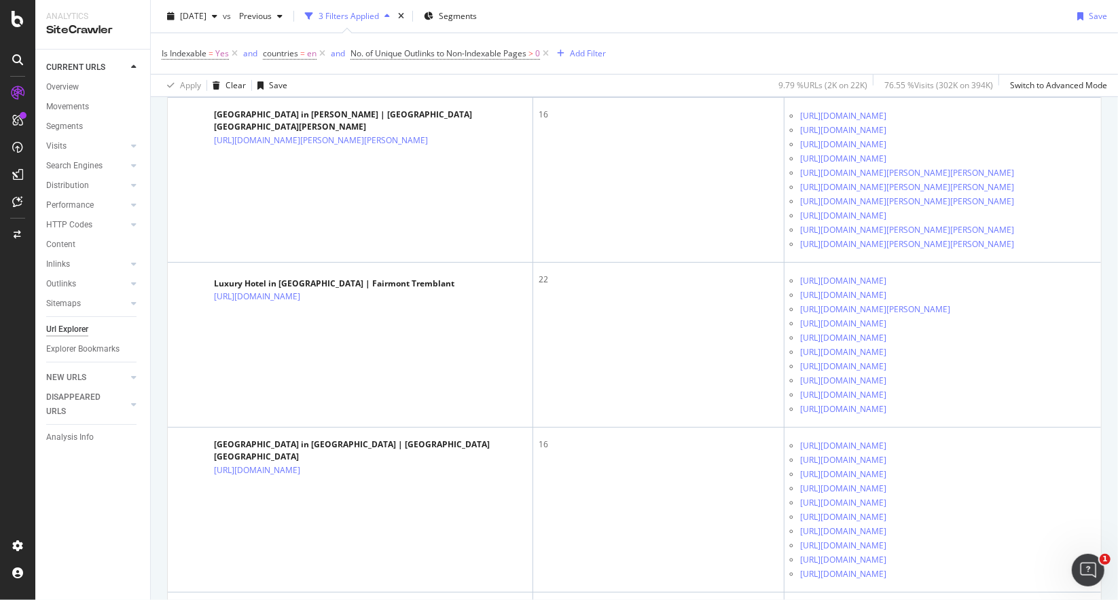
drag, startPoint x: 669, startPoint y: 418, endPoint x: 746, endPoint y: 228, distance: 204.4
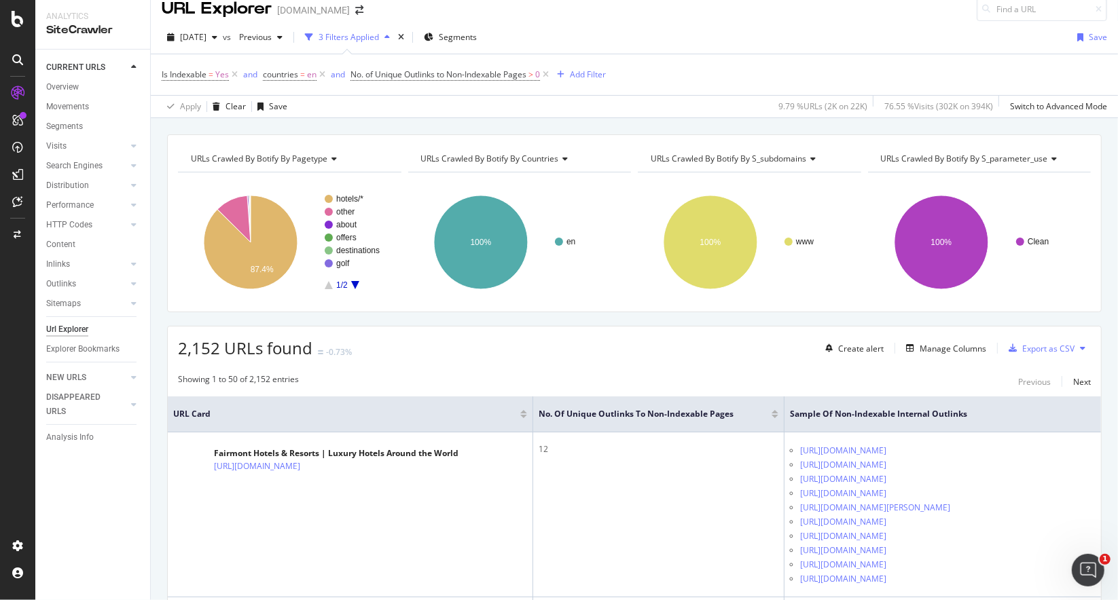
scroll to position [0, 0]
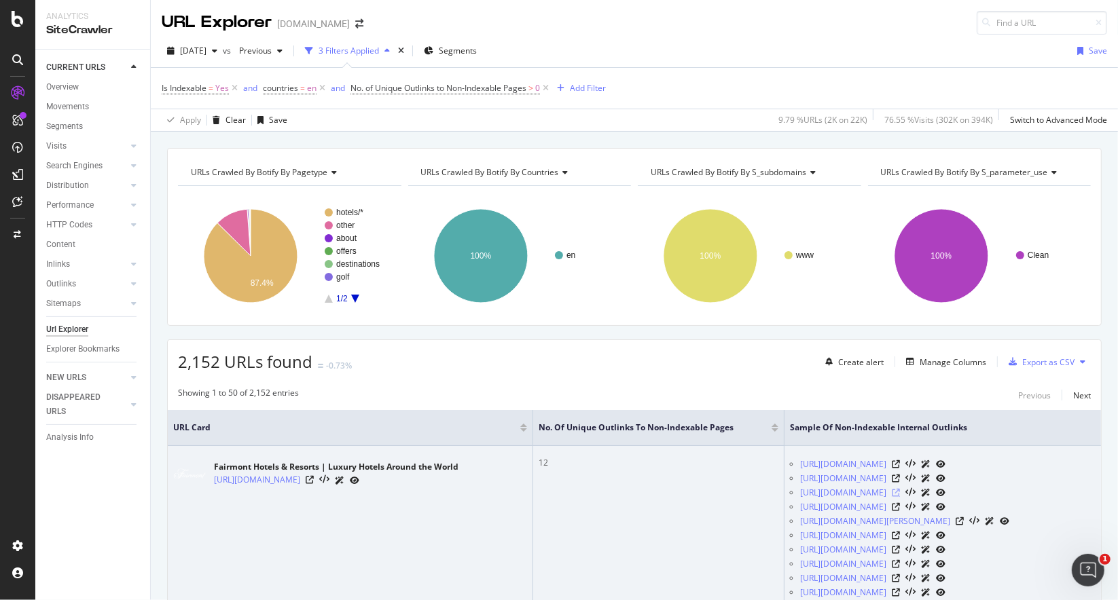
click at [900, 490] on icon at bounding box center [896, 493] width 8 height 8
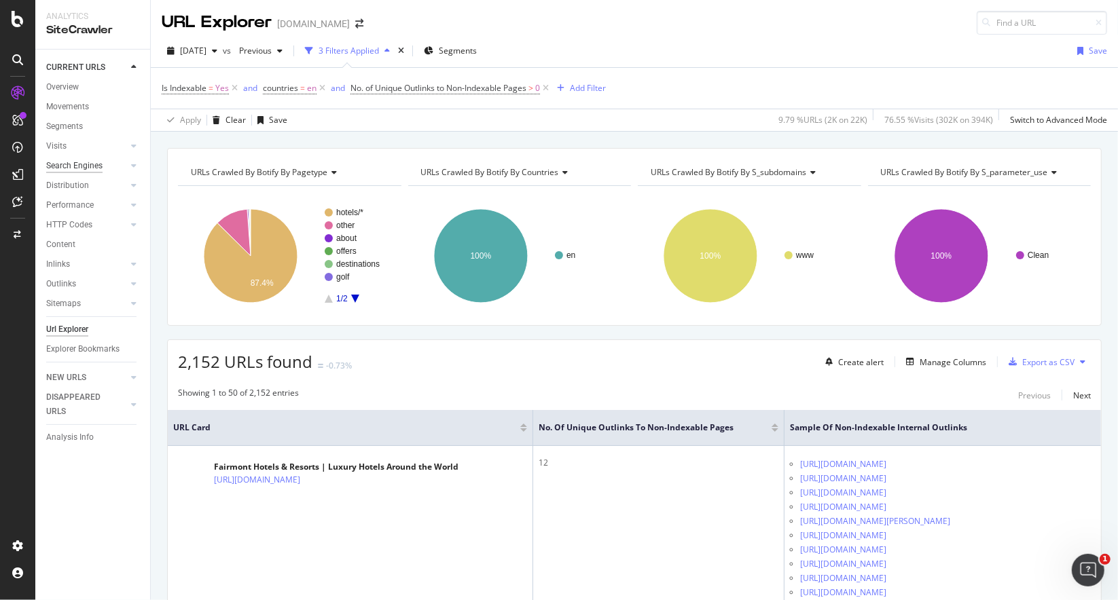
click at [88, 165] on div "Search Engines" at bounding box center [74, 166] width 56 height 14
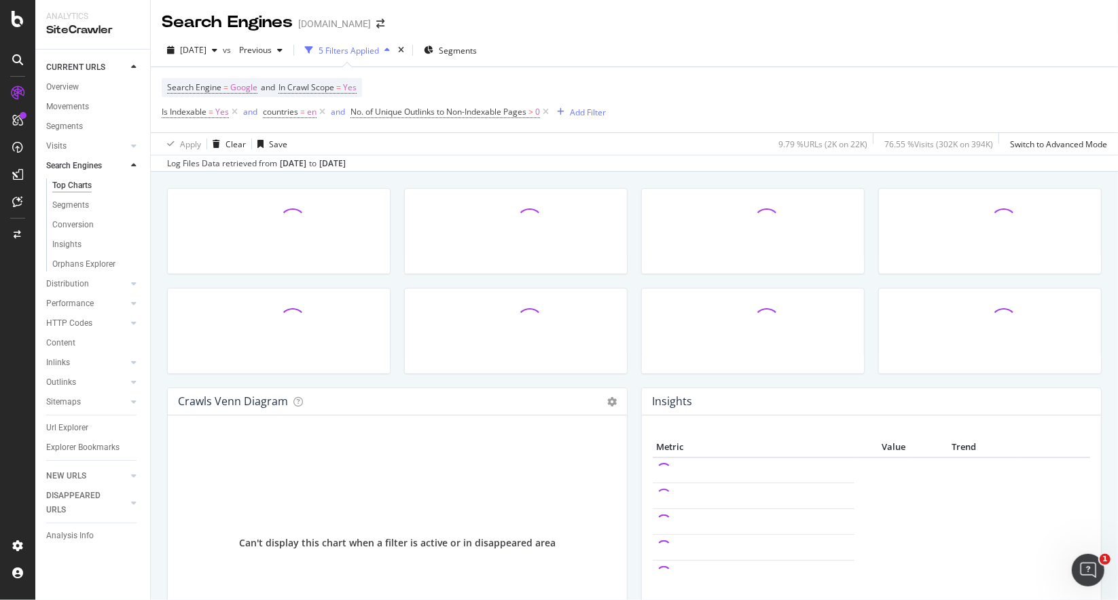
click at [132, 168] on icon at bounding box center [133, 166] width 5 height 8
click at [131, 198] on div "Performance" at bounding box center [98, 206] width 104 height 20
click at [132, 189] on icon at bounding box center [133, 185] width 5 height 8
